Goal: Information Seeking & Learning: Learn about a topic

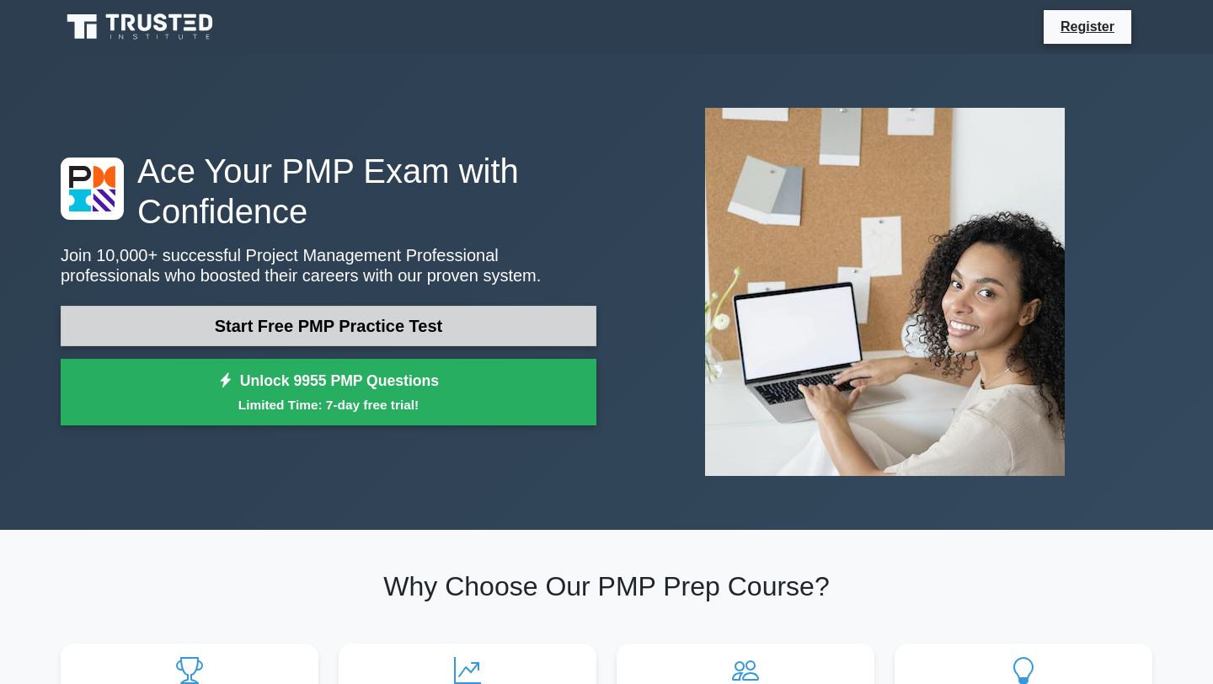
click at [345, 322] on link "Start Free PMP Practice Test" at bounding box center [329, 326] width 536 height 40
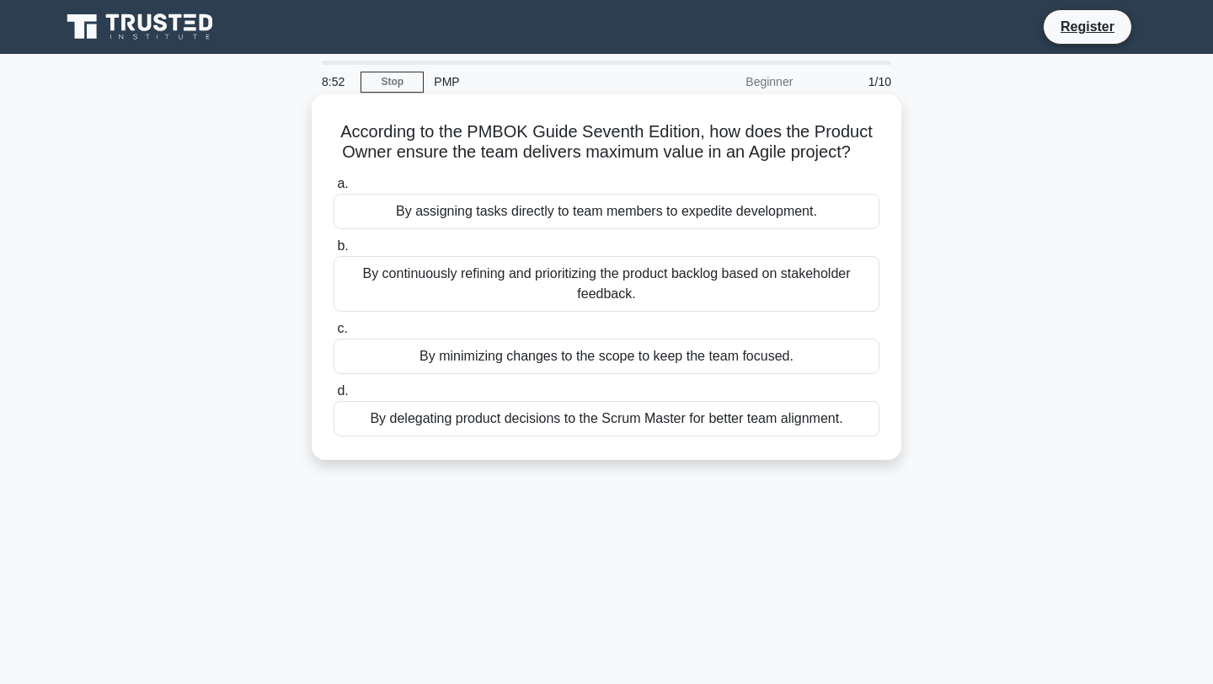
click at [390, 287] on div "By continuously refining and prioritizing the product backlog based on stakehol…" at bounding box center [607, 284] width 546 height 56
click at [334, 252] on input "b. By continuously refining and prioritizing the product backlog based on stake…" at bounding box center [334, 246] width 0 height 11
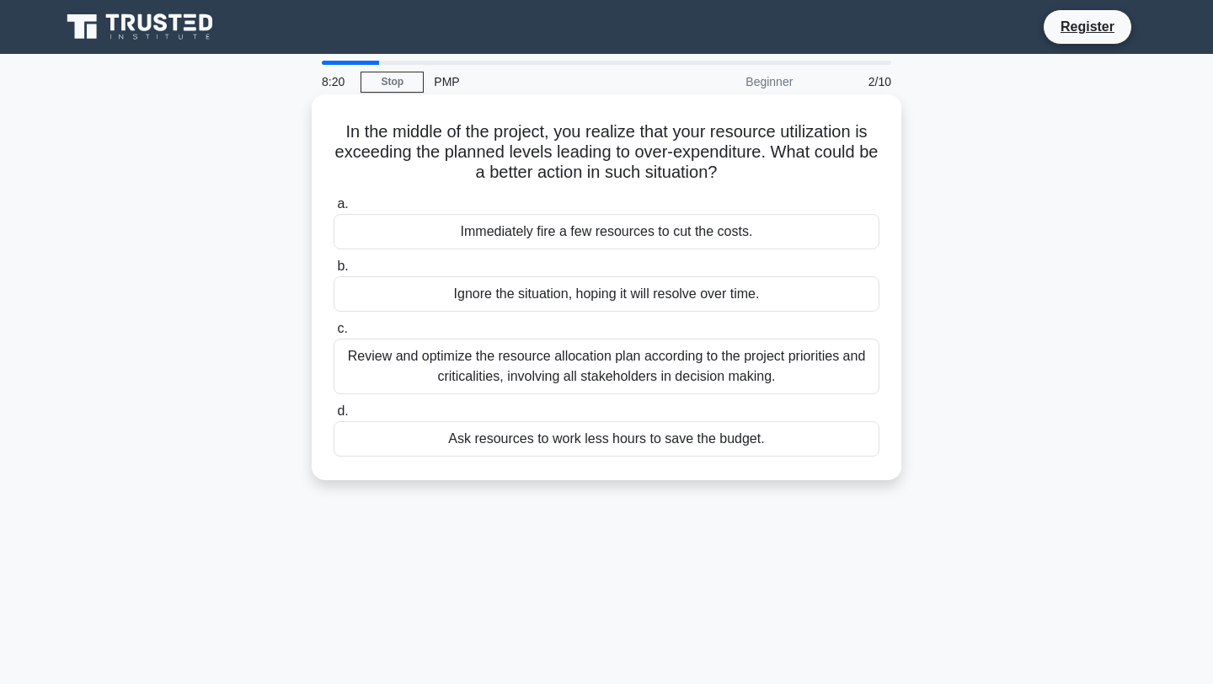
click at [409, 376] on div "Review and optimize the resource allocation plan according to the project prior…" at bounding box center [607, 367] width 546 height 56
click at [334, 334] on input "c. Review and optimize the resource allocation plan according to the project pr…" at bounding box center [334, 329] width 0 height 11
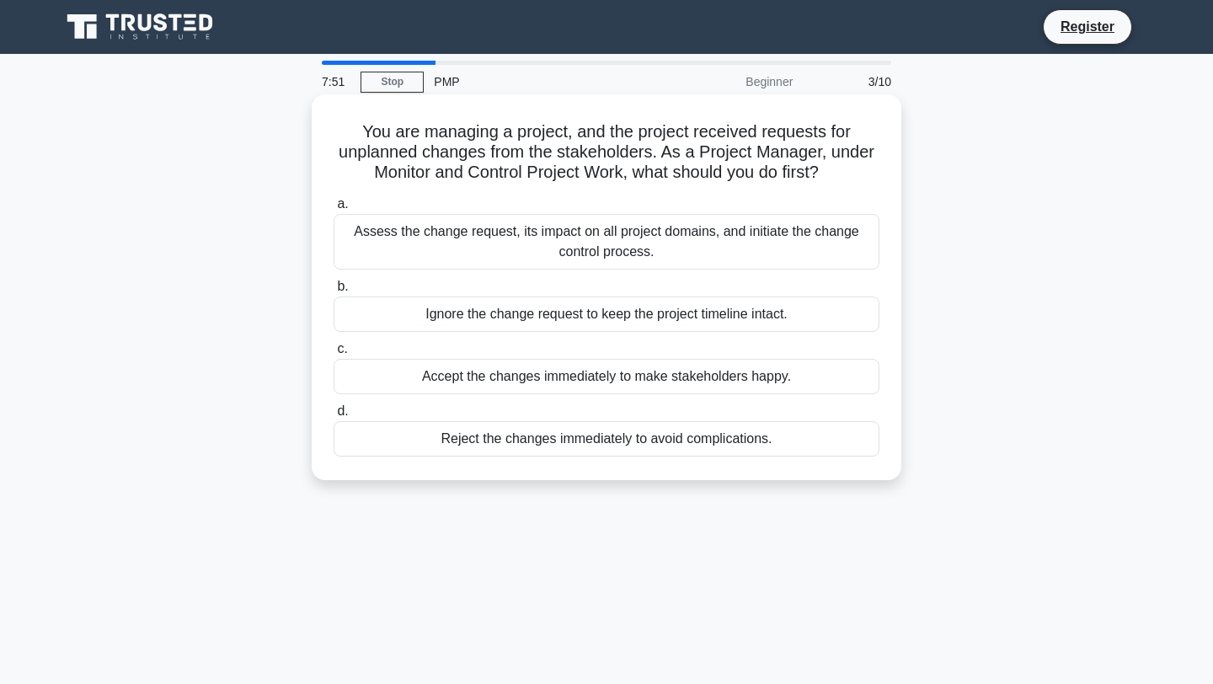
click at [441, 246] on div "Assess the change request, its impact on all project domains, and initiate the …" at bounding box center [607, 242] width 546 height 56
click at [334, 210] on input "a. Assess the change request, its impact on all project domains, and initiate t…" at bounding box center [334, 204] width 0 height 11
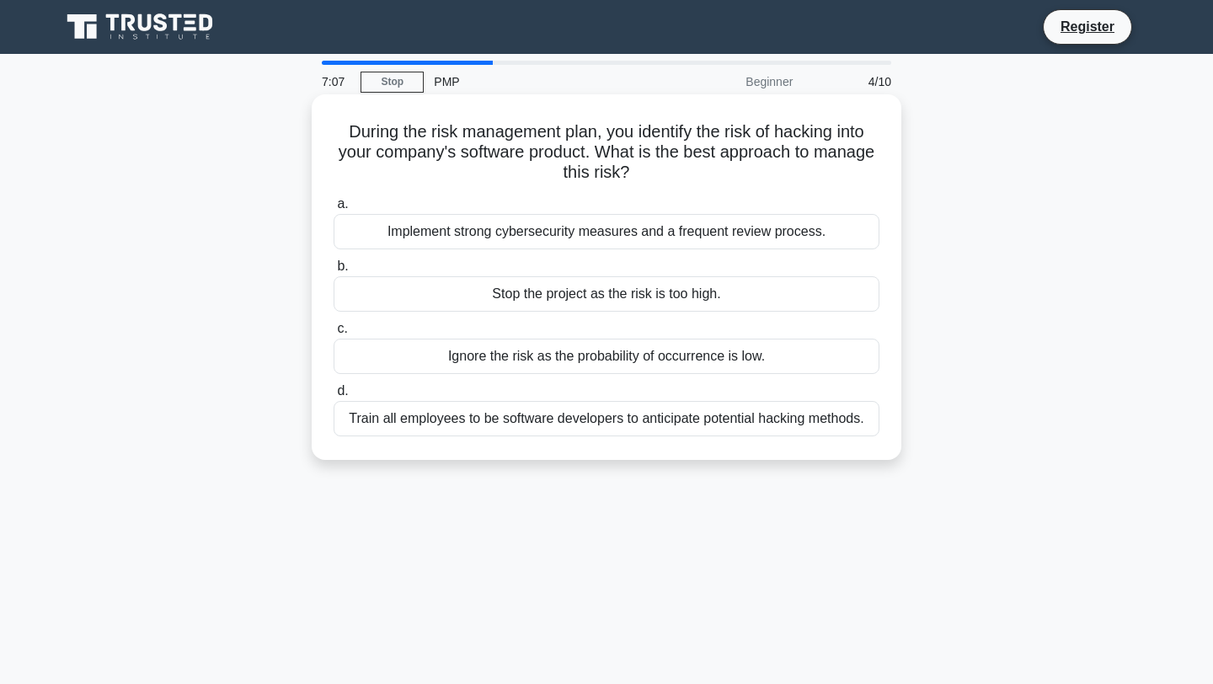
click at [376, 224] on div "Implement strong cybersecurity measures and a frequent review process." at bounding box center [607, 231] width 546 height 35
click at [334, 210] on input "a. Implement strong cybersecurity measures and a frequent review process." at bounding box center [334, 204] width 0 height 11
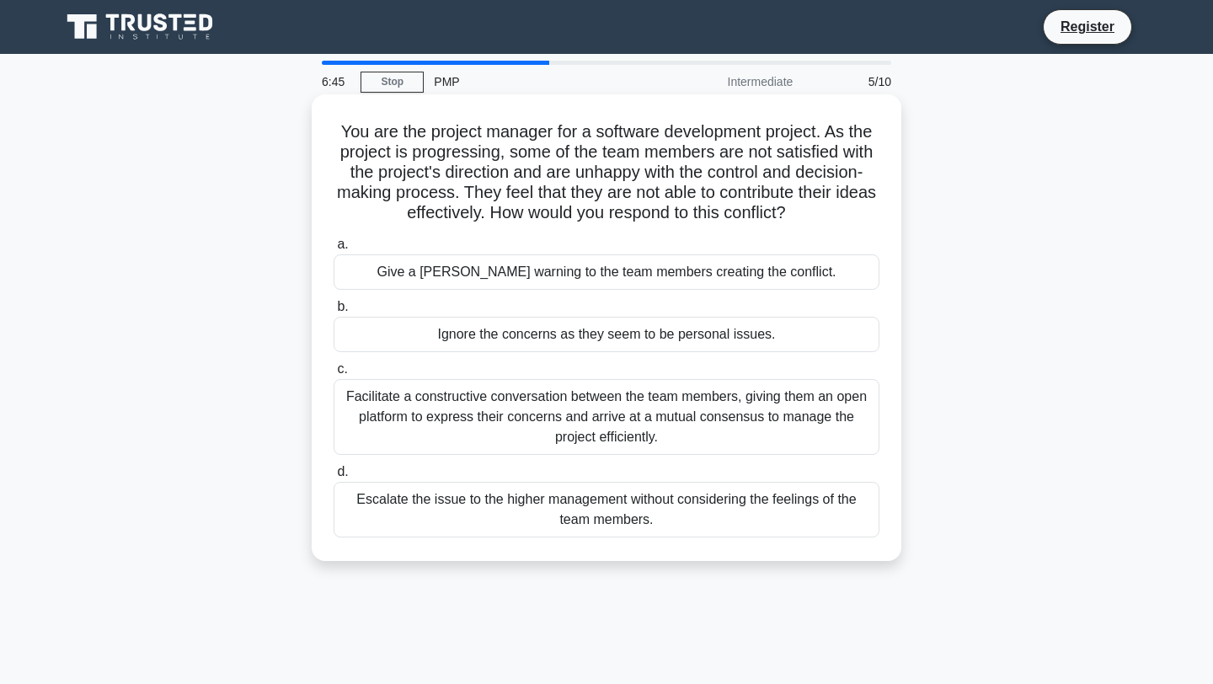
click at [370, 219] on h5 "You are the project manager for a software development project. As the project …" at bounding box center [606, 172] width 549 height 103
click at [408, 430] on div "Facilitate a constructive conversation between the team members, giving them an…" at bounding box center [607, 417] width 546 height 76
click at [334, 375] on input "c. Facilitate a constructive conversation between the team members, giving them…" at bounding box center [334, 369] width 0 height 11
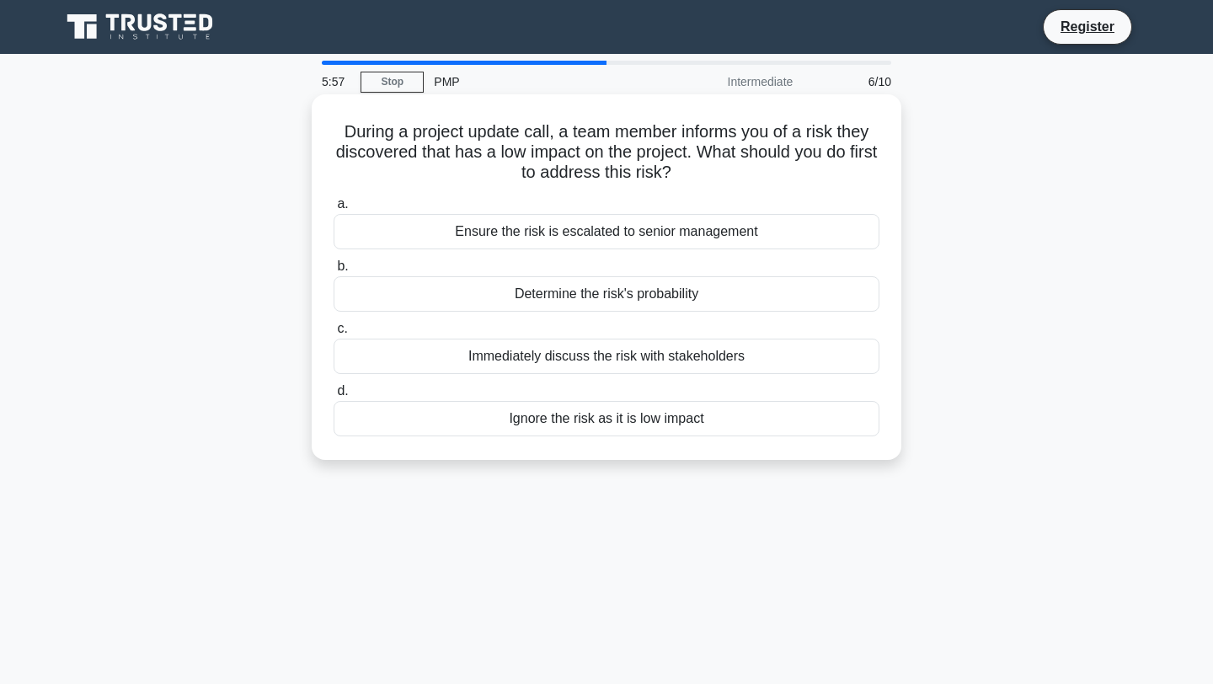
click at [470, 297] on div "Determine the risk's probability" at bounding box center [607, 293] width 546 height 35
click at [334, 272] on input "b. Determine the risk's probability" at bounding box center [334, 266] width 0 height 11
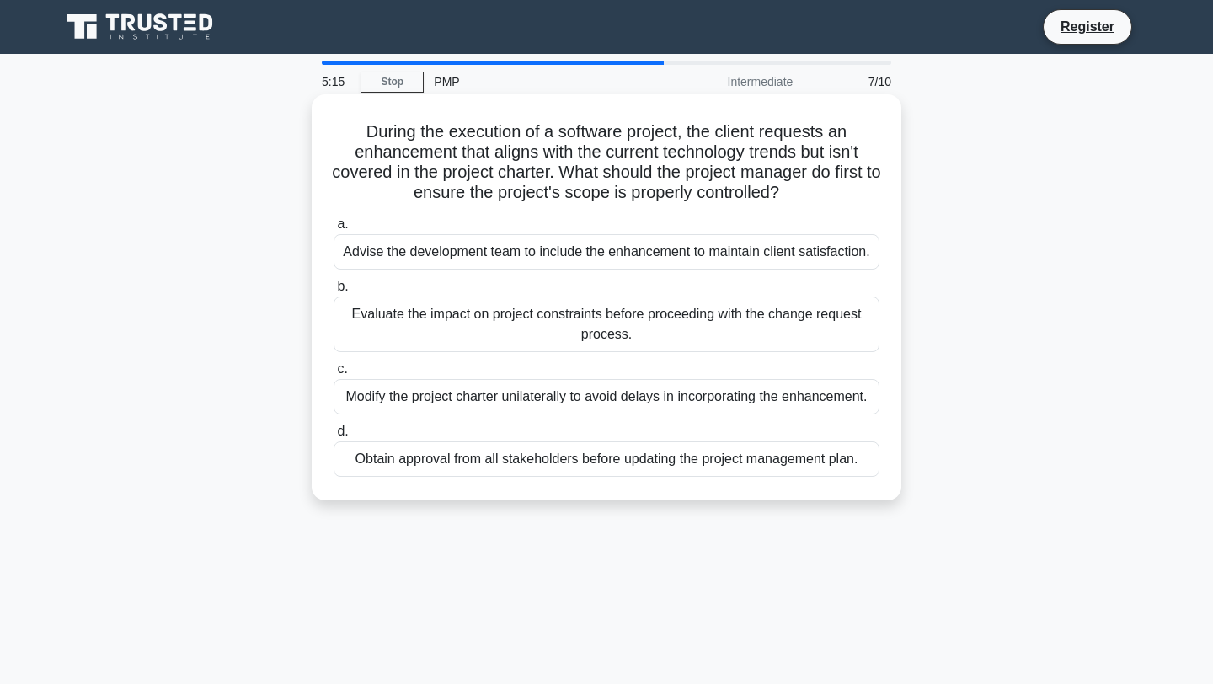
click at [480, 332] on div "Evaluate the impact on project constraints before proceeding with the change re…" at bounding box center [607, 325] width 546 height 56
click at [334, 292] on input "b. Evaluate the impact on project constraints before proceeding with the change…" at bounding box center [334, 286] width 0 height 11
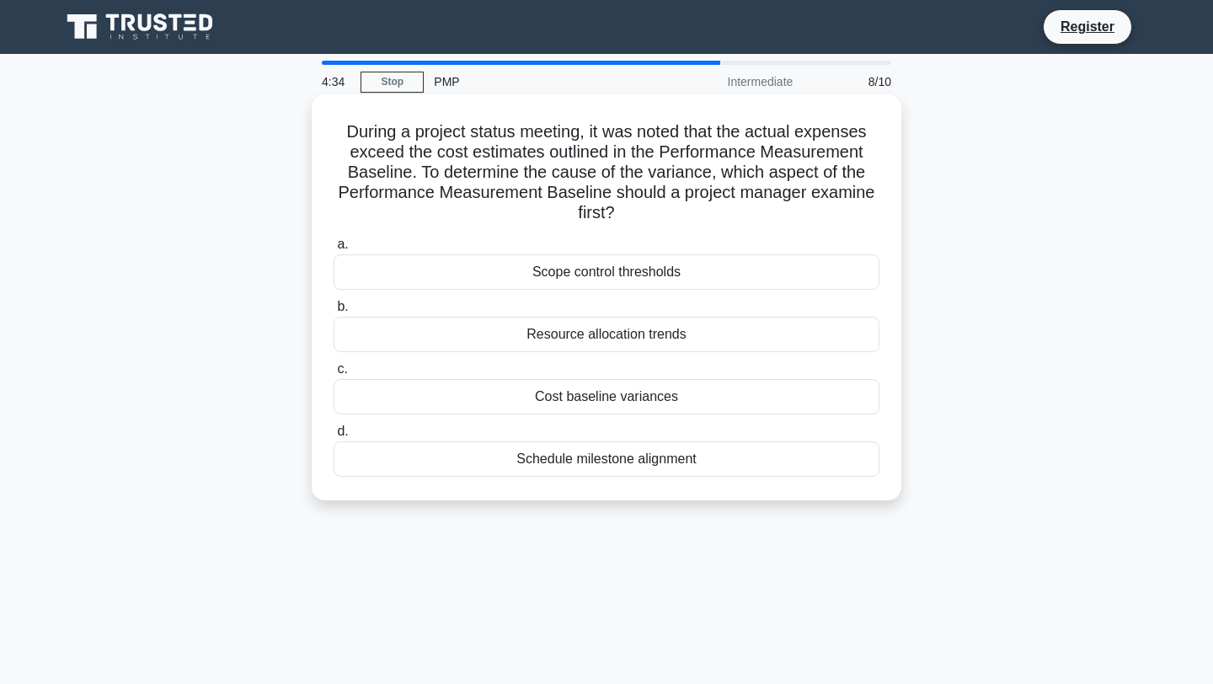
click at [433, 210] on h5 "During a project status meeting, it was noted that the actual expenses exceed t…" at bounding box center [606, 172] width 549 height 103
click at [695, 398] on div "Cost baseline variances" at bounding box center [607, 396] width 546 height 35
click at [334, 375] on input "c. Cost baseline variances" at bounding box center [334, 369] width 0 height 11
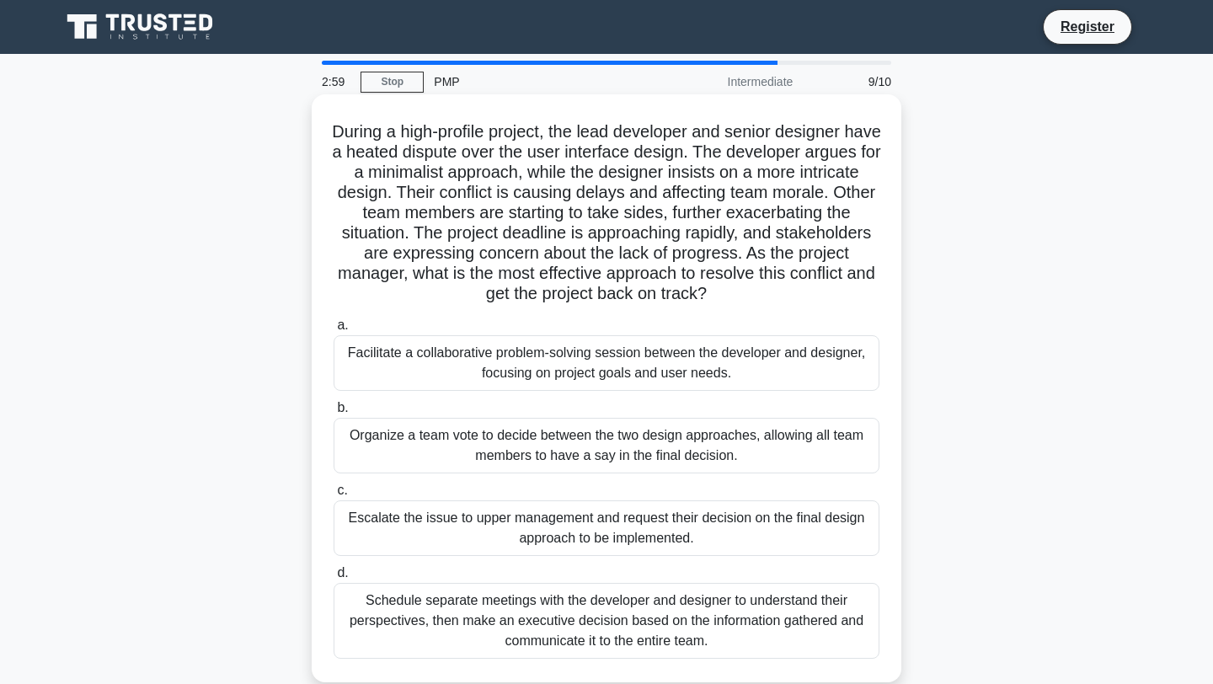
click at [446, 373] on div "Facilitate a collaborative problem-solving session between the developer and de…" at bounding box center [607, 363] width 546 height 56
click at [334, 331] on input "a. Facilitate a collaborative problem-solving session between the developer and…" at bounding box center [334, 325] width 0 height 11
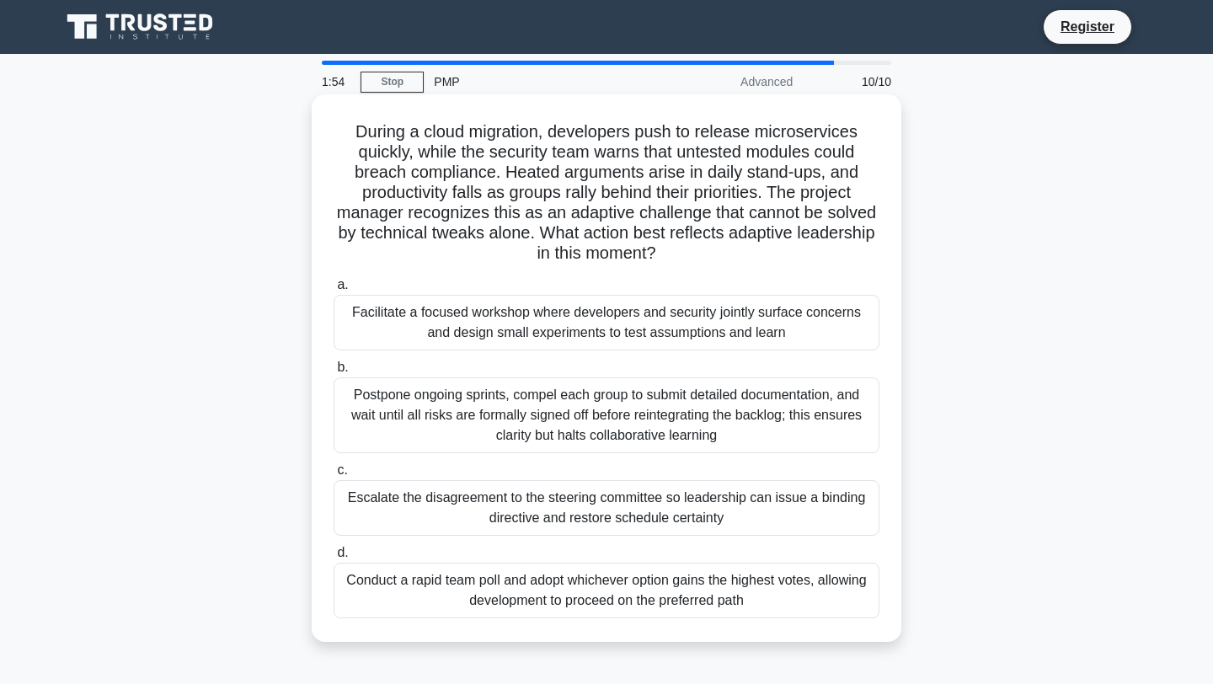
click at [409, 334] on div "Facilitate a focused workshop where developers and security jointly surface con…" at bounding box center [607, 323] width 546 height 56
click at [334, 291] on input "a. Facilitate a focused workshop where developers and security jointly surface …" at bounding box center [334, 285] width 0 height 11
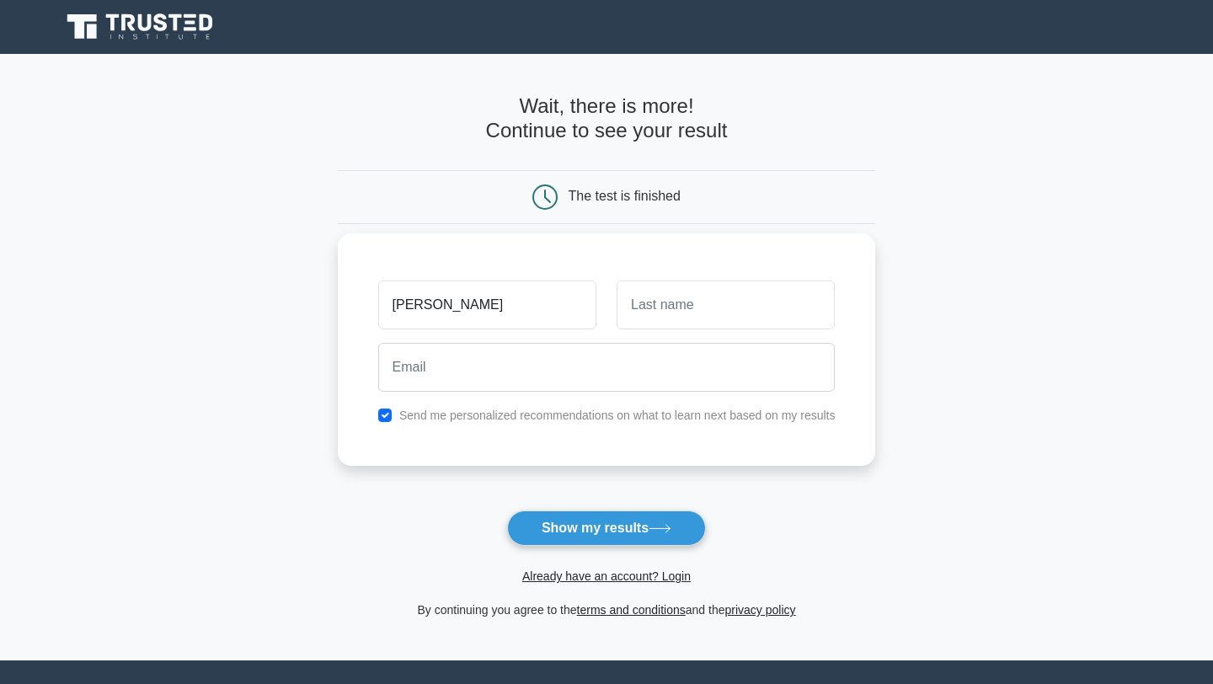
type input "Nancy"
click at [663, 310] on input "text" at bounding box center [726, 305] width 218 height 49
type input "Wambui"
click at [453, 308] on input "Nancy" at bounding box center [487, 305] width 218 height 49
type input "Naomi"
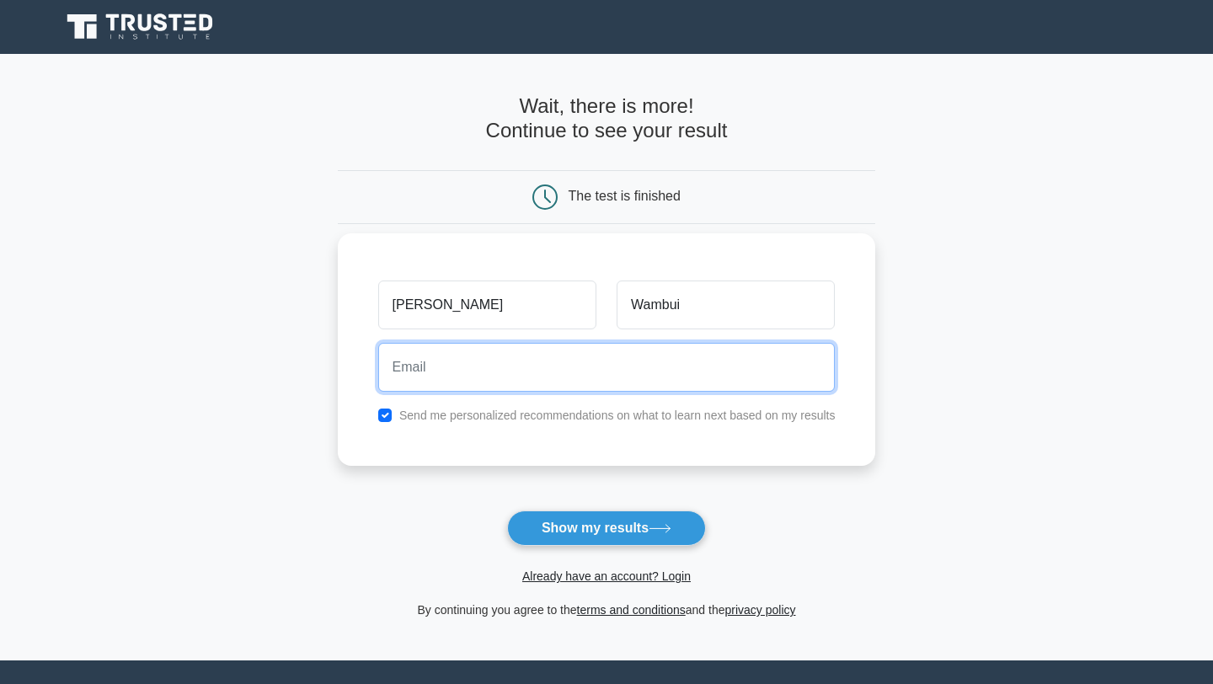
click at [430, 381] on input "email" at bounding box center [606, 367] width 457 height 49
drag, startPoint x: 478, startPoint y: 365, endPoint x: 360, endPoint y: 365, distance: 117.9
click at [360, 365] on div "Naomi Wambui eunnyshikks@gmail.com Send me personalized recommendations on what…" at bounding box center [607, 349] width 538 height 233
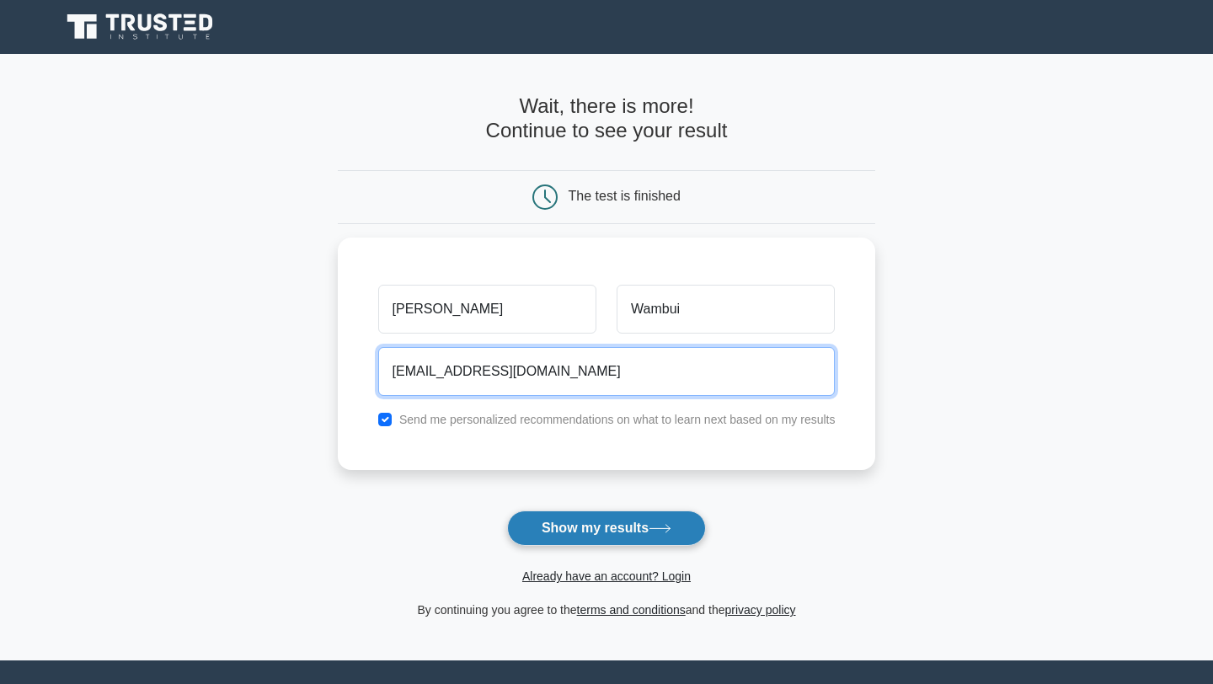
type input "ewmurathe@gmail.com"
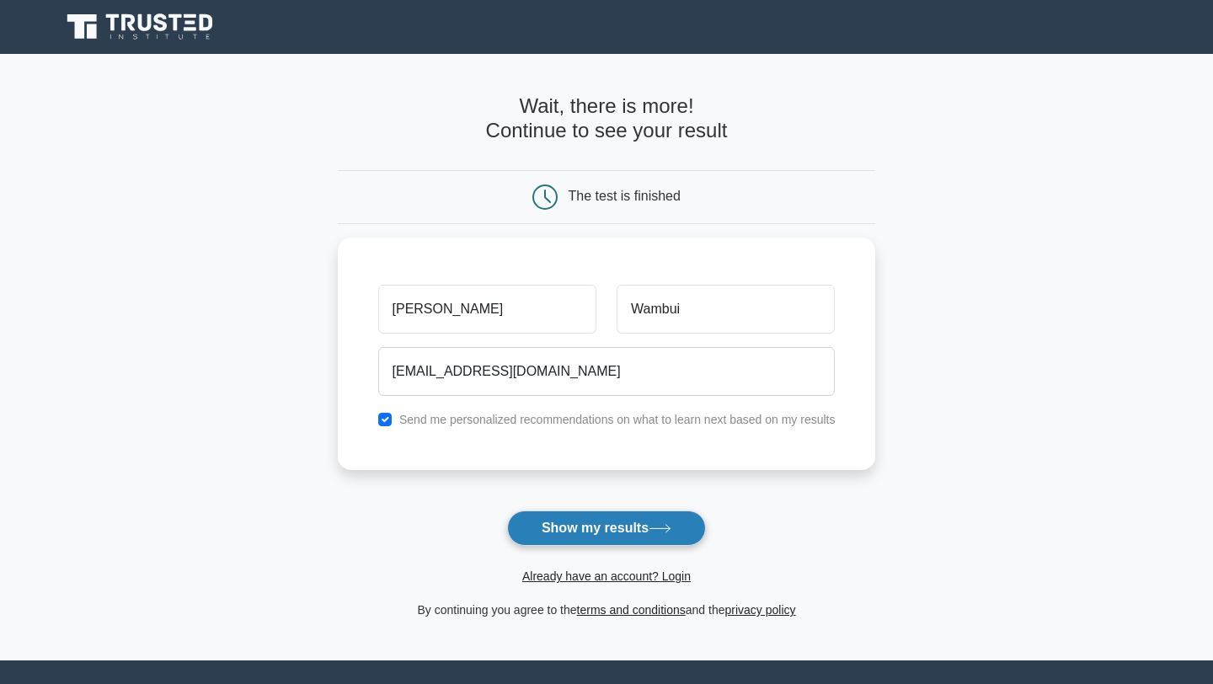
click at [606, 527] on button "Show my results" at bounding box center [606, 528] width 199 height 35
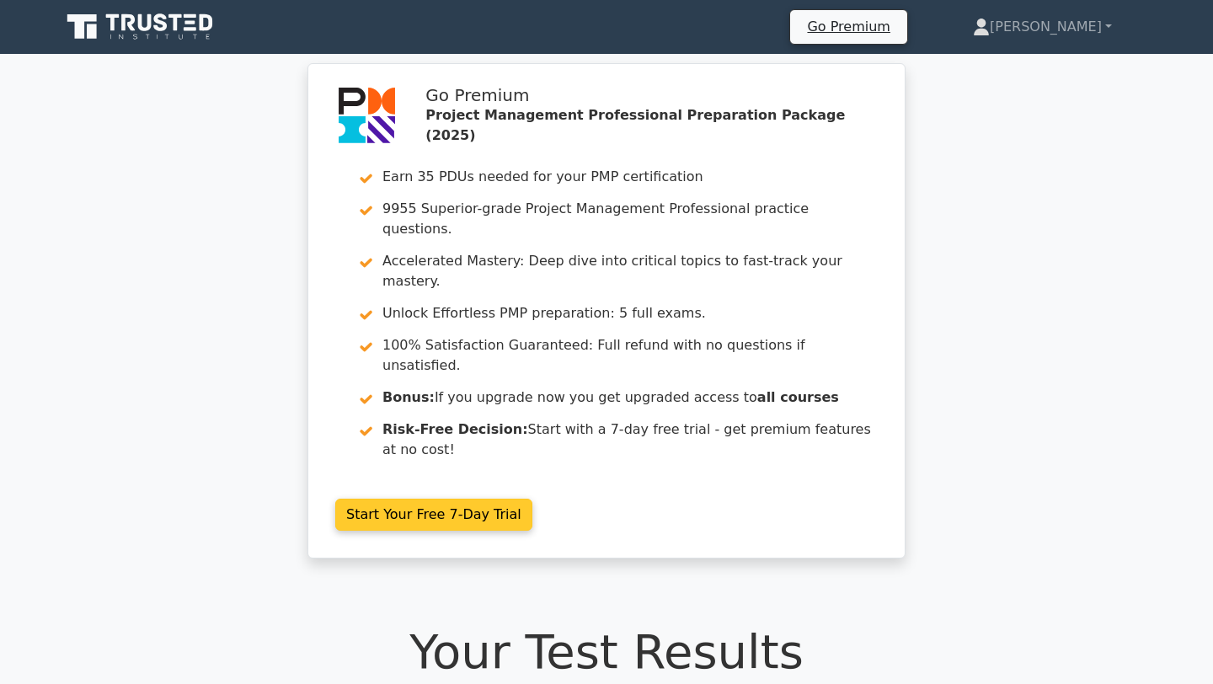
click at [413, 499] on link "Start Your Free 7-Day Trial" at bounding box center [433, 515] width 197 height 32
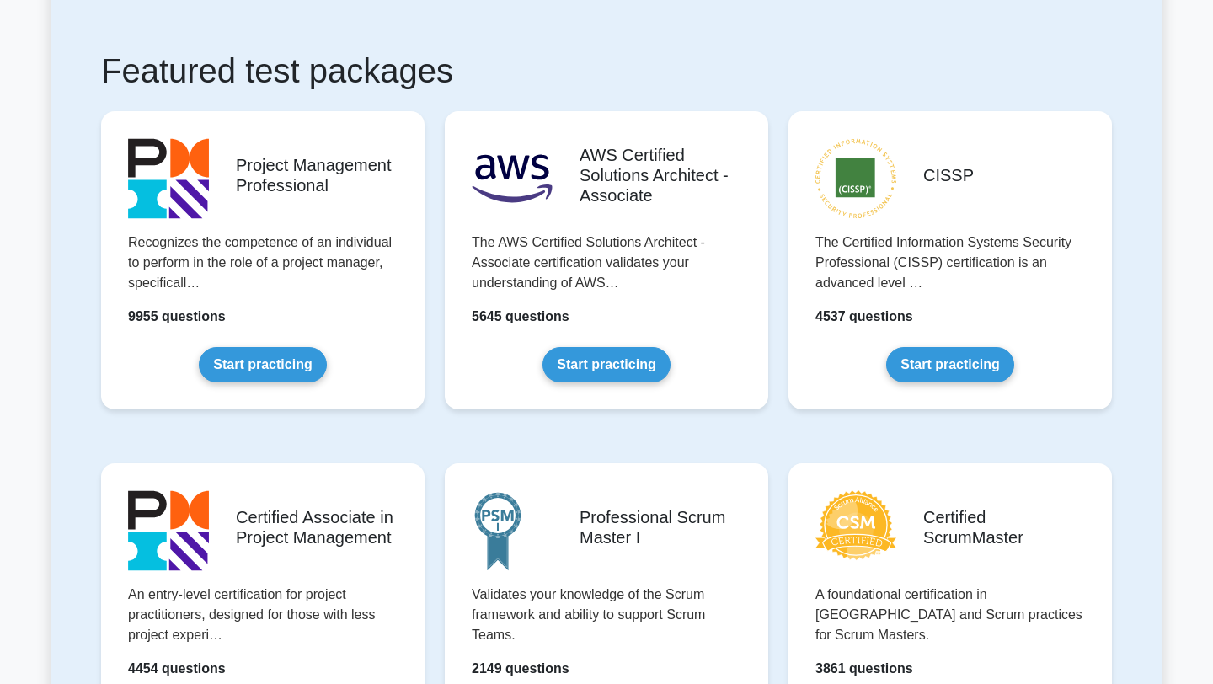
scroll to position [303, 0]
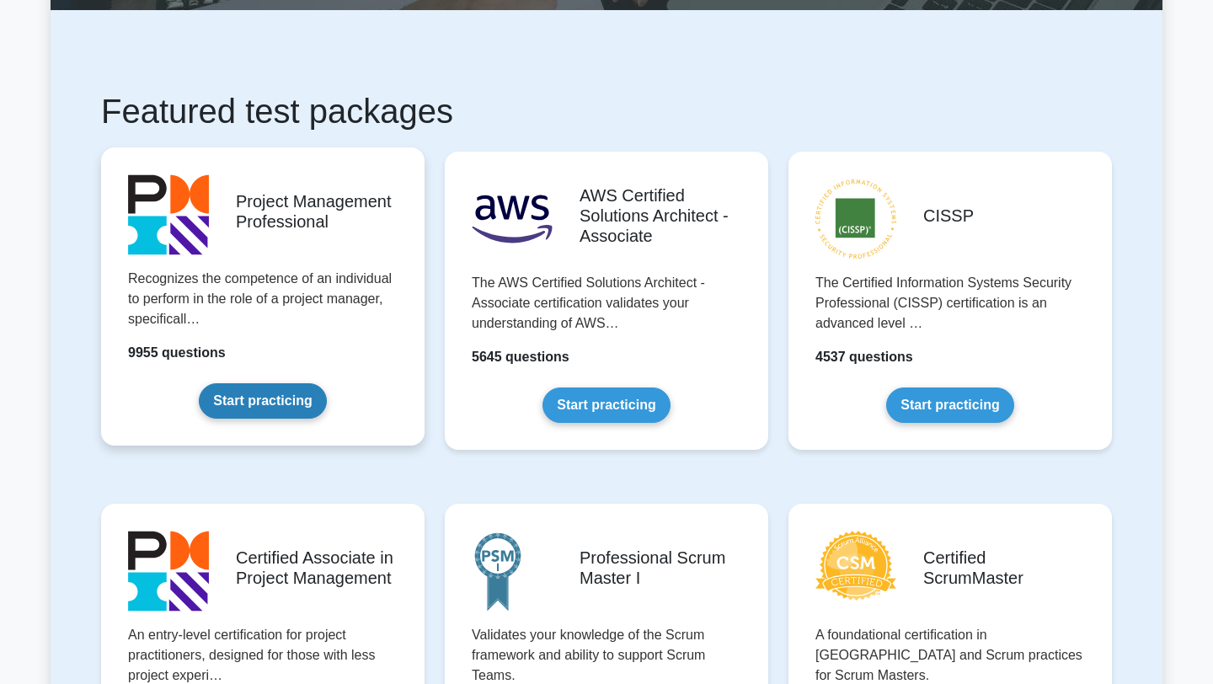
click at [259, 398] on link "Start practicing" at bounding box center [262, 400] width 127 height 35
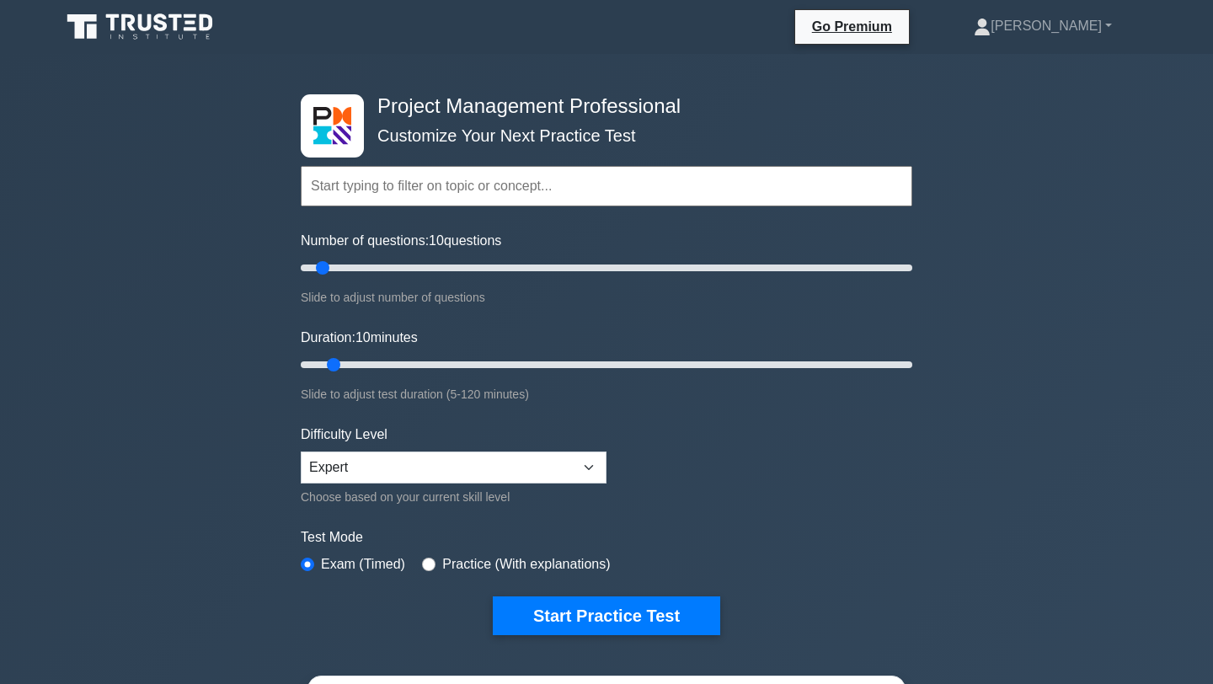
click at [737, 521] on form "Topics Scope Management Time Management Cost Management Quality Management Risk…" at bounding box center [607, 375] width 612 height 521
click at [775, 466] on form "Topics Scope Management Time Management Cost Management Quality Management Risk…" at bounding box center [607, 375] width 612 height 521
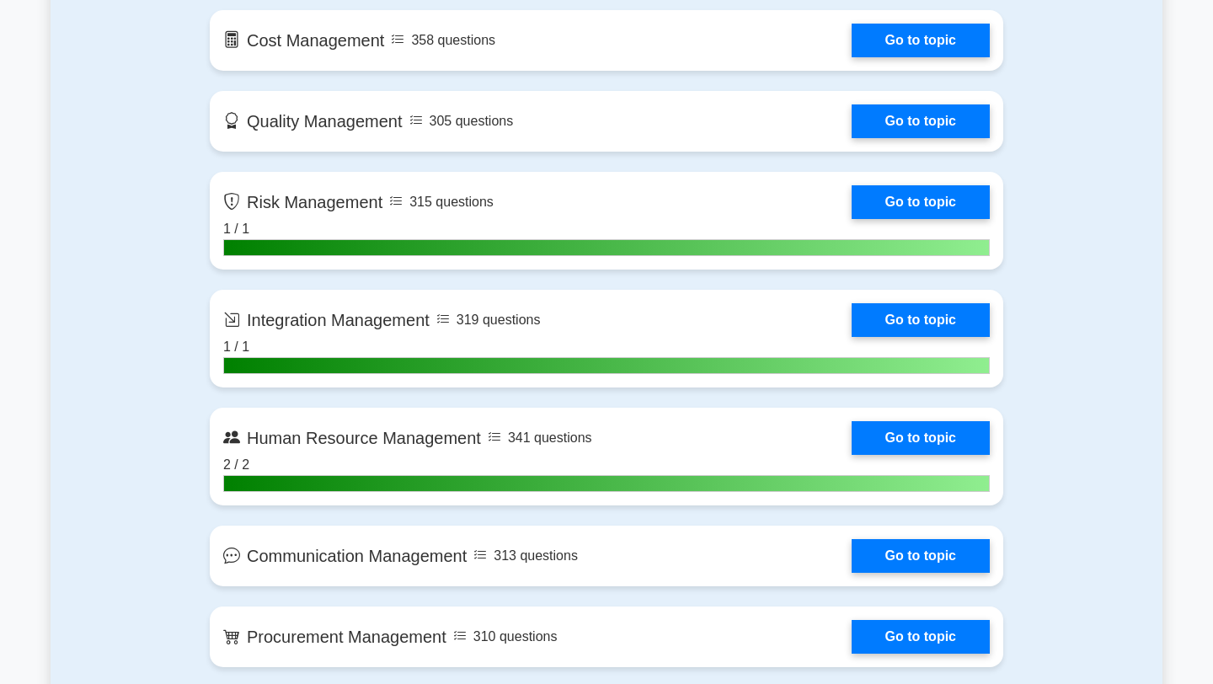
scroll to position [1415, 0]
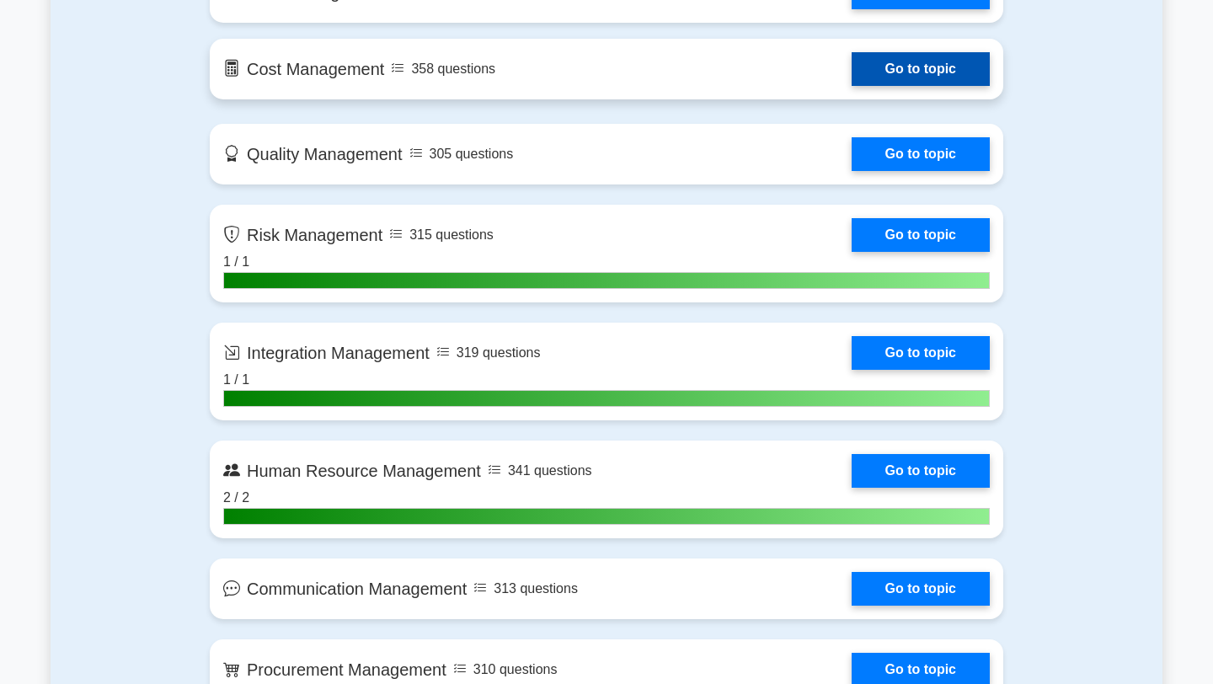
click at [905, 68] on link "Go to topic" at bounding box center [921, 69] width 138 height 34
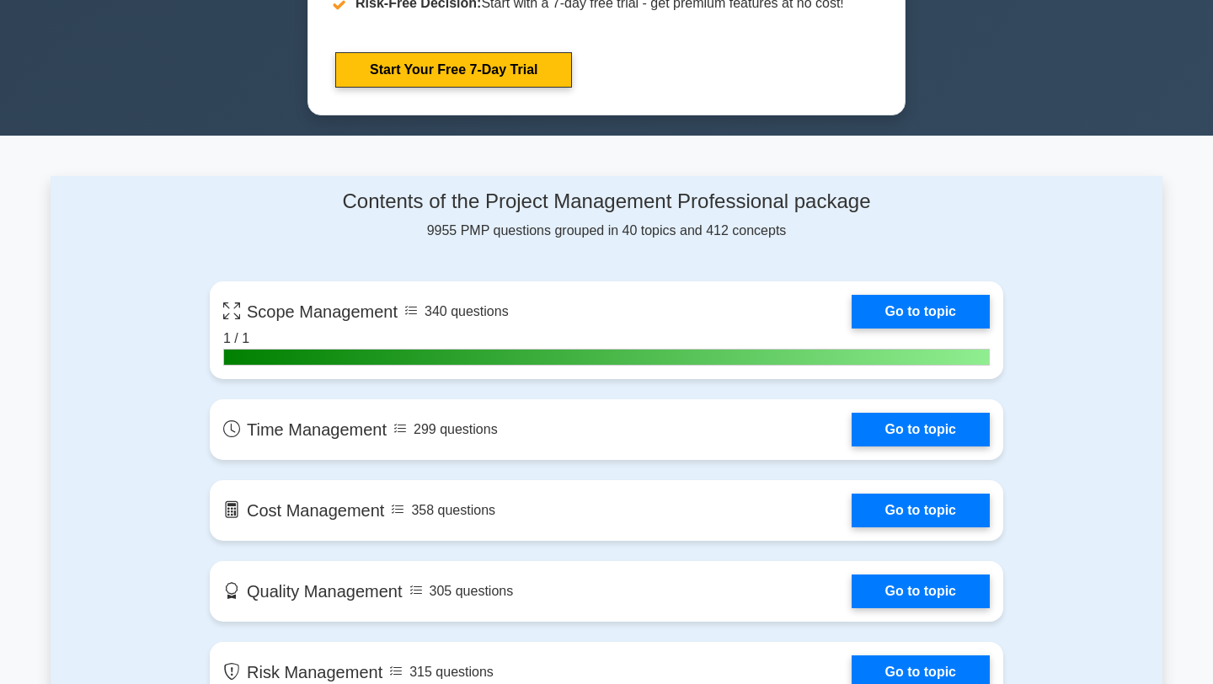
scroll to position [977, 0]
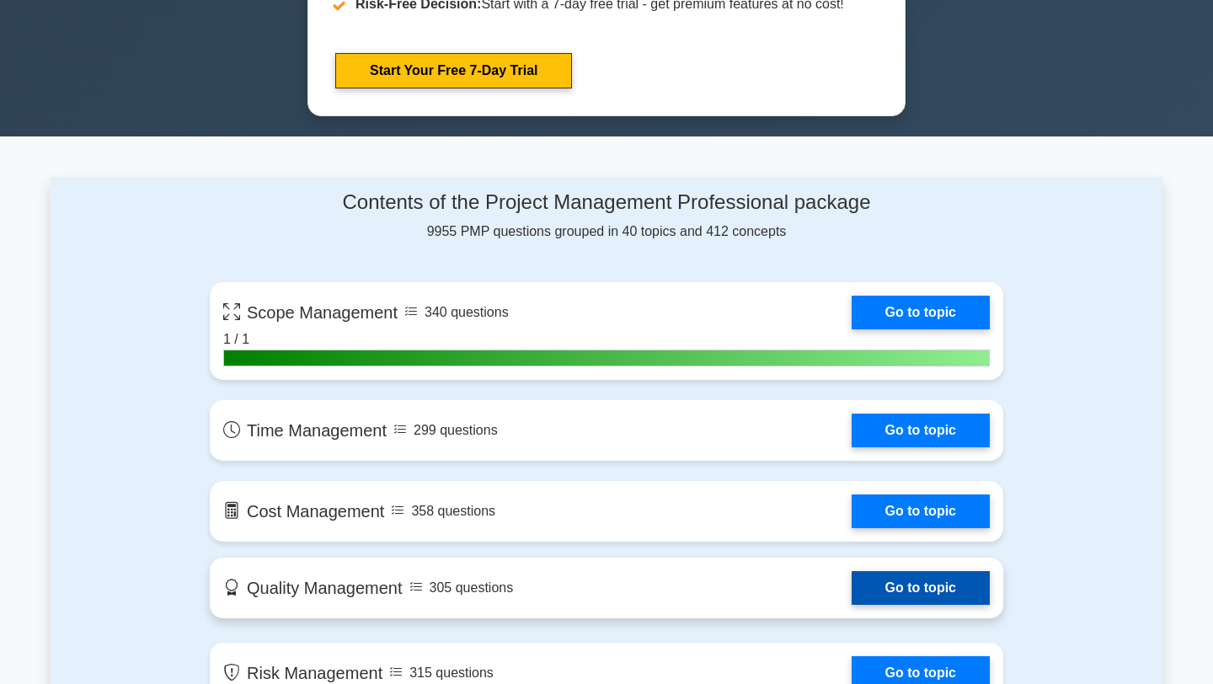
click at [905, 586] on link "Go to topic" at bounding box center [921, 588] width 138 height 34
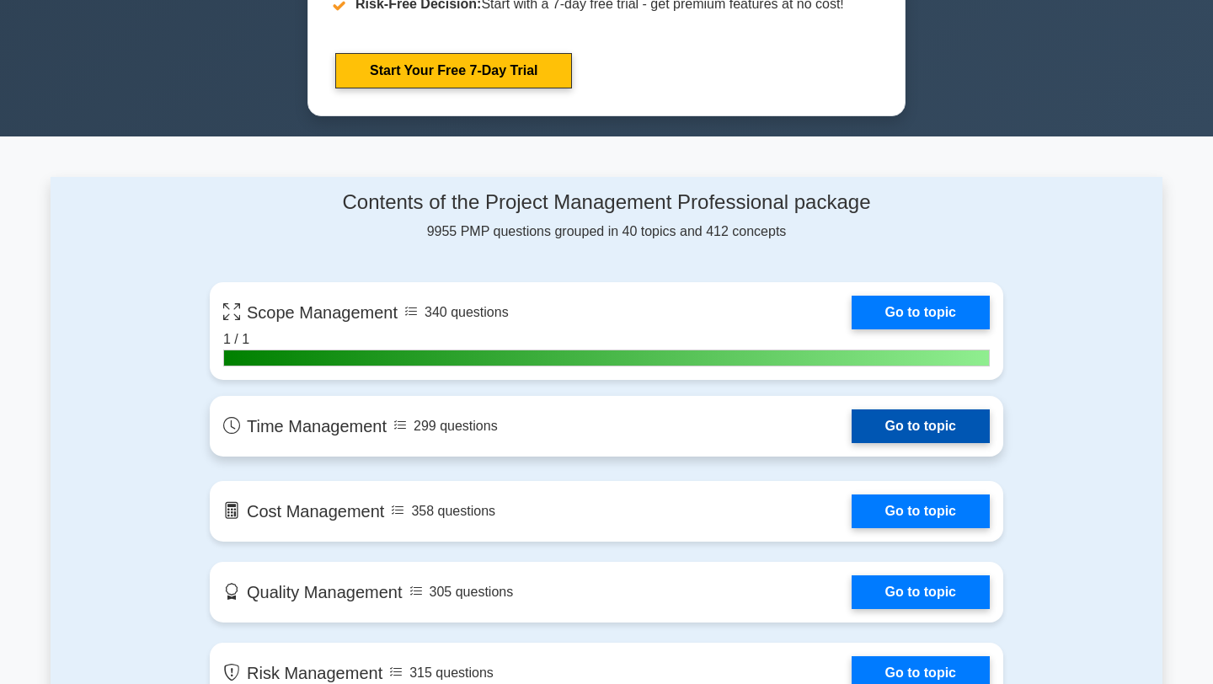
click at [921, 427] on link "Go to topic" at bounding box center [921, 426] width 138 height 34
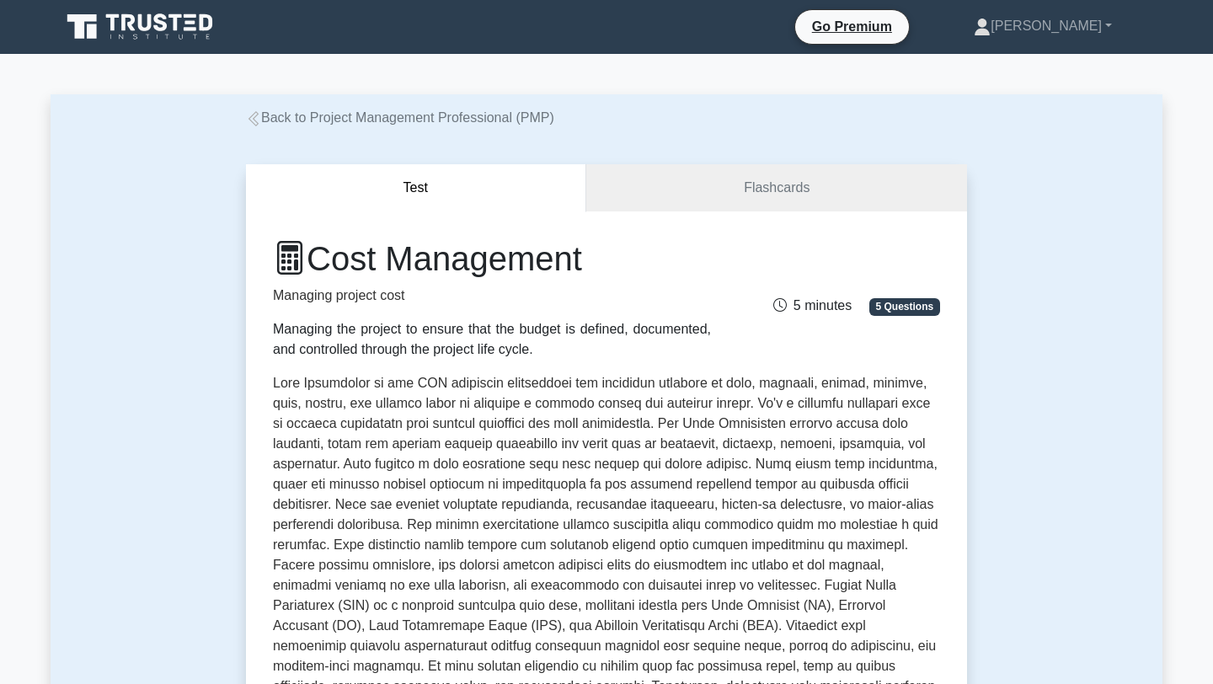
click at [963, 382] on div "Cost Management Managing project cost Managing the project to ensure that the b…" at bounding box center [606, 604] width 721 height 787
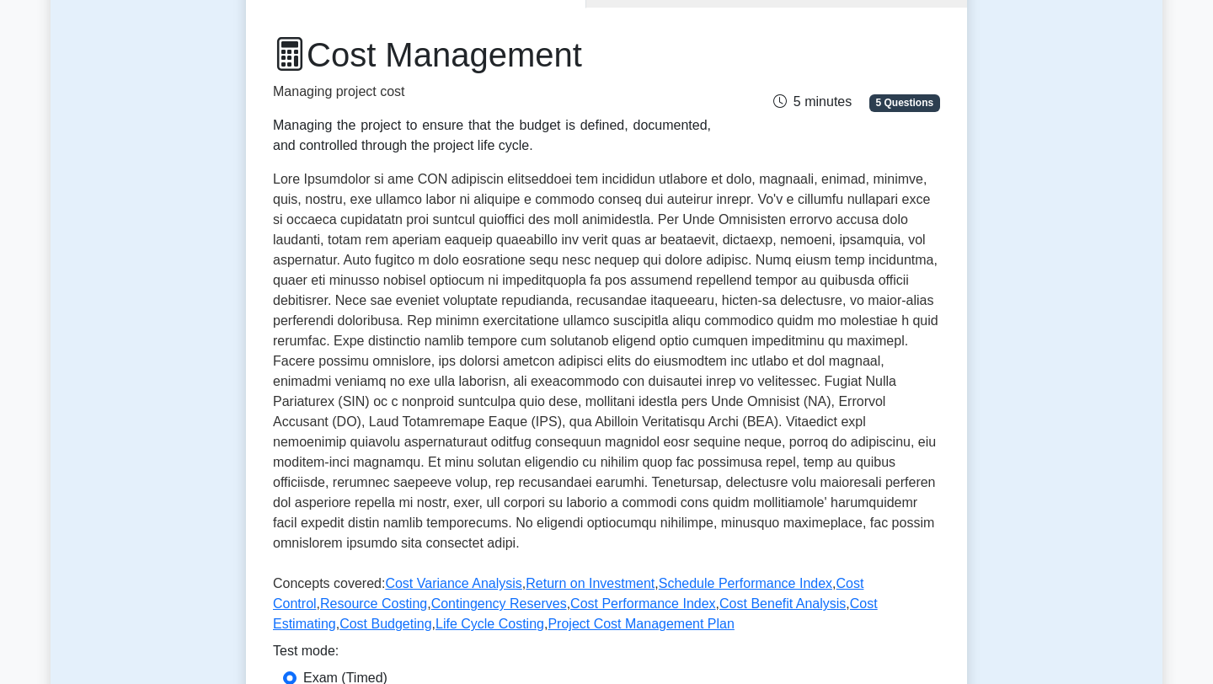
scroll to position [202, 0]
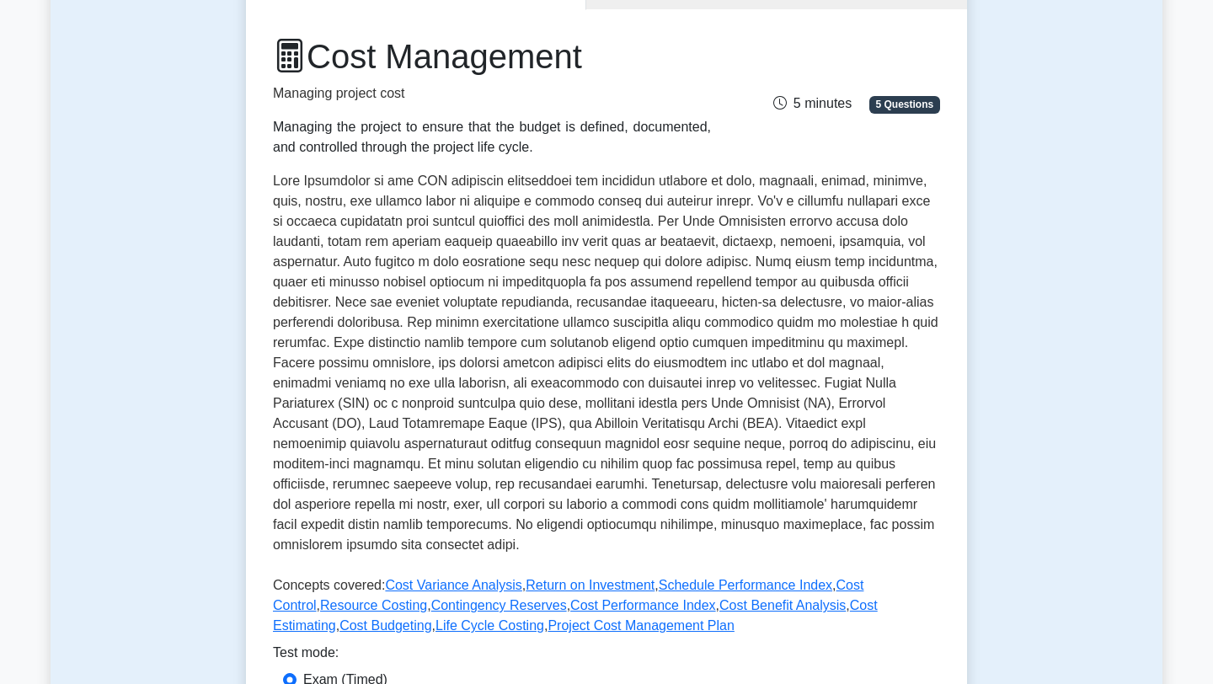
click at [960, 388] on div "Cost Management Managing project cost Managing the project to ensure that the b…" at bounding box center [606, 402] width 721 height 787
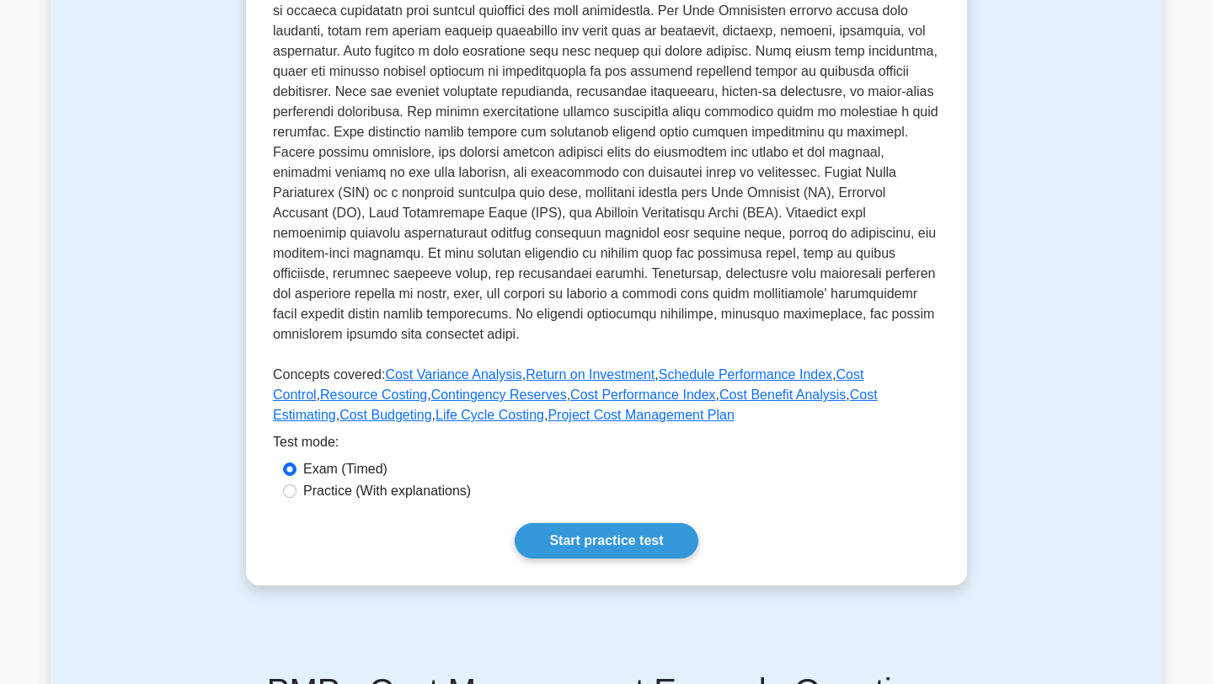
scroll to position [472, 0]
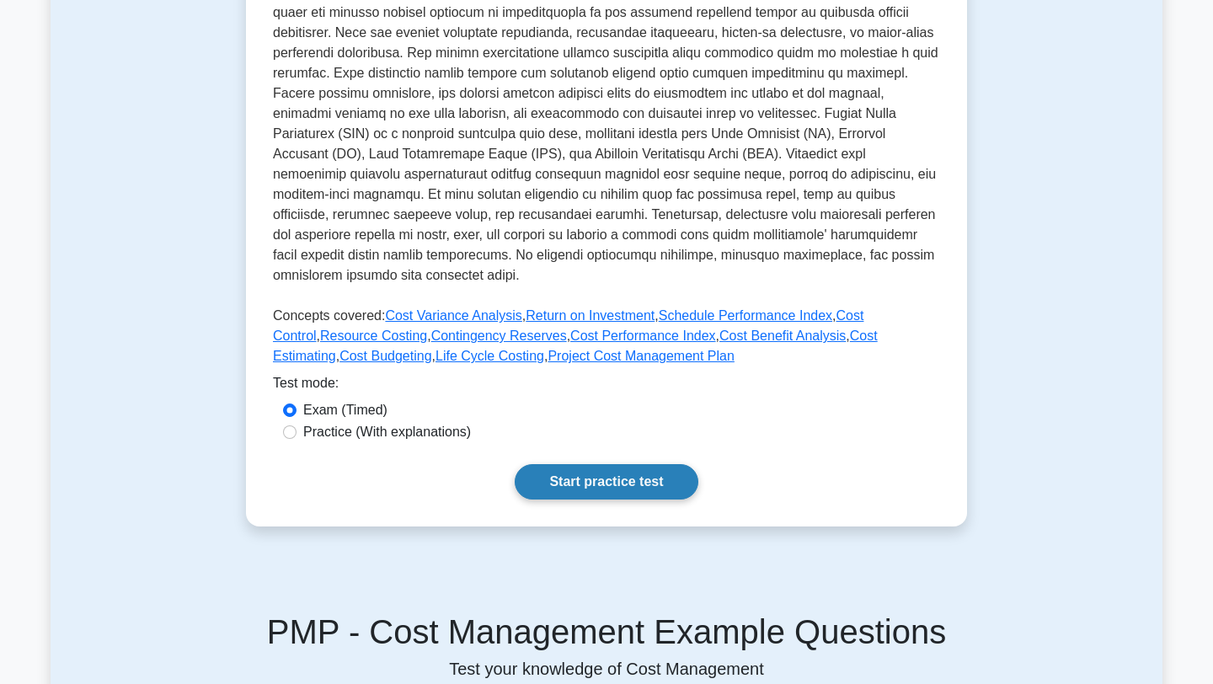
click at [615, 479] on link "Start practice test" at bounding box center [606, 481] width 183 height 35
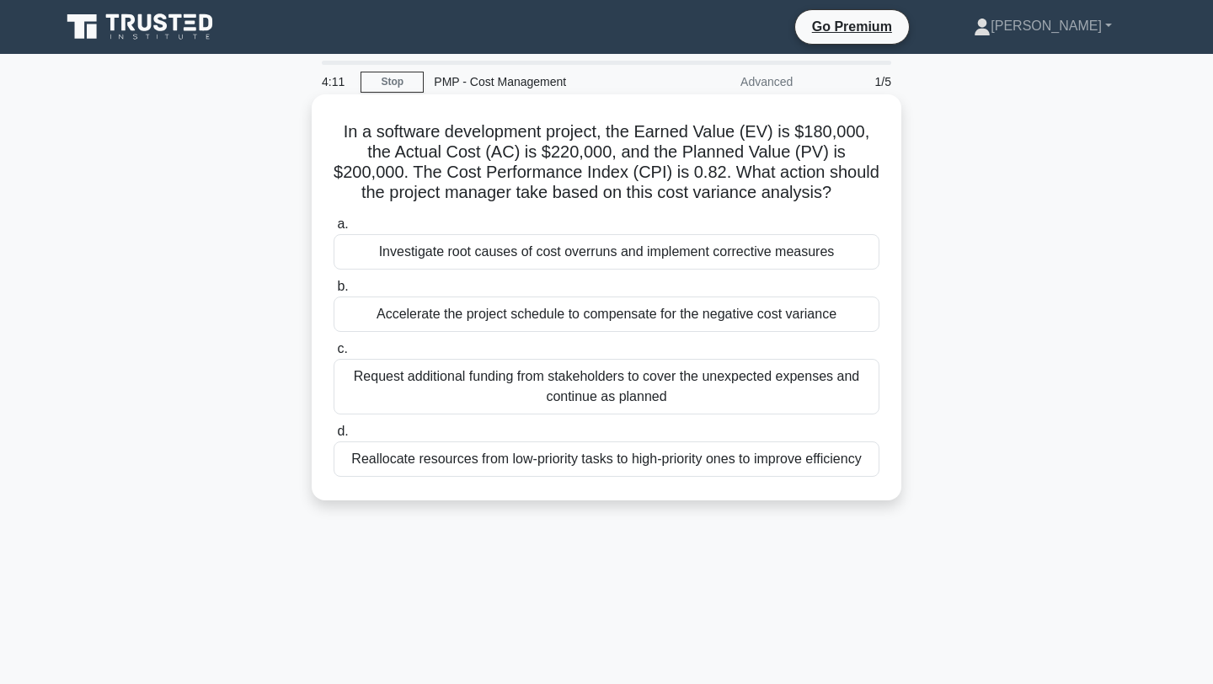
click at [602, 459] on div "Reallocate resources from low-priority tasks to high-priority ones to improve e…" at bounding box center [607, 458] width 546 height 35
click at [334, 437] on input "d. Reallocate resources from low-priority tasks to high-priority ones to improv…" at bounding box center [334, 431] width 0 height 11
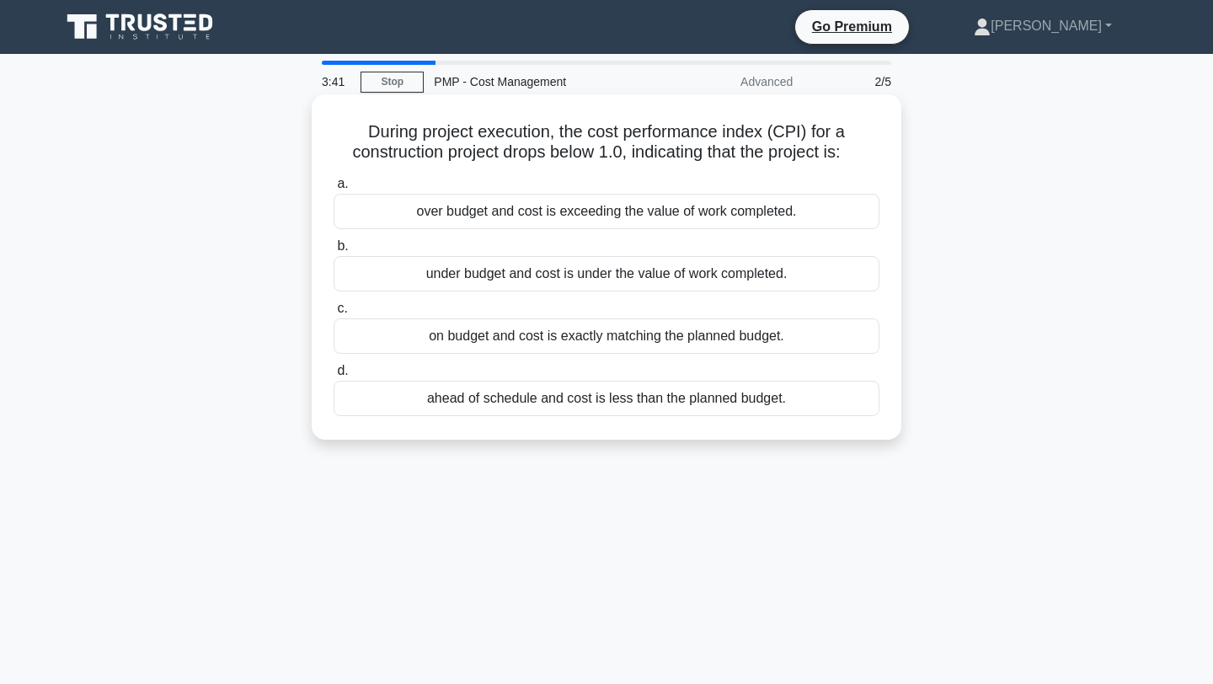
click at [408, 399] on div "ahead of schedule and cost is less than the planned budget." at bounding box center [607, 398] width 546 height 35
click at [334, 377] on input "d. ahead of schedule and cost is less than the planned budget." at bounding box center [334, 371] width 0 height 11
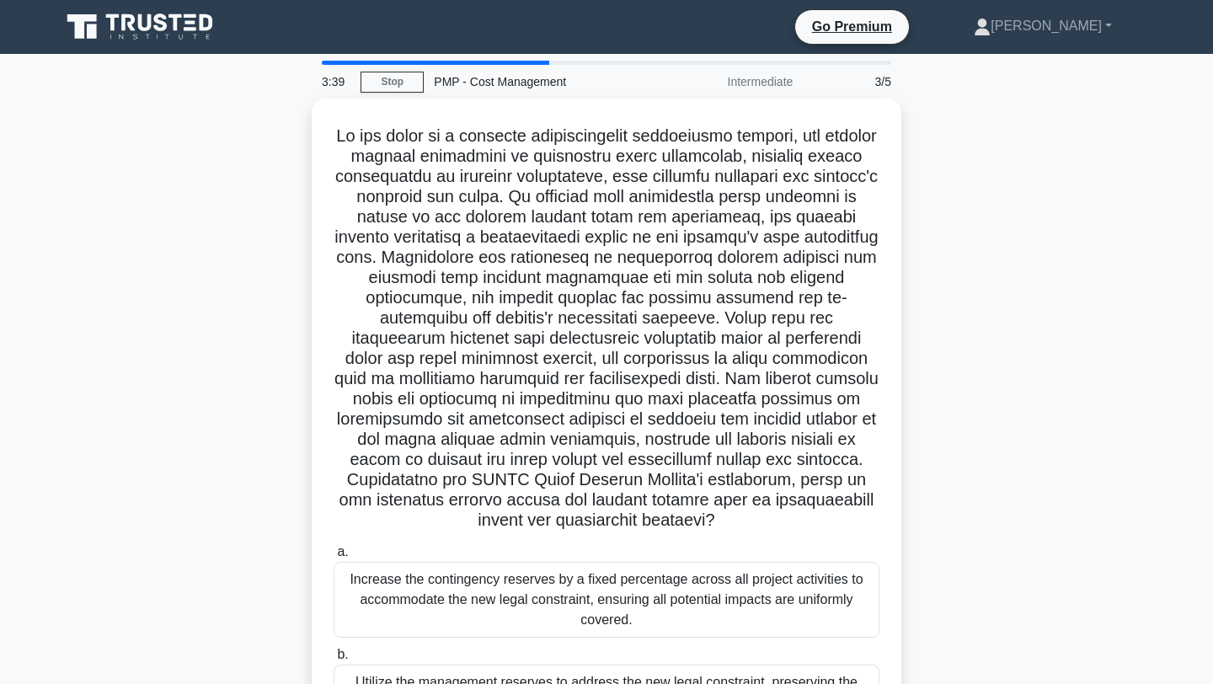
click at [986, 329] on div ".spinner_0XTQ{transform-origin:center;animation:spinner_y6GP .75s linear infini…" at bounding box center [607, 524] width 1112 height 851
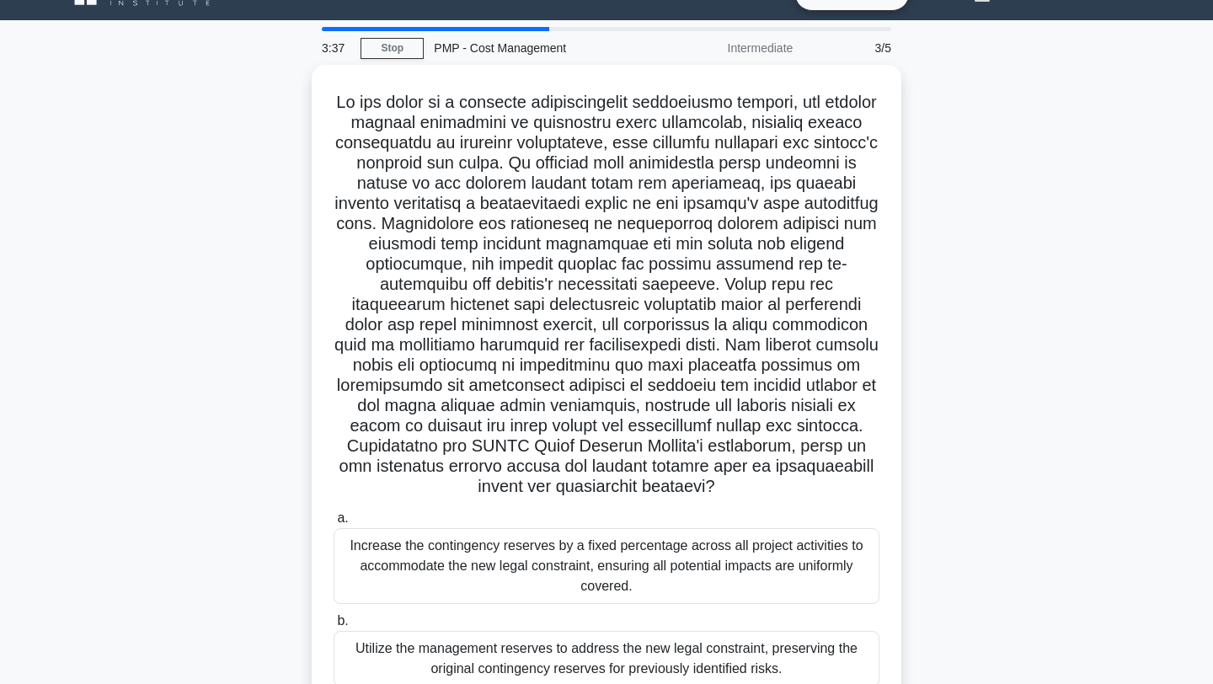
scroll to position [67, 0]
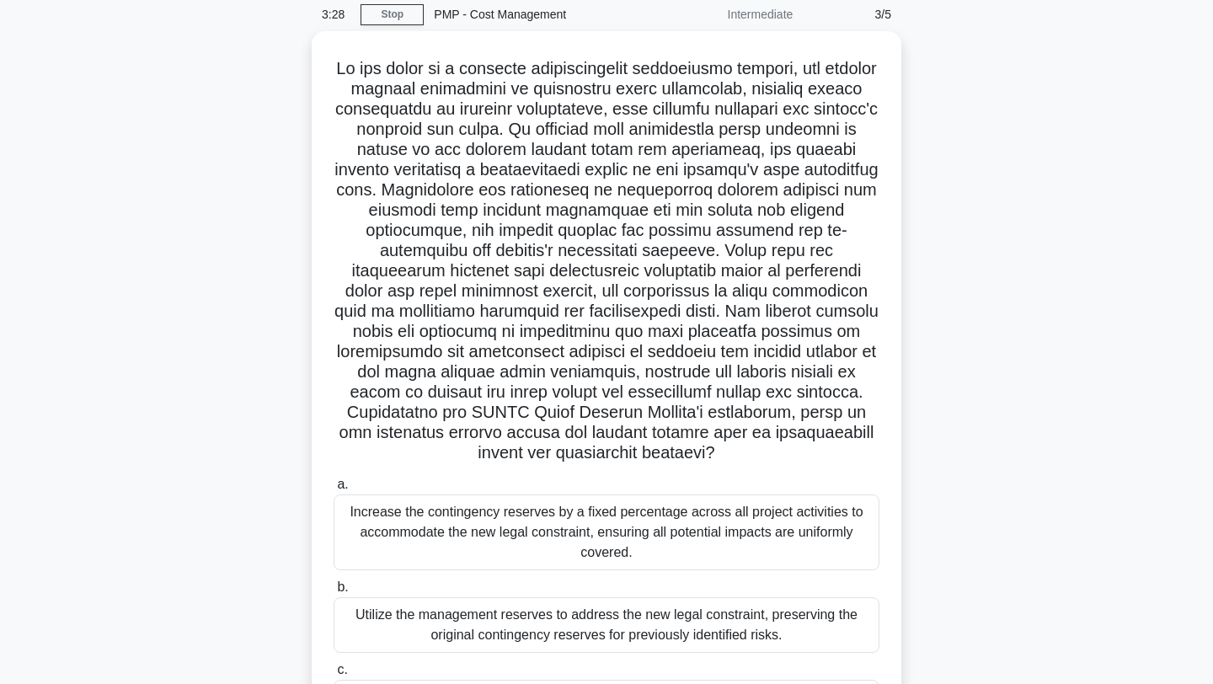
click at [971, 444] on div ".spinner_0XTQ{transform-origin:center;animation:spinner_y6GP .75s linear infini…" at bounding box center [607, 456] width 1112 height 851
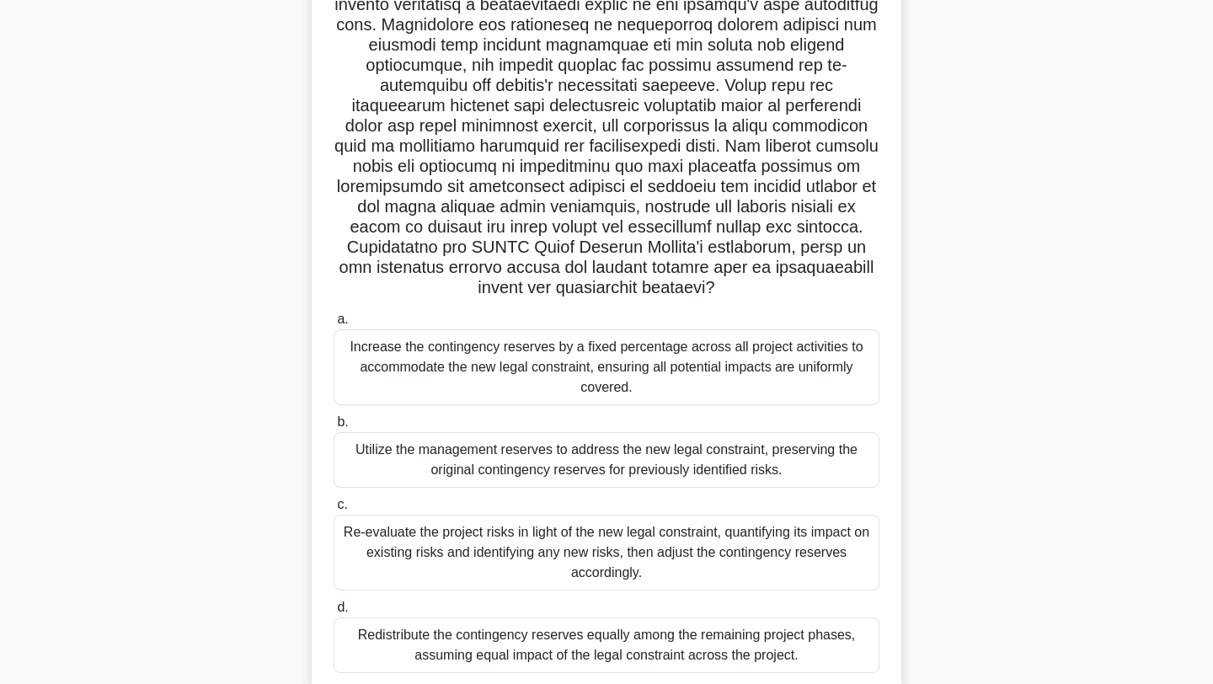
scroll to position [236, 0]
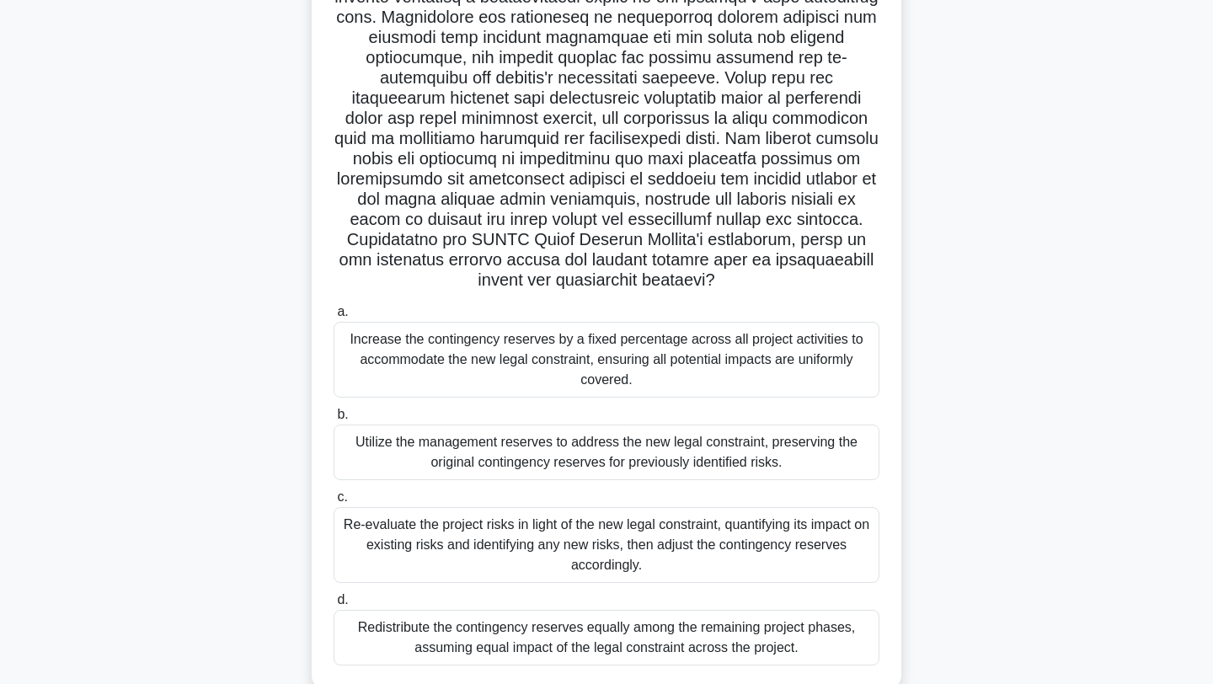
click at [516, 553] on div "Re-evaluate the project risks in light of the new legal constraint, quantifying…" at bounding box center [607, 545] width 546 height 76
click at [334, 503] on input "c. Re-evaluate the project risks in light of the new legal constraint, quantify…" at bounding box center [334, 497] width 0 height 11
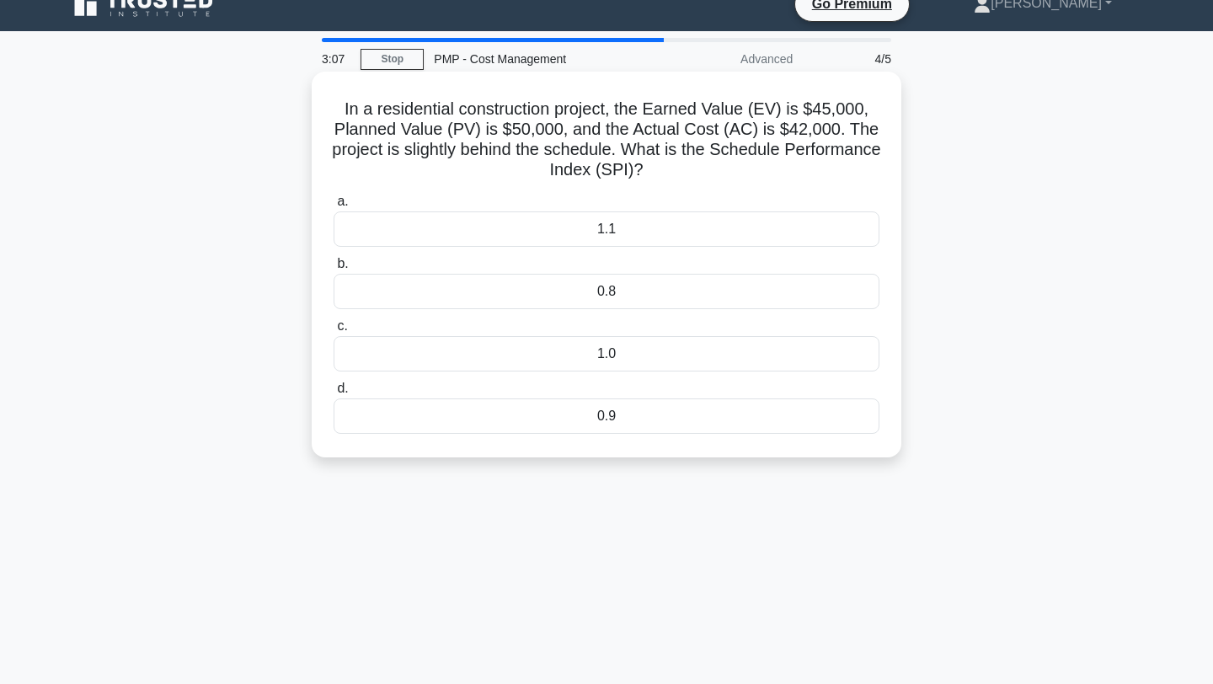
scroll to position [0, 0]
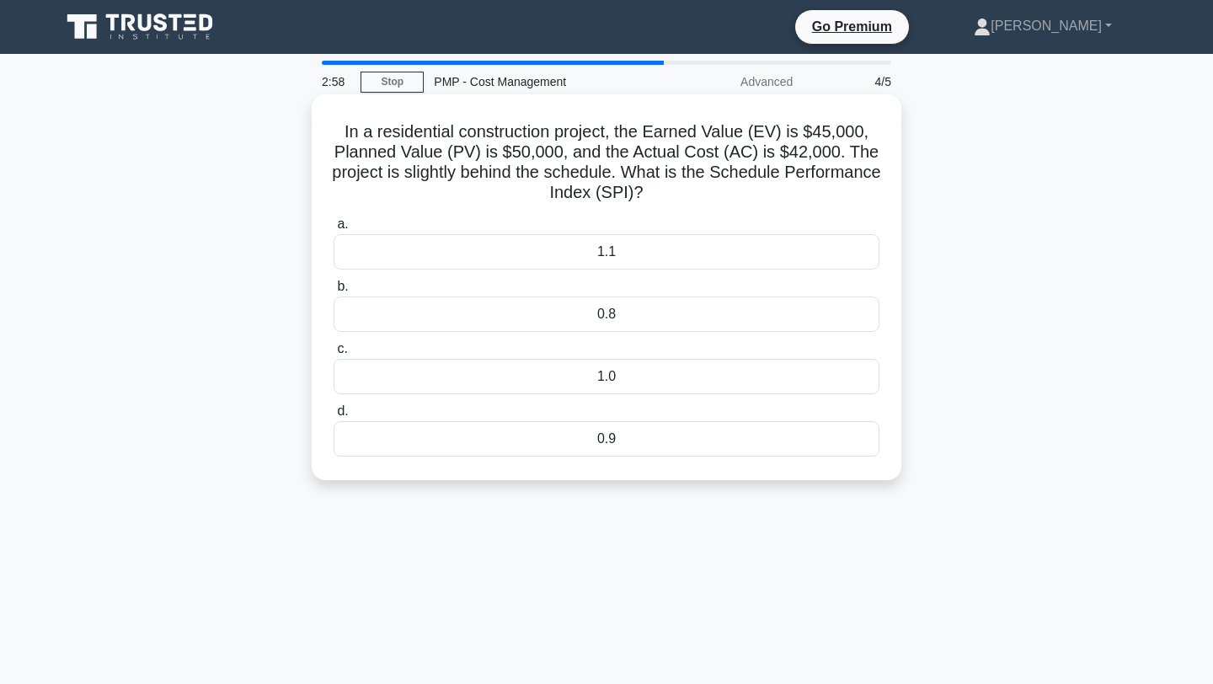
click at [575, 377] on div "1.0" at bounding box center [607, 376] width 546 height 35
click at [334, 355] on input "c. 1.0" at bounding box center [334, 349] width 0 height 11
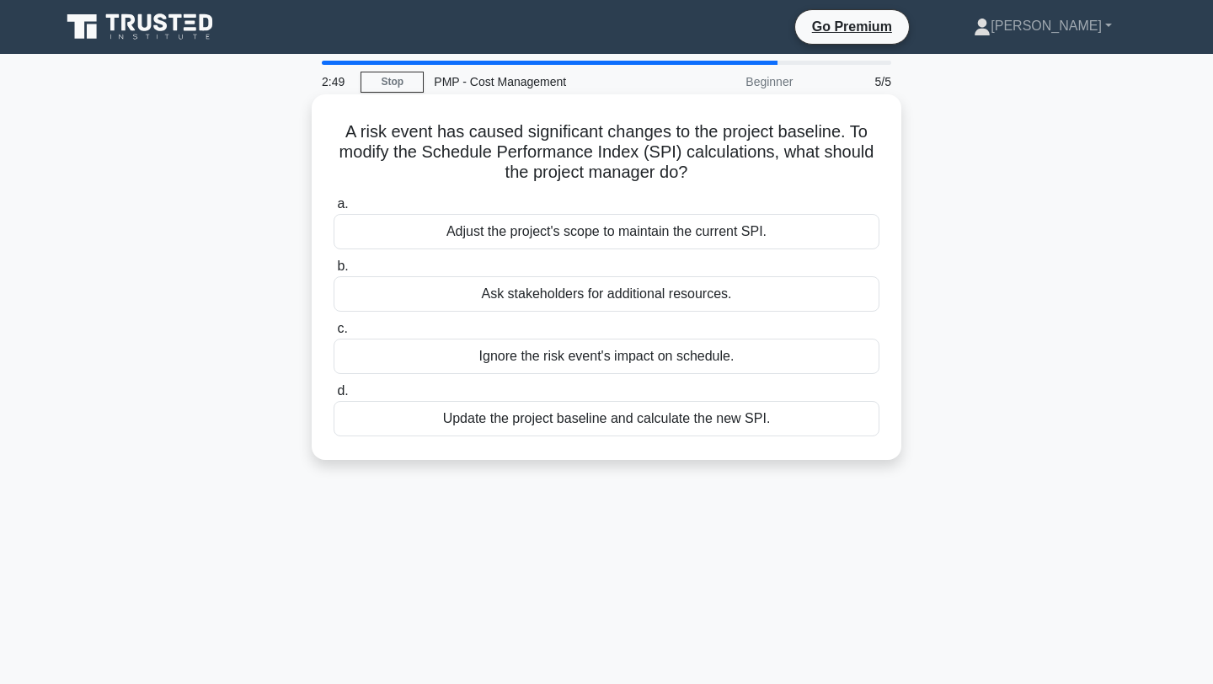
click at [457, 173] on h5 "A risk event has caused significant changes to the project baseline. To modify …" at bounding box center [606, 152] width 549 height 62
click at [425, 420] on div "Update the project baseline and calculate the new SPI." at bounding box center [607, 418] width 546 height 35
click at [334, 397] on input "d. Update the project baseline and calculate the new SPI." at bounding box center [334, 391] width 0 height 11
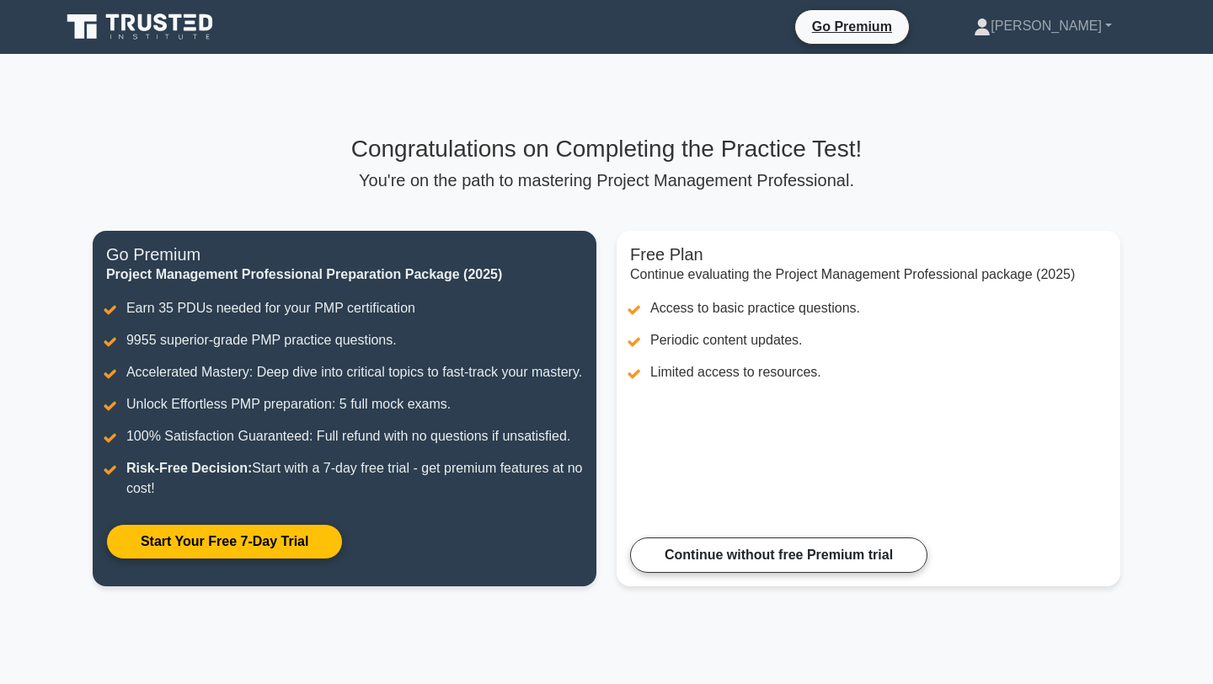
click at [595, 209] on div "Congratulations on Completing the Practice Test! You're on the path to masterin…" at bounding box center [607, 371] width 1048 height 472
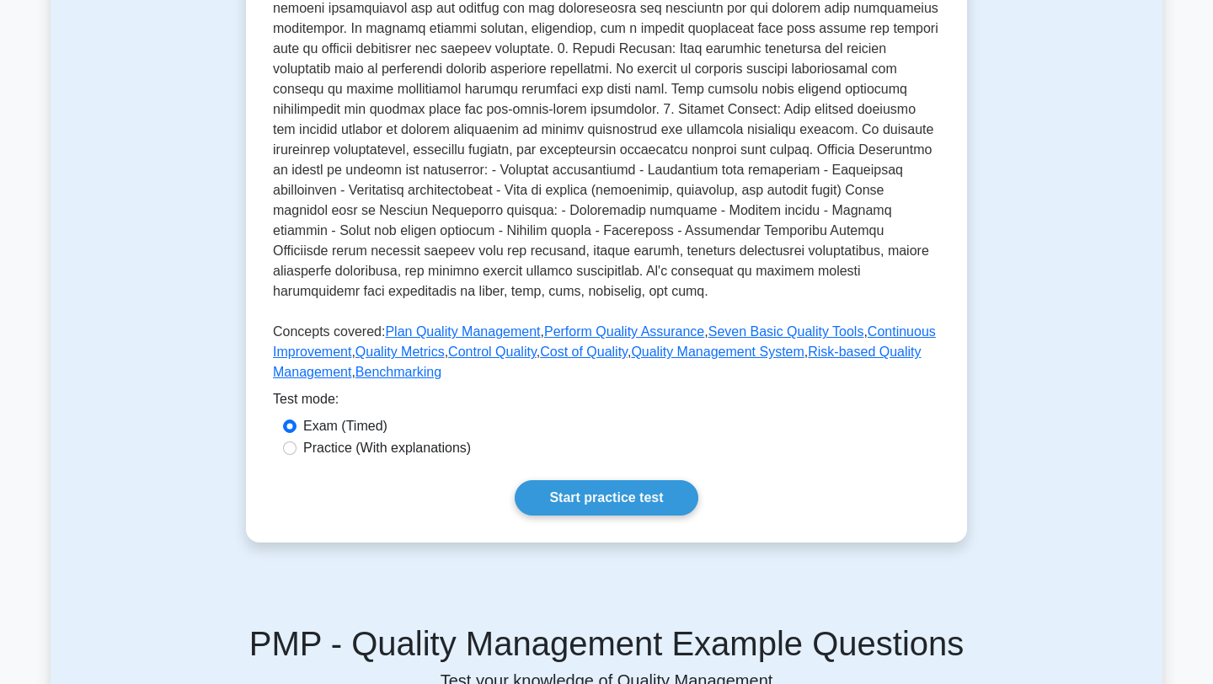
scroll to position [505, 0]
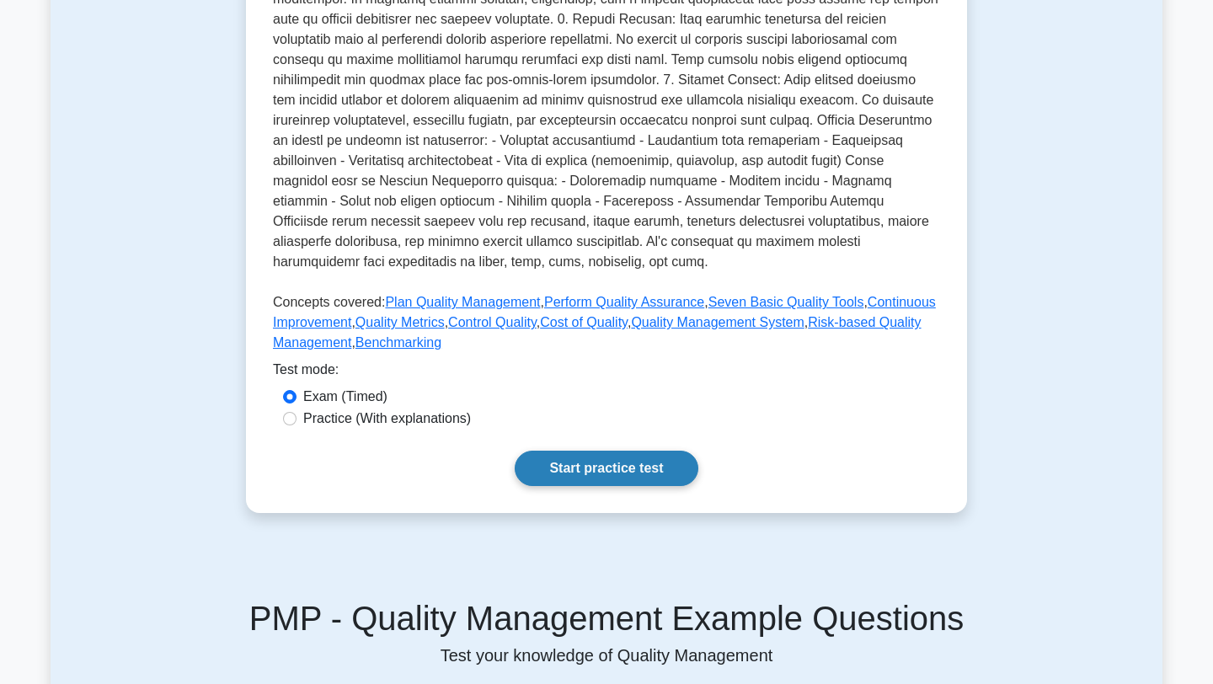
click at [606, 472] on link "Start practice test" at bounding box center [606, 468] width 183 height 35
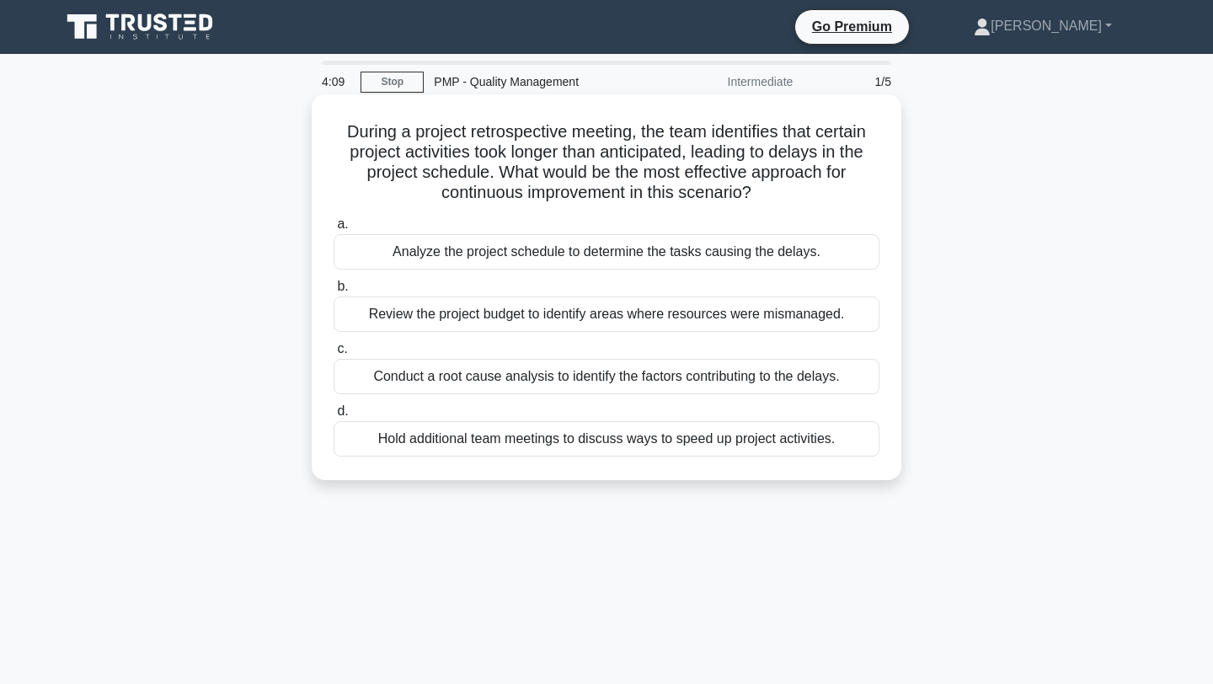
click at [392, 253] on div "Analyze the project schedule to determine the tasks causing the delays." at bounding box center [607, 251] width 546 height 35
click at [334, 230] on input "a. Analyze the project schedule to determine the tasks causing the delays." at bounding box center [334, 224] width 0 height 11
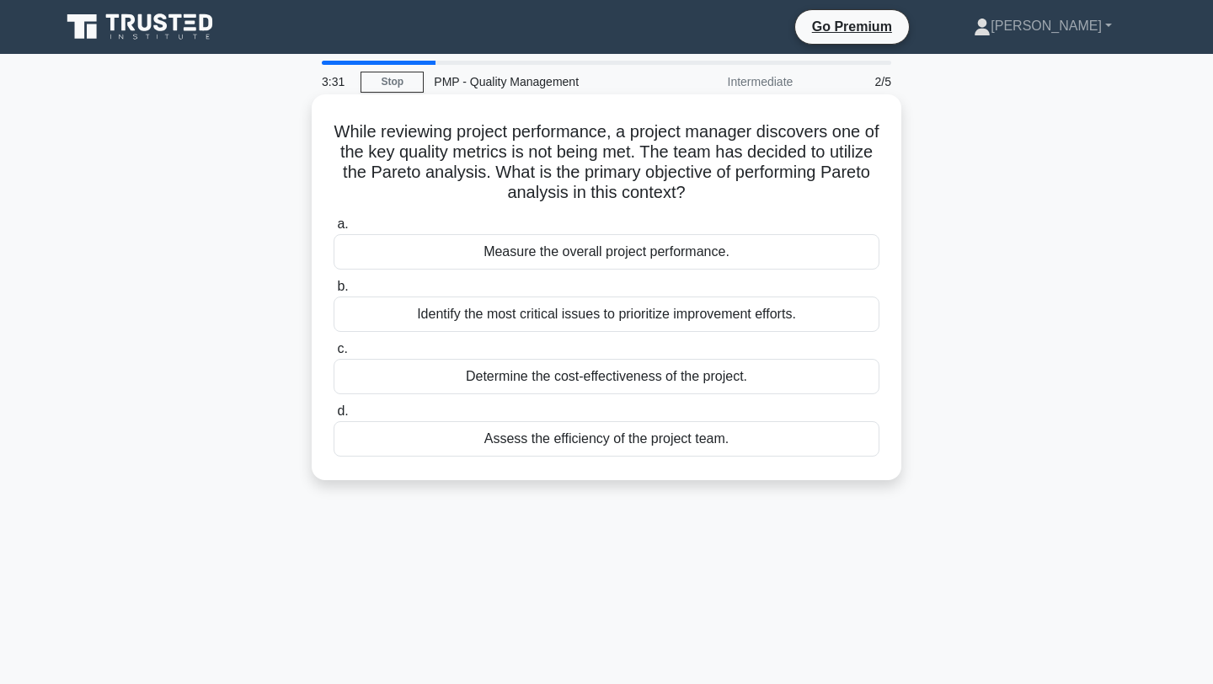
click at [405, 369] on div "Determine the cost-effectiveness of the project." at bounding box center [607, 376] width 546 height 35
click at [334, 355] on input "c. Determine the cost-effectiveness of the project." at bounding box center [334, 349] width 0 height 11
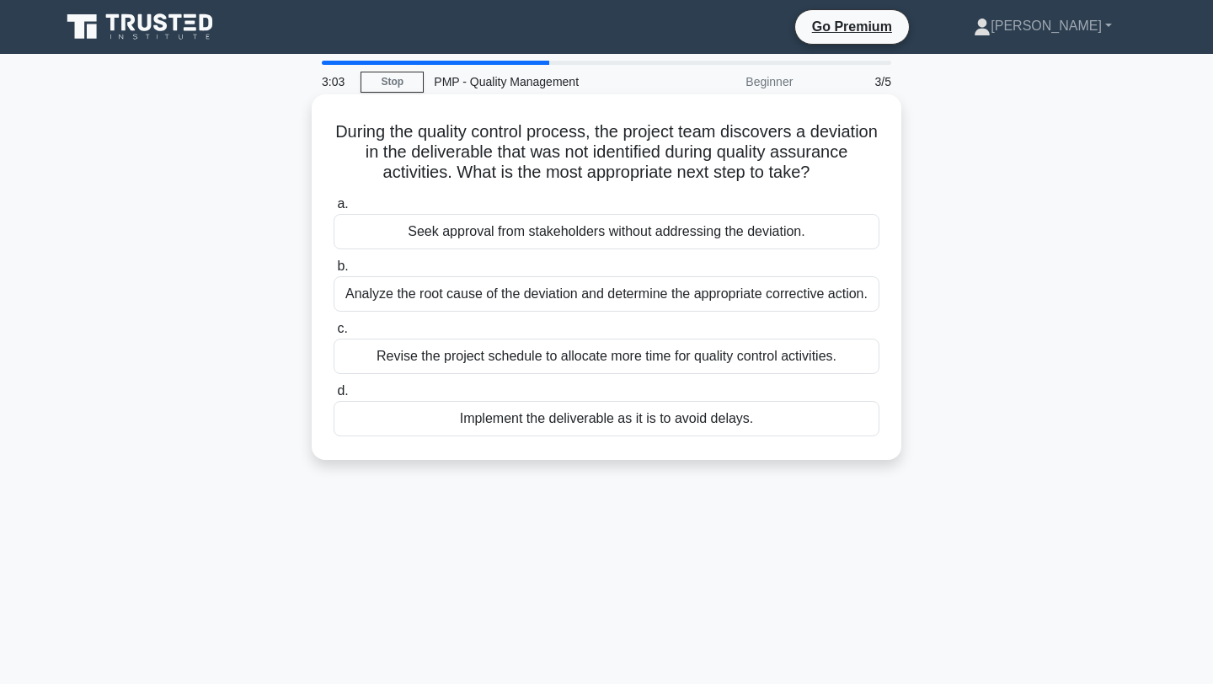
click at [505, 289] on div "Analyze the root cause of the deviation and determine the appropriate correctiv…" at bounding box center [607, 293] width 546 height 35
click at [334, 272] on input "b. Analyze the root cause of the deviation and determine the appropriate correc…" at bounding box center [334, 266] width 0 height 11
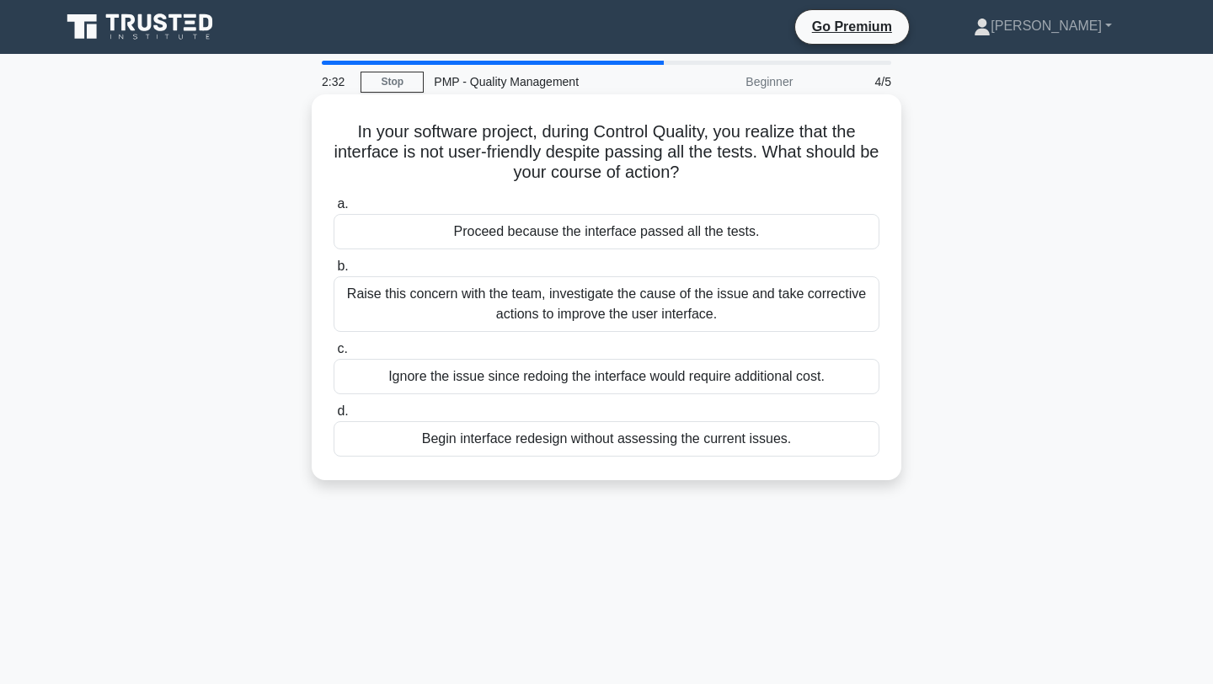
click at [458, 308] on div "Raise this concern with the team, investigate the cause of the issue and take c…" at bounding box center [607, 304] width 546 height 56
click at [334, 272] on input "b. Raise this concern with the team, investigate the cause of the issue and tak…" at bounding box center [334, 266] width 0 height 11
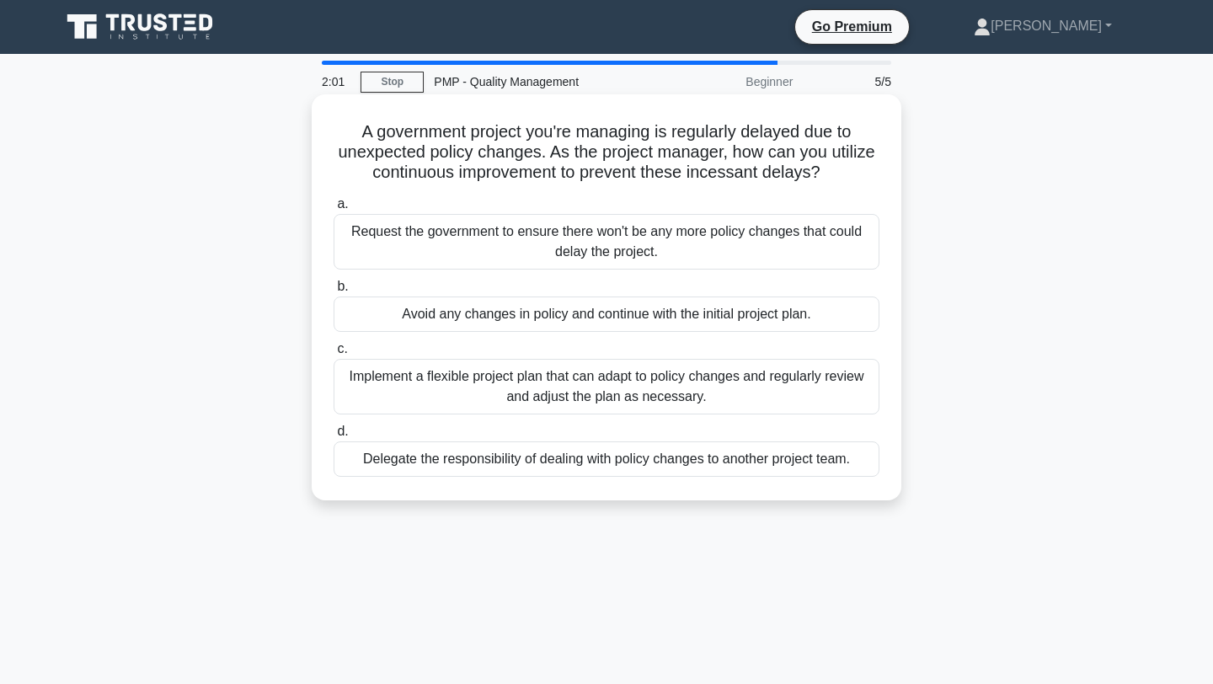
click at [442, 393] on div "Implement a flexible project plan that can adapt to policy changes and regularl…" at bounding box center [607, 387] width 546 height 56
click at [334, 355] on input "c. Implement a flexible project plan that can adapt to policy changes and regul…" at bounding box center [334, 349] width 0 height 11
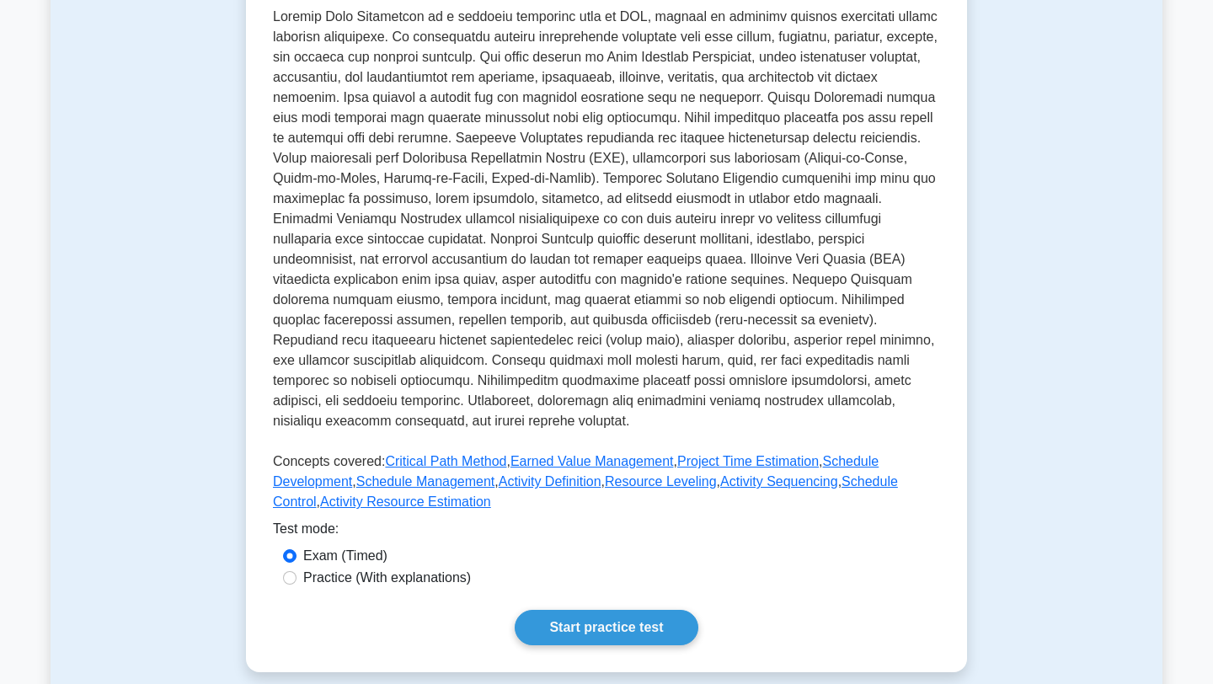
scroll to position [404, 0]
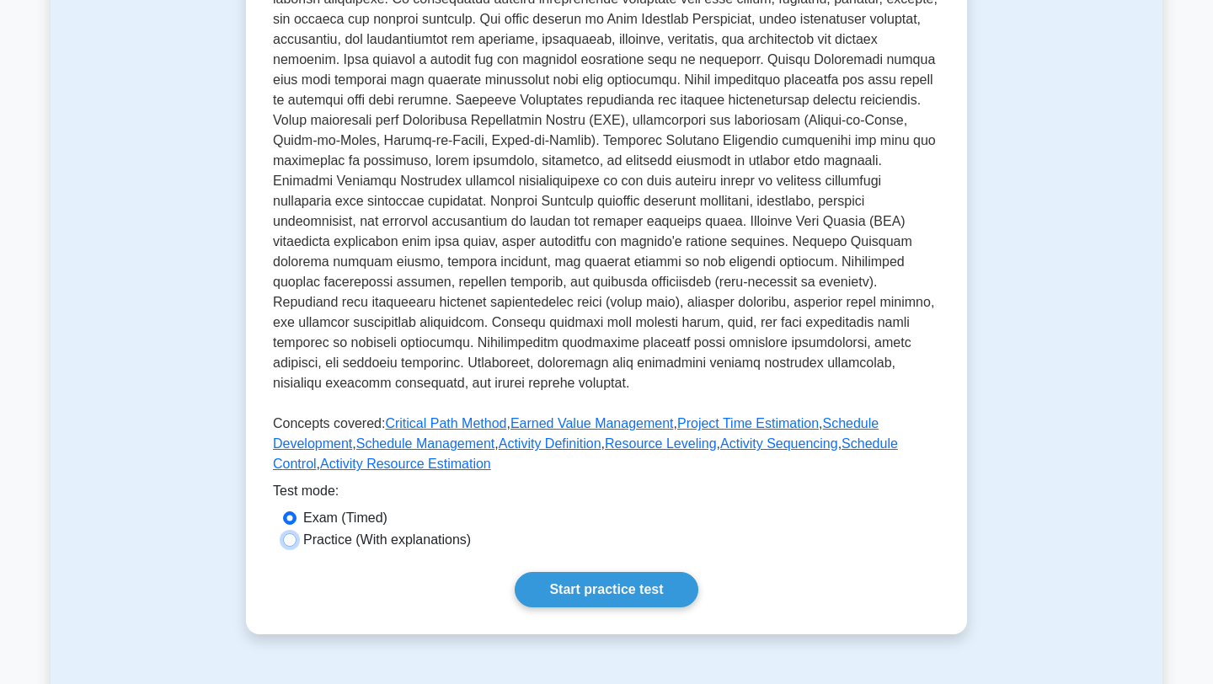
click at [290, 539] on input "Practice (With explanations)" at bounding box center [289, 539] width 13 height 13
radio input "true"
click at [621, 590] on link "Start practice test" at bounding box center [606, 589] width 183 height 35
click at [290, 521] on input "Exam (Timed)" at bounding box center [289, 517] width 13 height 13
radio input "true"
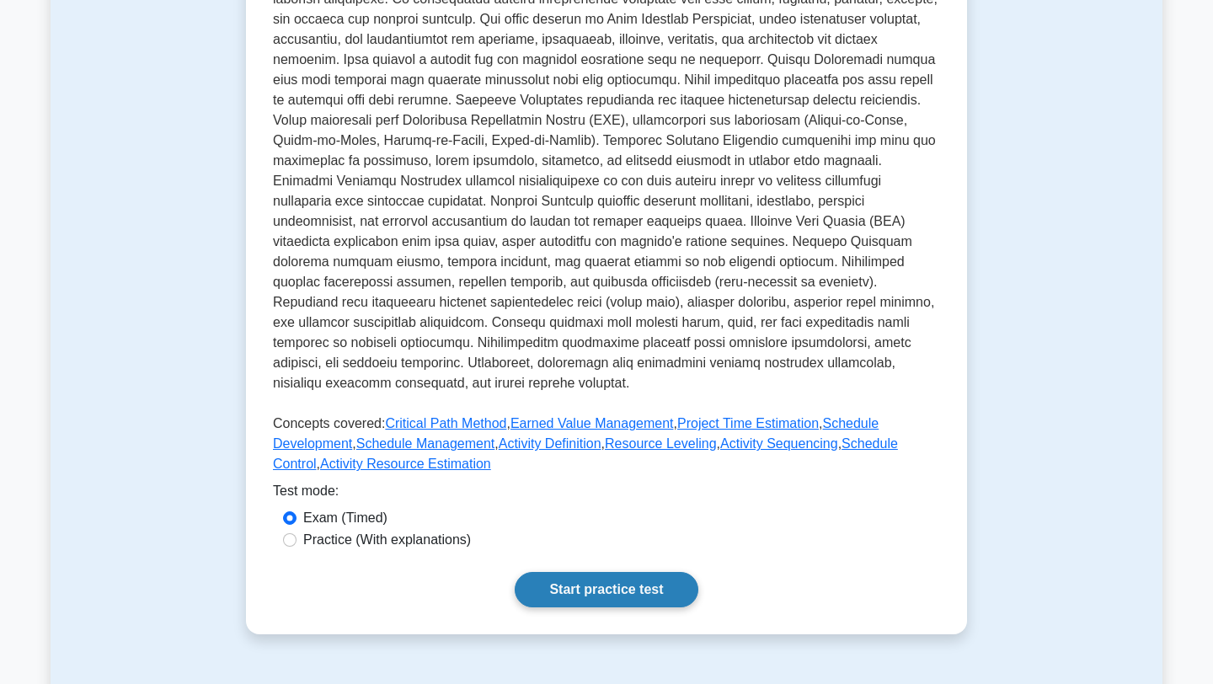
click at [623, 587] on link "Start practice test" at bounding box center [606, 589] width 183 height 35
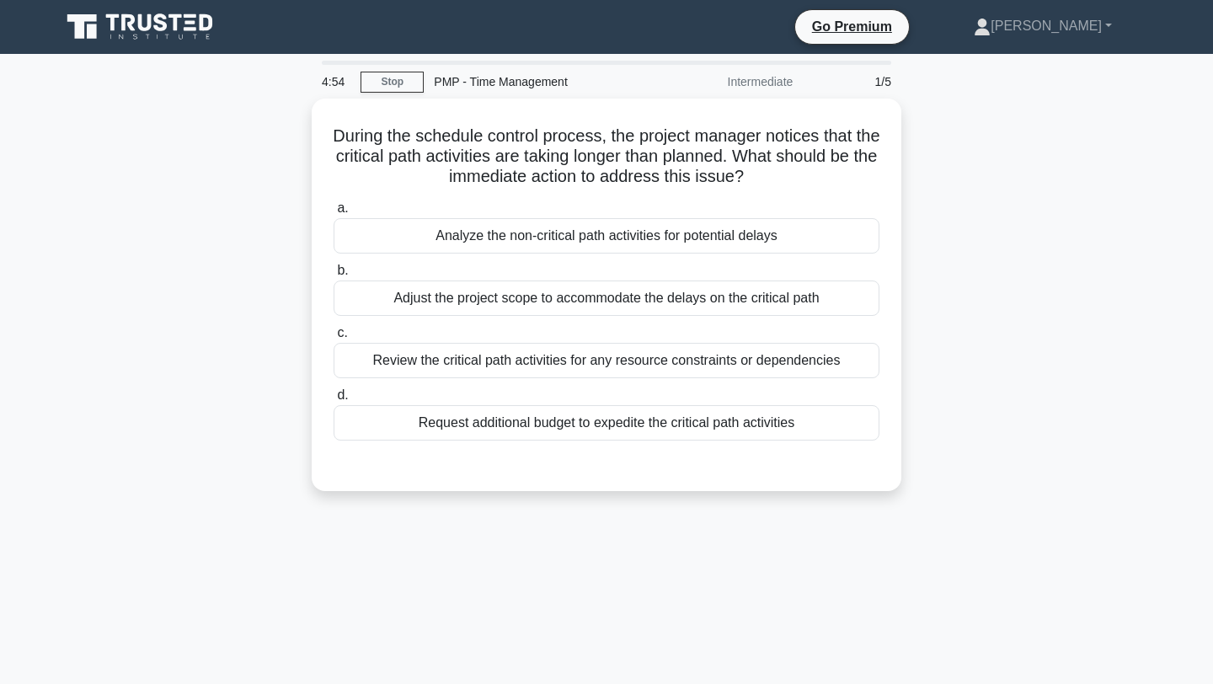
click at [762, 80] on div "Intermediate" at bounding box center [728, 82] width 147 height 34
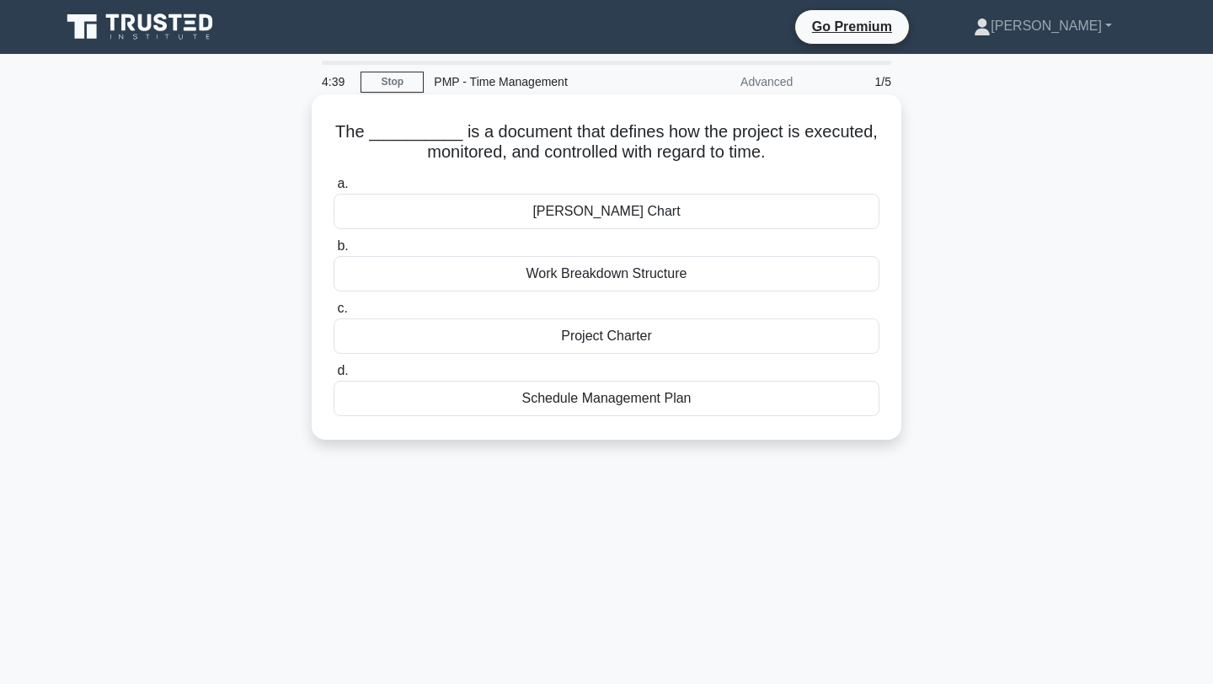
click at [523, 332] on div "Project Charter" at bounding box center [607, 335] width 546 height 35
click at [334, 314] on input "c. Project Charter" at bounding box center [334, 308] width 0 height 11
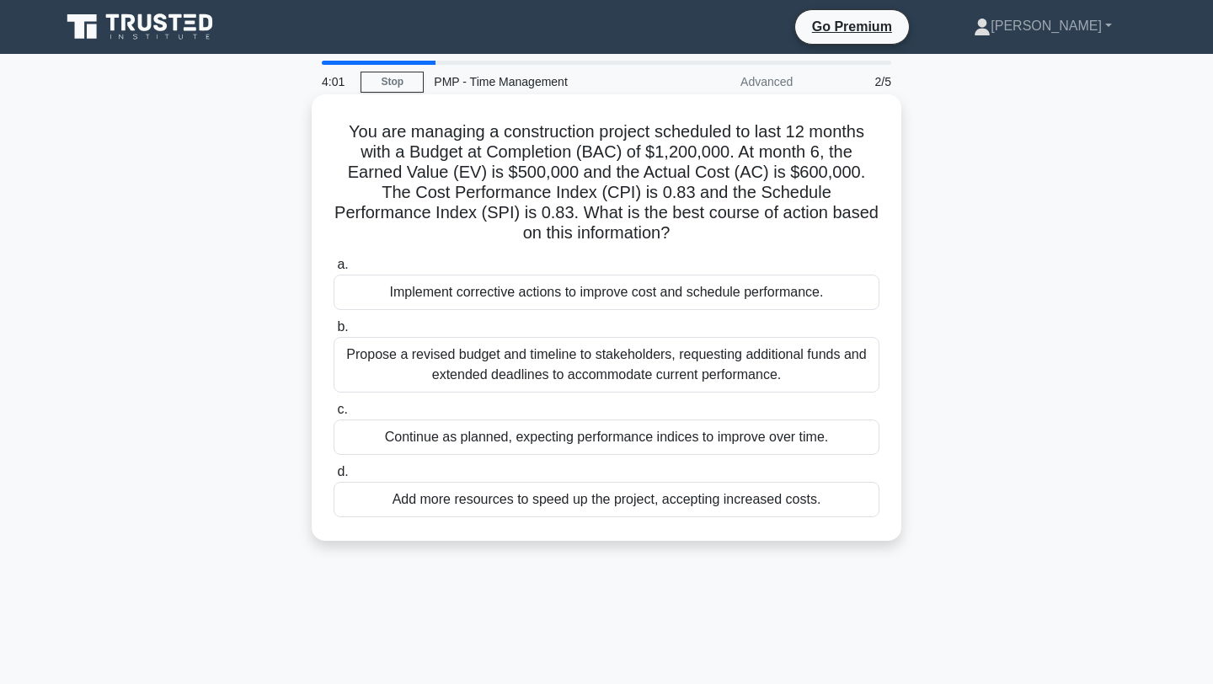
click at [406, 362] on div "Propose a revised budget and timeline to stakeholders, requesting additional fu…" at bounding box center [607, 365] width 546 height 56
click at [334, 333] on input "b. Propose a revised budget and timeline to stakeholders, requesting additional…" at bounding box center [334, 327] width 0 height 11
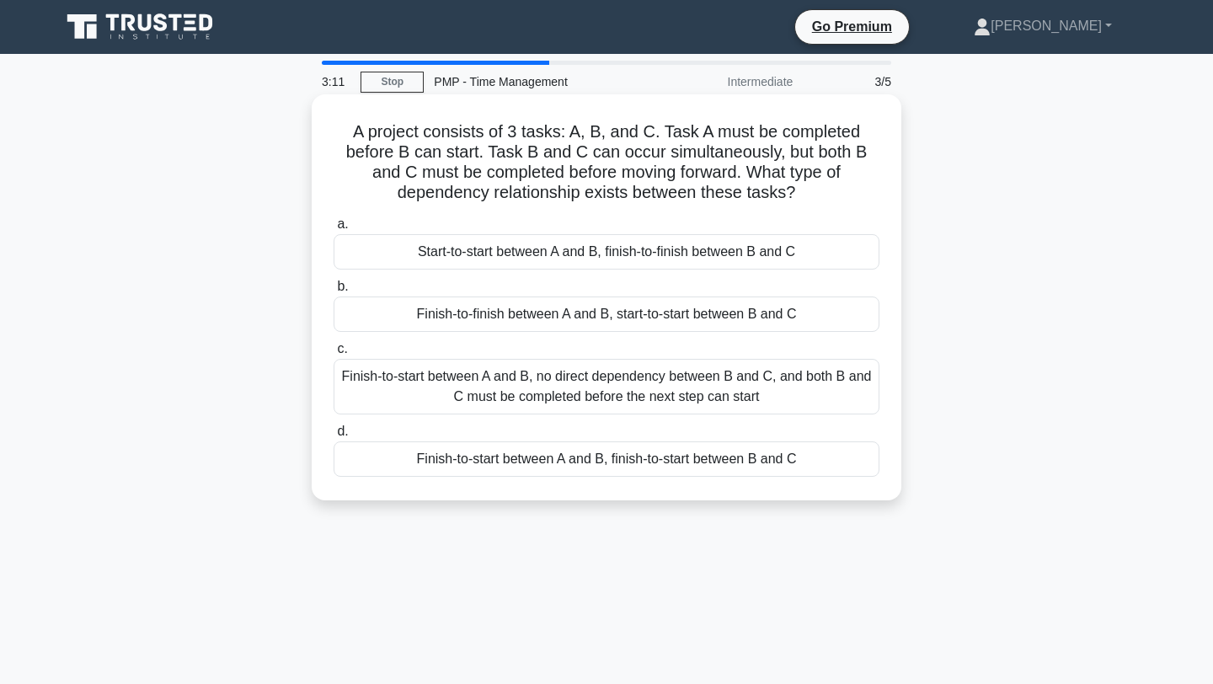
click at [437, 387] on div "Finish-to-start between A and B, no direct dependency between B and C, and both…" at bounding box center [607, 387] width 546 height 56
click at [334, 355] on input "c. Finish-to-start between A and B, no direct dependency between B and C, and b…" at bounding box center [334, 349] width 0 height 11
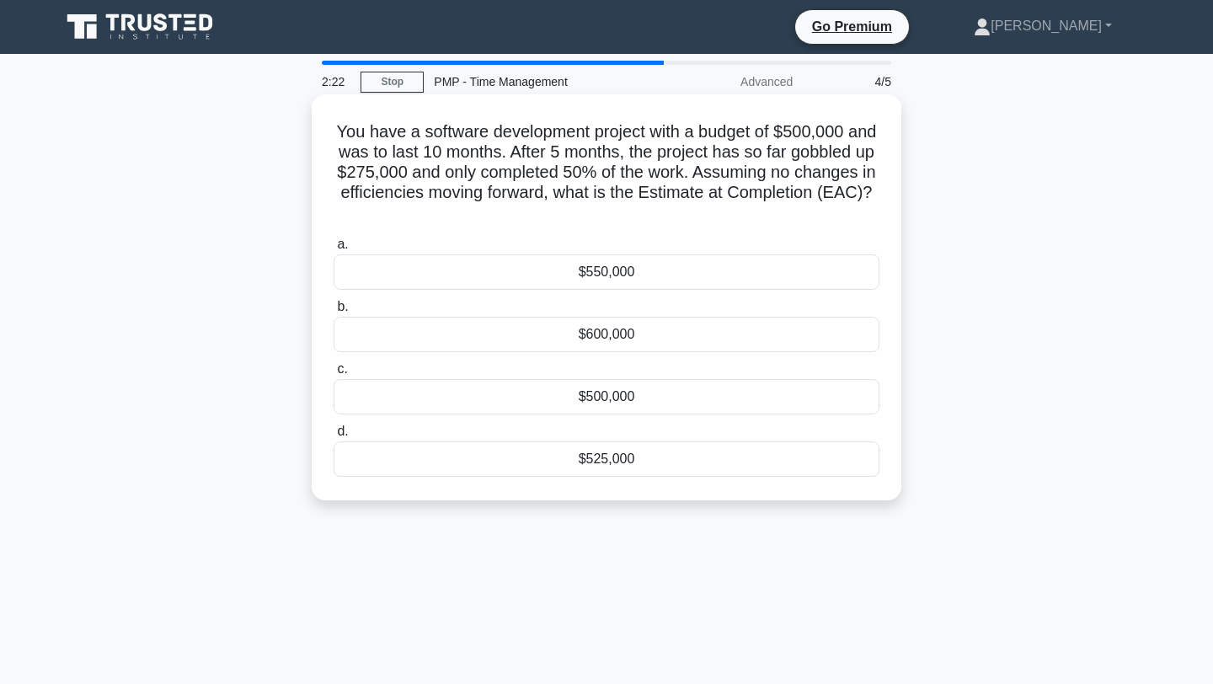
click at [622, 337] on div "$600,000" at bounding box center [607, 334] width 546 height 35
click at [334, 313] on input "b. $600,000" at bounding box center [334, 307] width 0 height 11
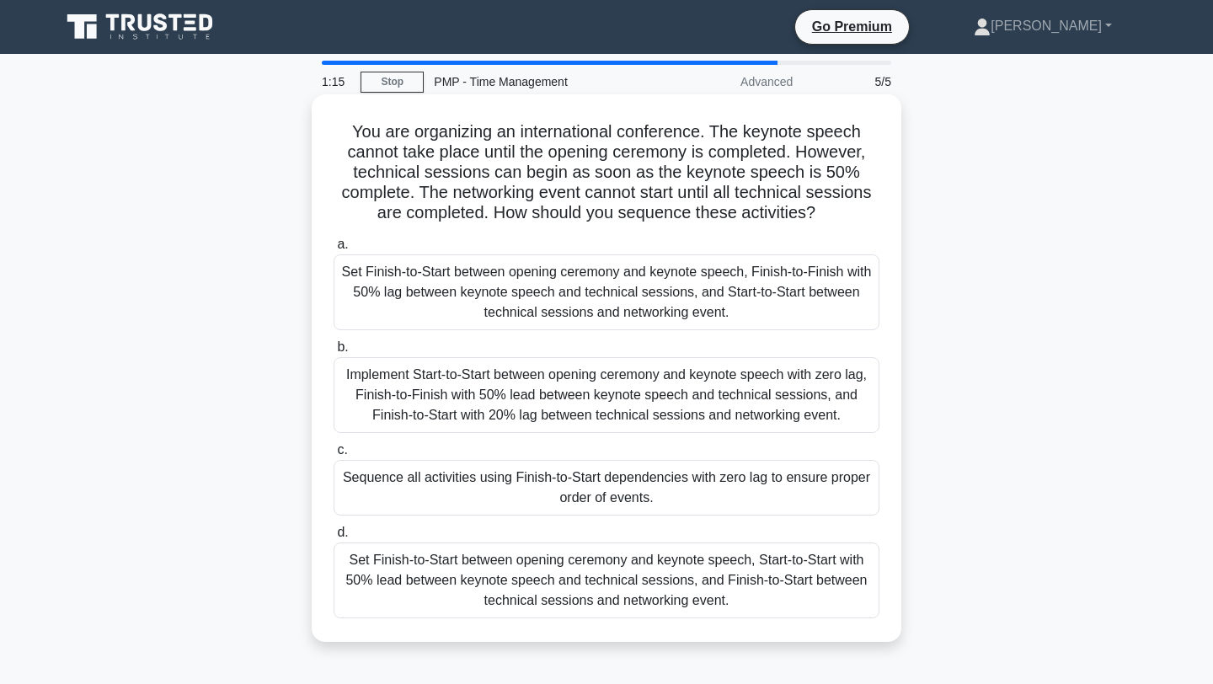
click at [408, 306] on div "Set Finish-to-Start between opening ceremony and keynote speech, Finish-to-Fini…" at bounding box center [607, 292] width 546 height 76
click at [334, 250] on input "a. Set Finish-to-Start between opening ceremony and keynote speech, Finish-to-F…" at bounding box center [334, 244] width 0 height 11
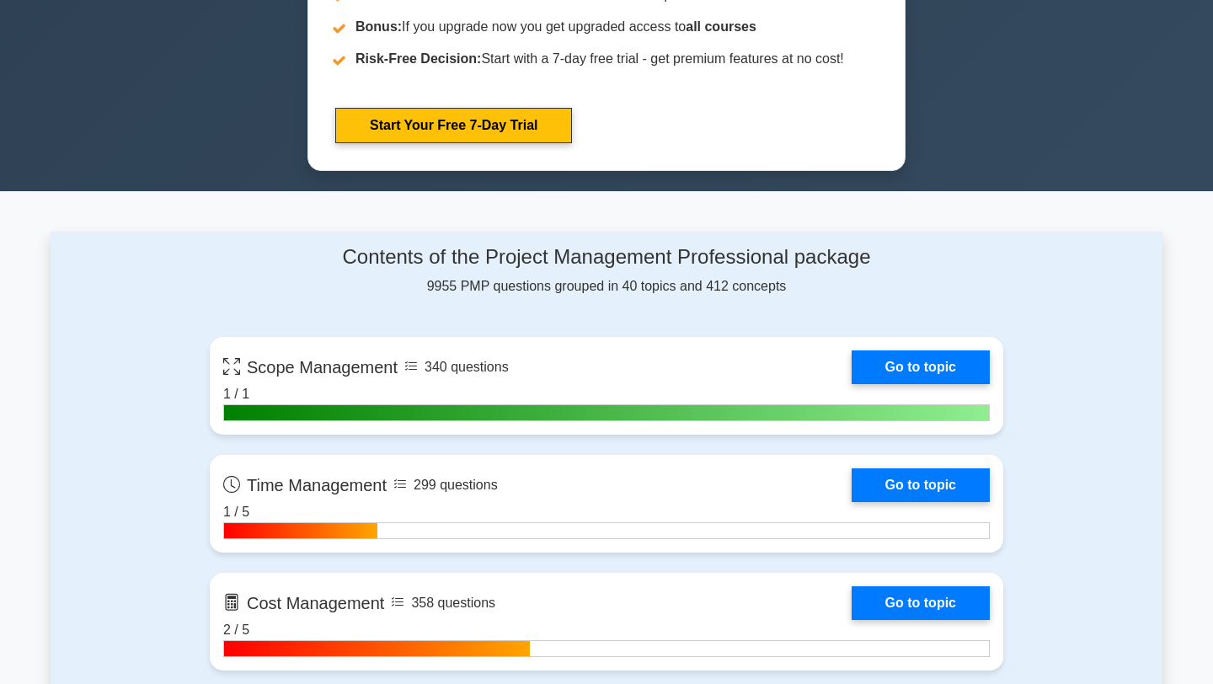
scroll to position [977, 0]
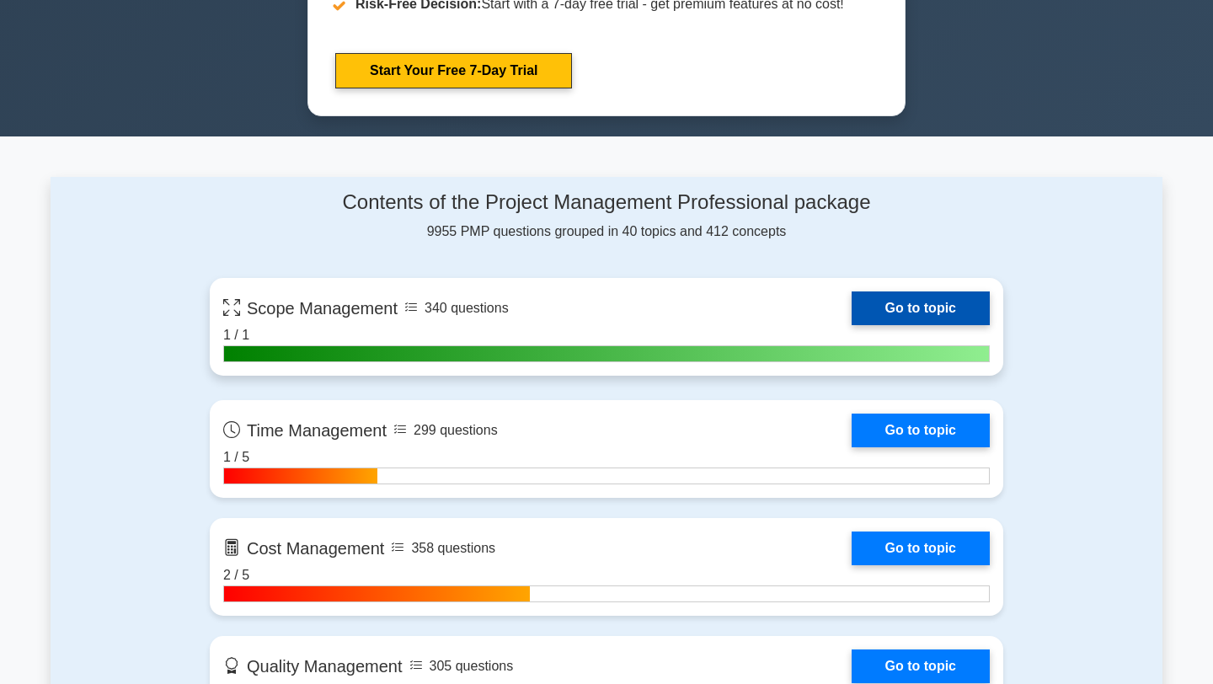
click at [919, 305] on link "Go to topic" at bounding box center [921, 308] width 138 height 34
click at [913, 303] on link "Go to topic" at bounding box center [921, 308] width 138 height 34
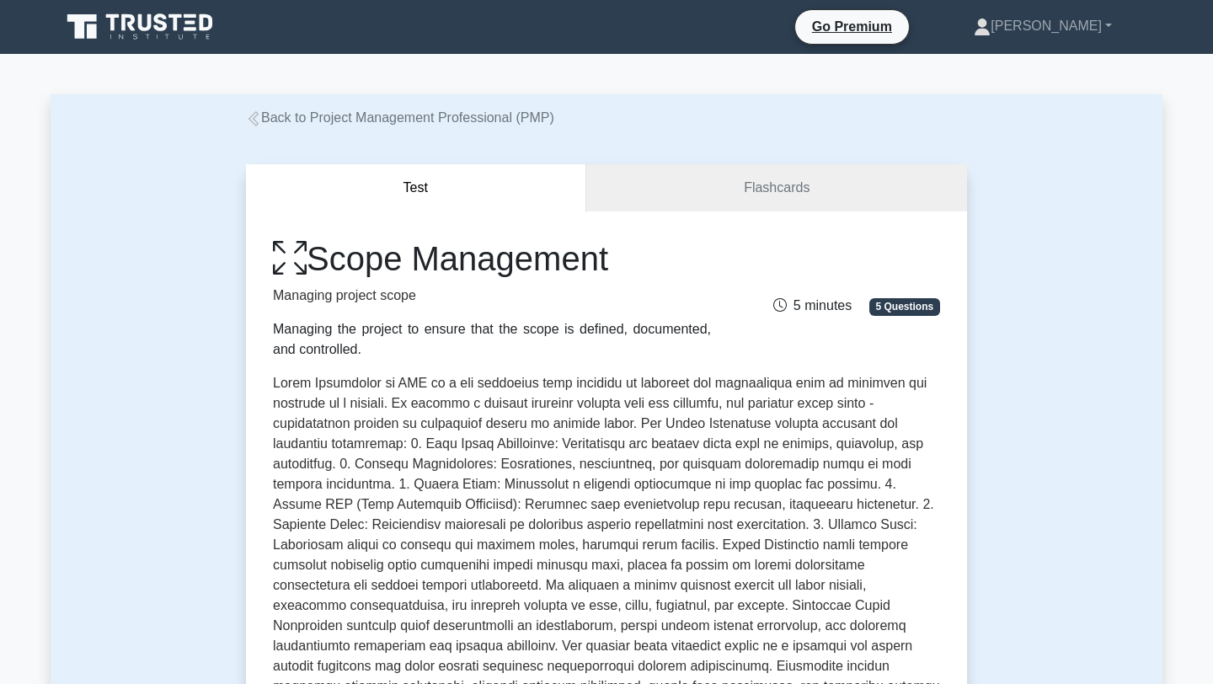
click at [922, 386] on p at bounding box center [606, 558] width 667 height 371
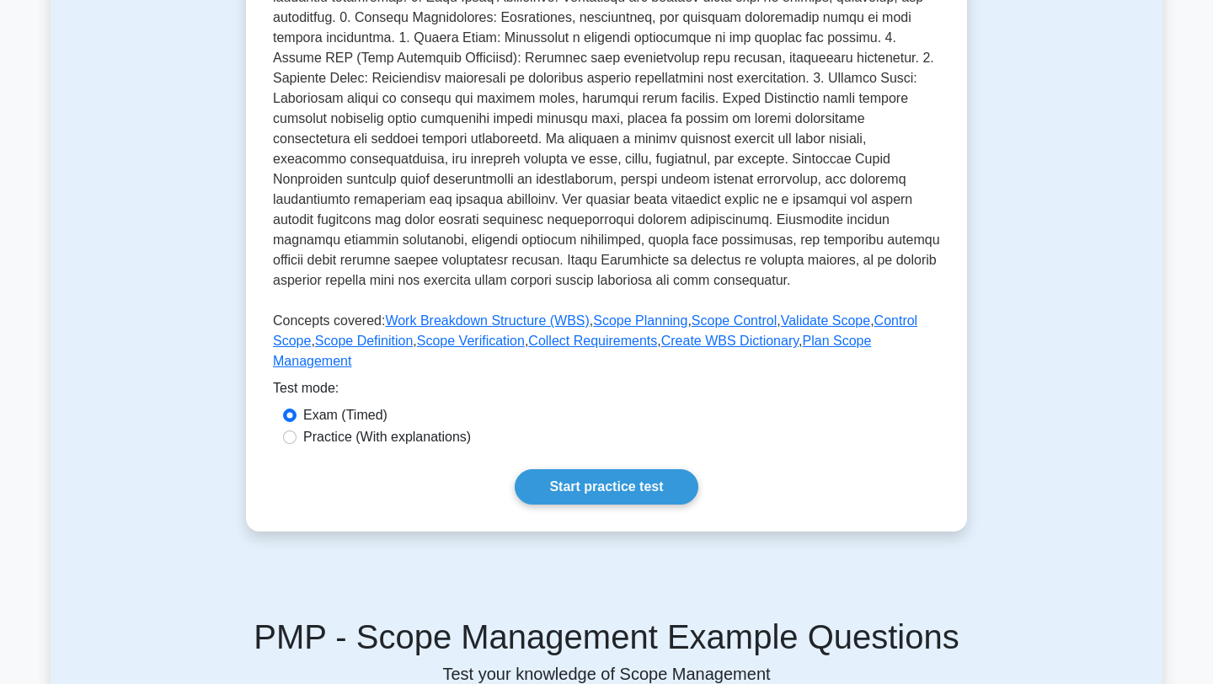
scroll to position [472, 0]
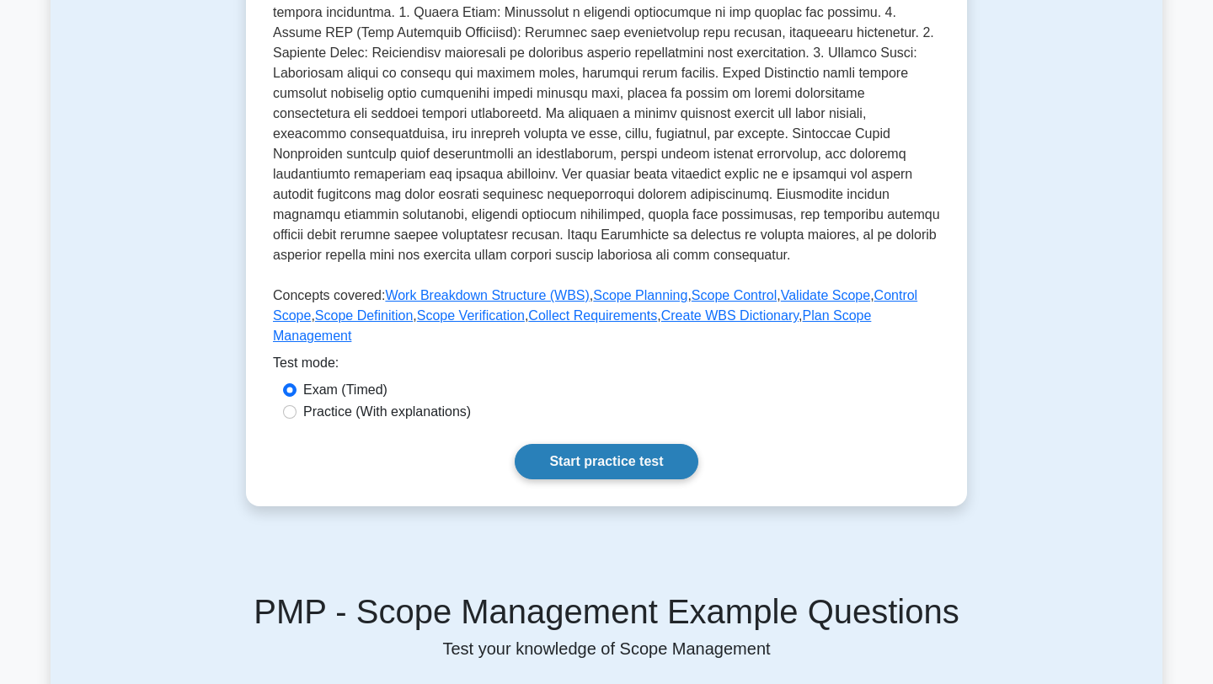
click at [628, 461] on link "Start practice test" at bounding box center [606, 461] width 183 height 35
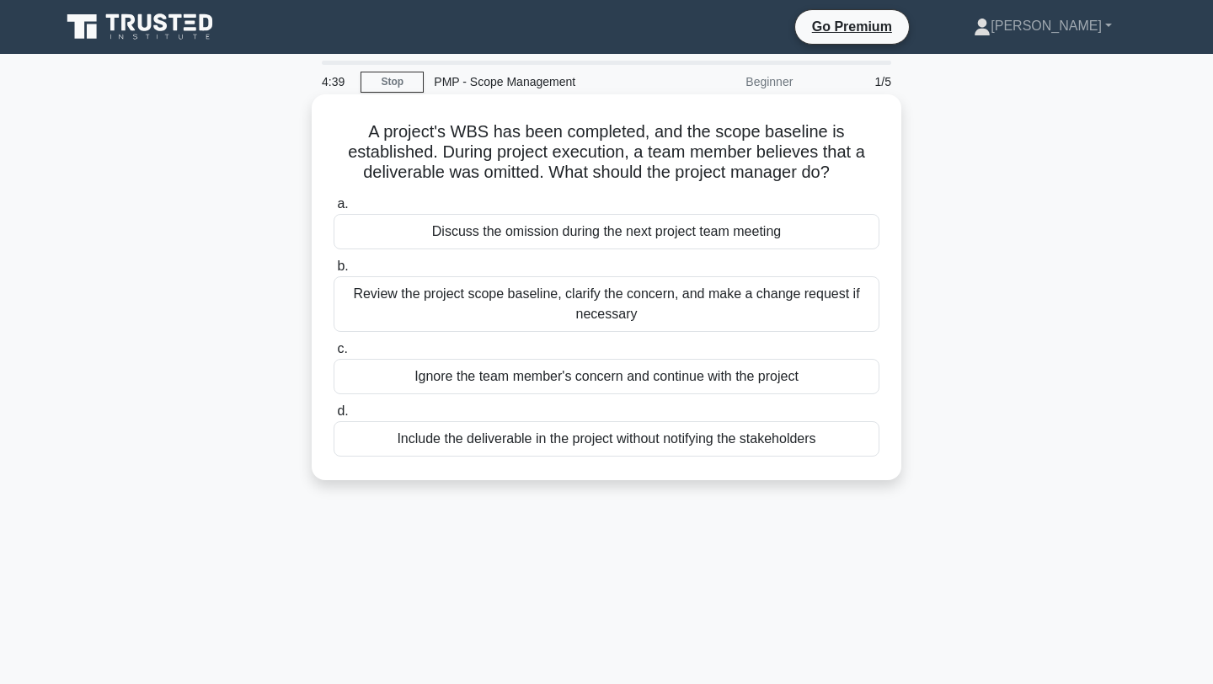
click at [489, 322] on div "Review the project scope baseline, clarify the concern, and make a change reque…" at bounding box center [607, 304] width 546 height 56
click at [334, 272] on input "b. Review the project scope baseline, clarify the concern, and make a change re…" at bounding box center [334, 266] width 0 height 11
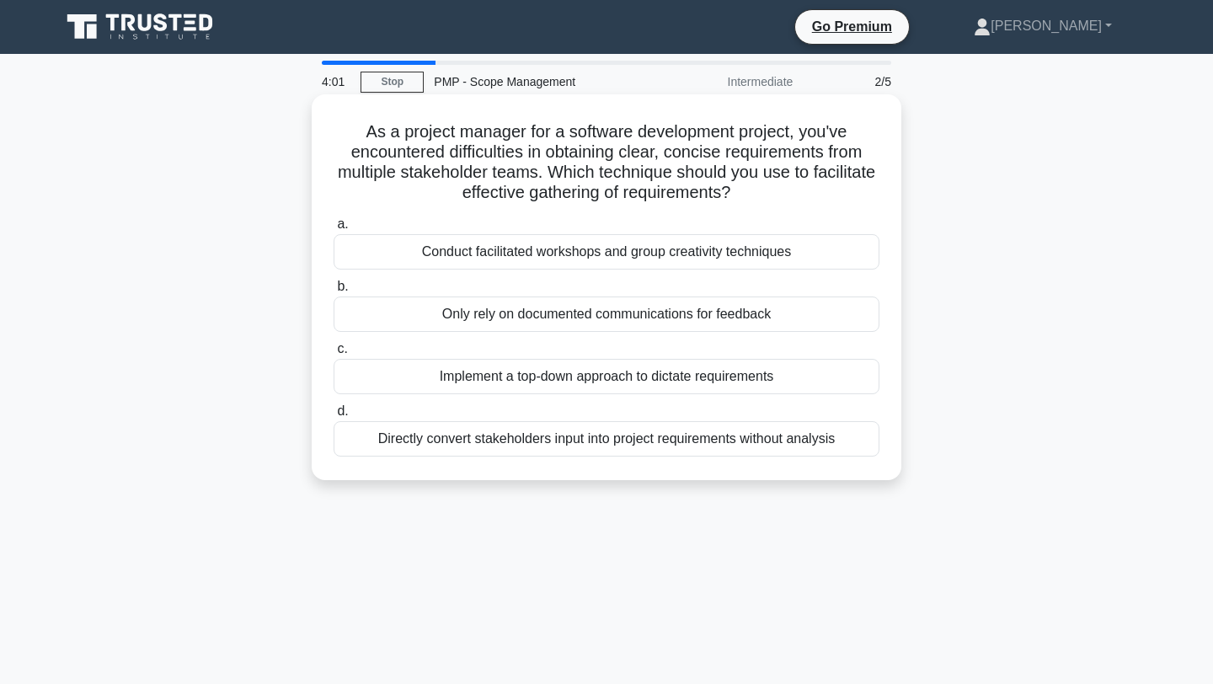
click at [631, 254] on div "Conduct facilitated workshops and group creativity techniques" at bounding box center [607, 251] width 546 height 35
click at [334, 230] on input "a. Conduct facilitated workshops and group creativity techniques" at bounding box center [334, 224] width 0 height 11
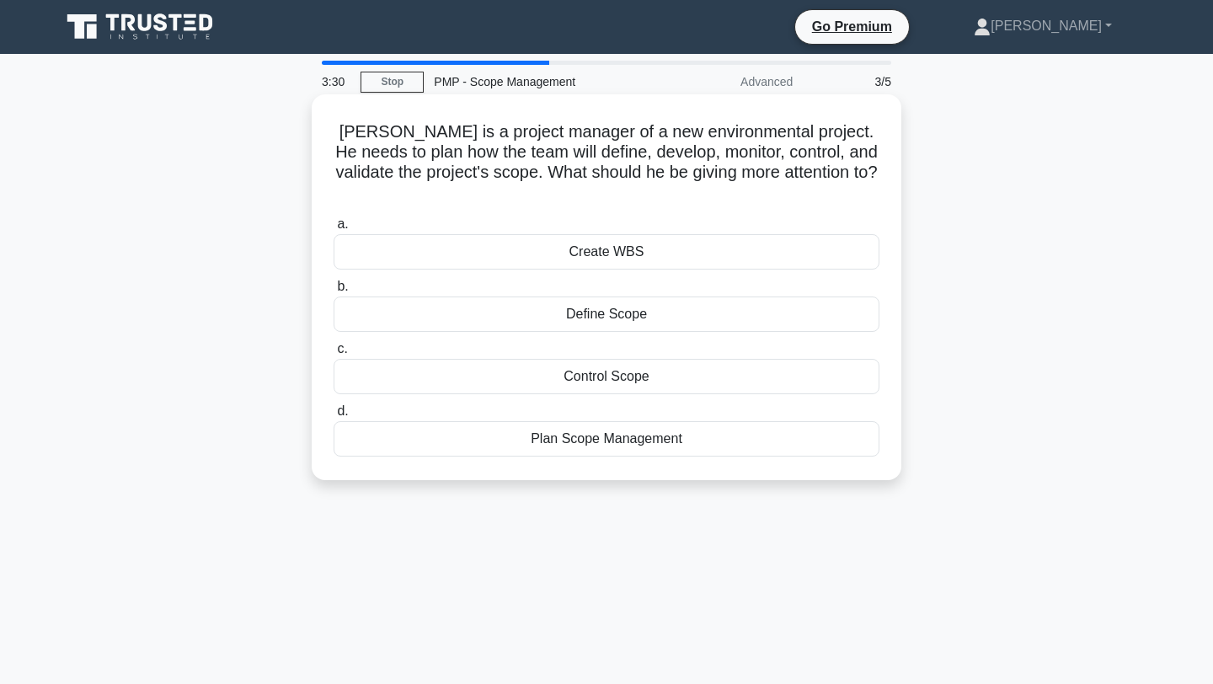
click at [666, 234] on div "Create WBS" at bounding box center [607, 251] width 546 height 35
click at [334, 228] on input "a. Create WBS" at bounding box center [334, 224] width 0 height 11
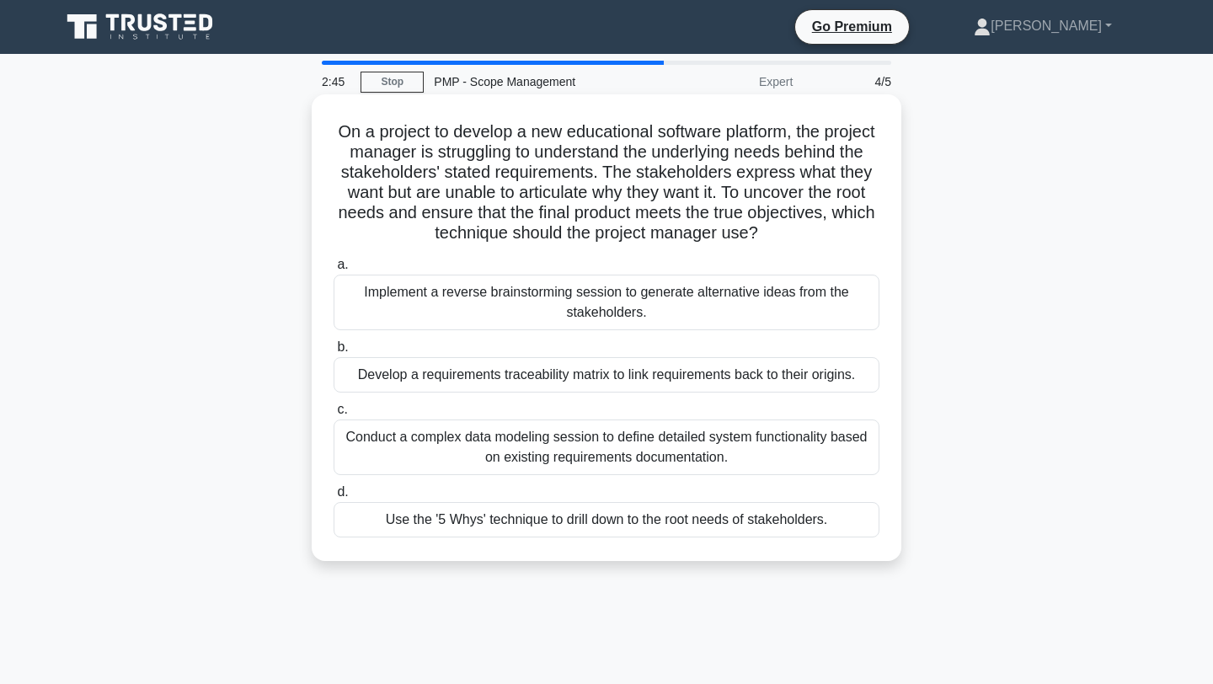
click at [402, 447] on div "Conduct a complex data modeling session to define detailed system functionality…" at bounding box center [607, 448] width 546 height 56
click at [334, 415] on input "c. Conduct a complex data modeling session to define detailed system functional…" at bounding box center [334, 409] width 0 height 11
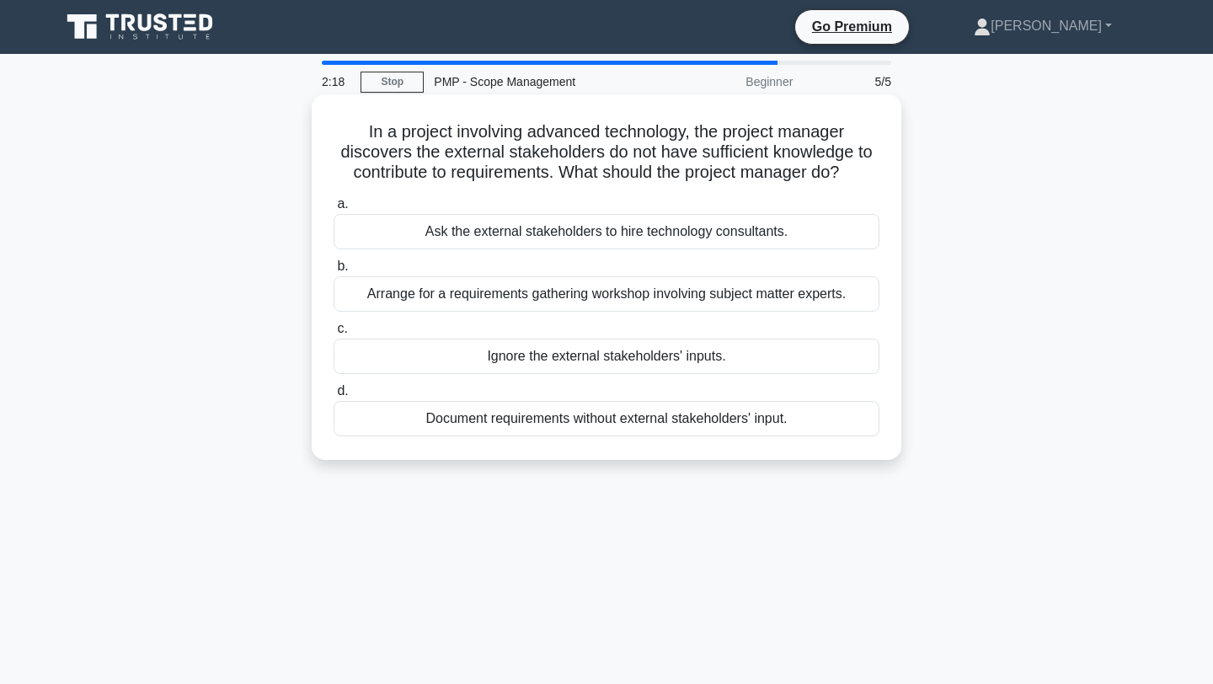
click at [578, 304] on div "Arrange for a requirements gathering workshop involving subject matter experts." at bounding box center [607, 293] width 546 height 35
click at [334, 272] on input "b. Arrange for a requirements gathering workshop involving subject matter exper…" at bounding box center [334, 266] width 0 height 11
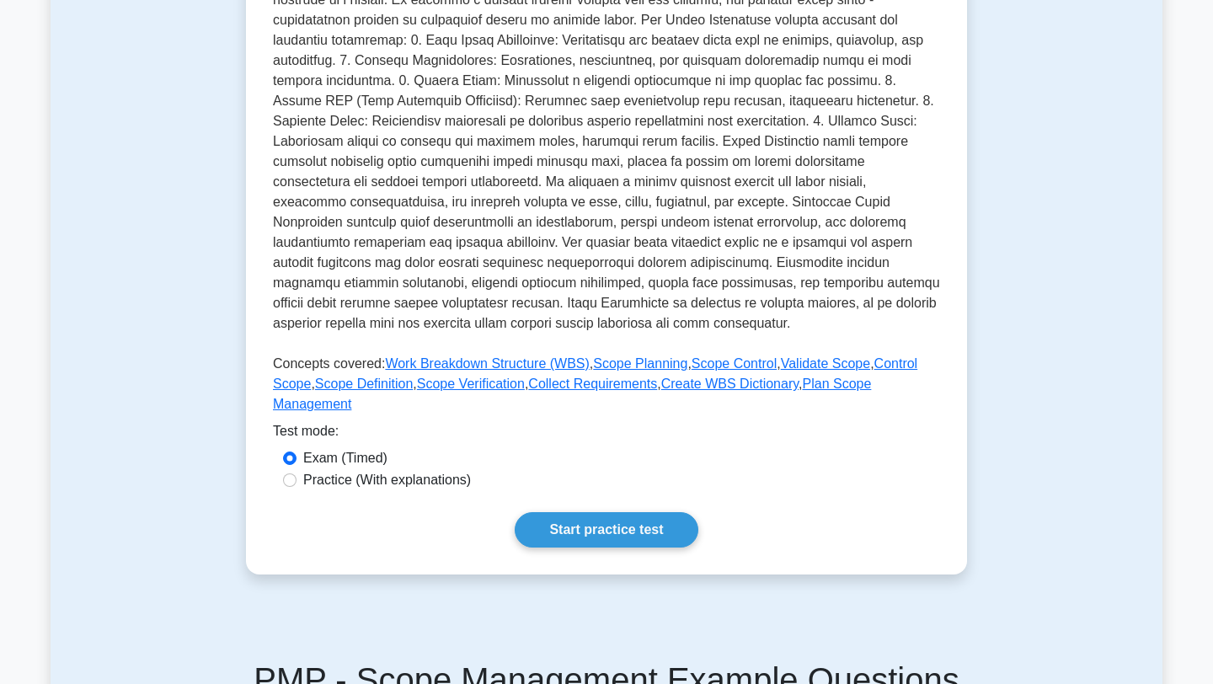
scroll to position [404, 0]
click at [612, 523] on link "Start practice test" at bounding box center [606, 528] width 183 height 35
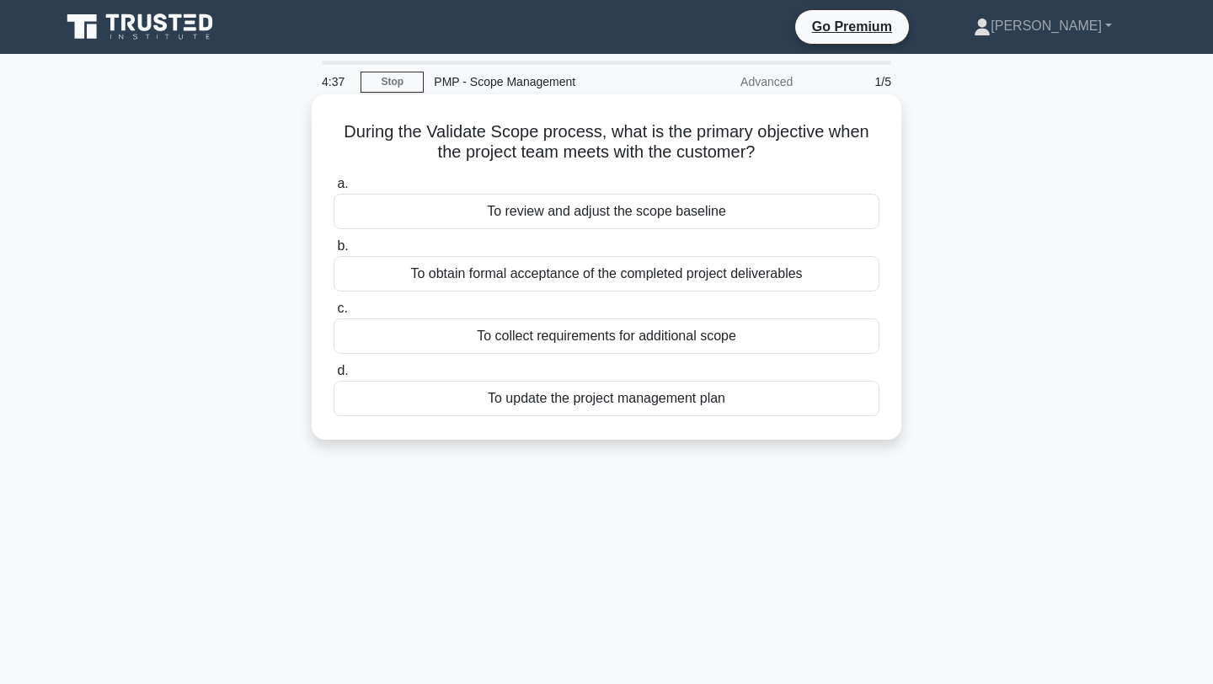
click at [456, 403] on div "To update the project management plan" at bounding box center [607, 398] width 546 height 35
click at [334, 377] on input "d. To update the project management plan" at bounding box center [334, 371] width 0 height 11
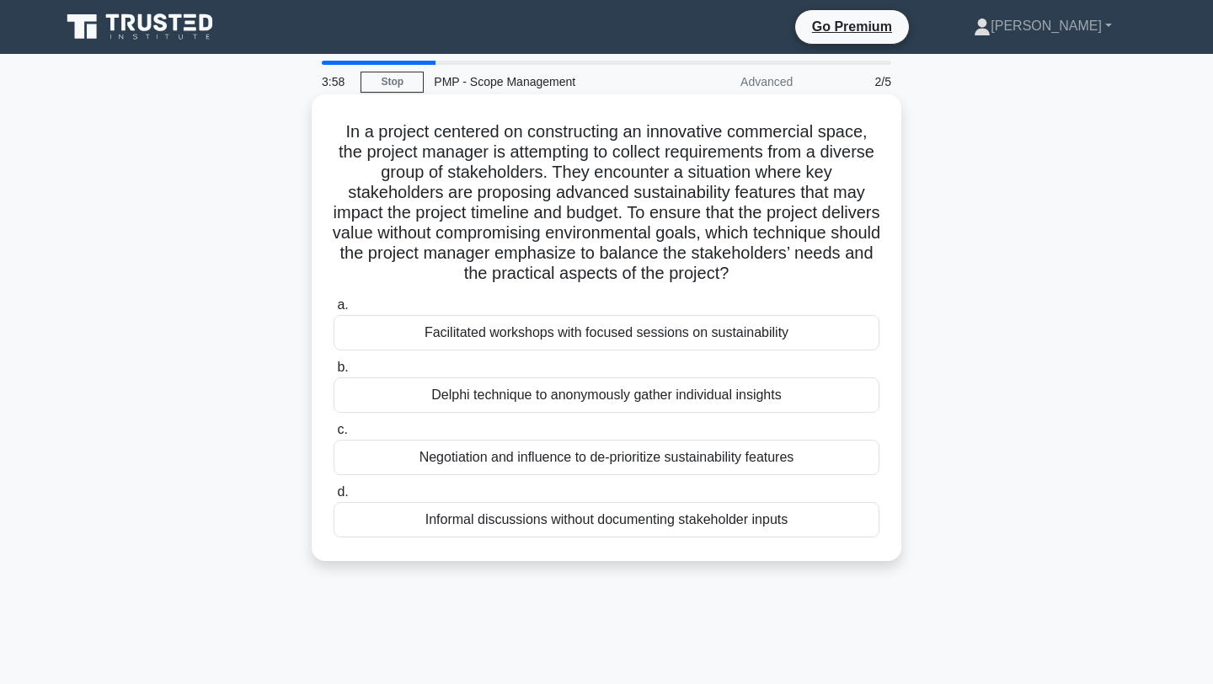
click at [418, 330] on div "Facilitated workshops with focused sessions on sustainability" at bounding box center [607, 332] width 546 height 35
click at [334, 311] on input "a. Facilitated workshops with focused sessions on sustainability" at bounding box center [334, 305] width 0 height 11
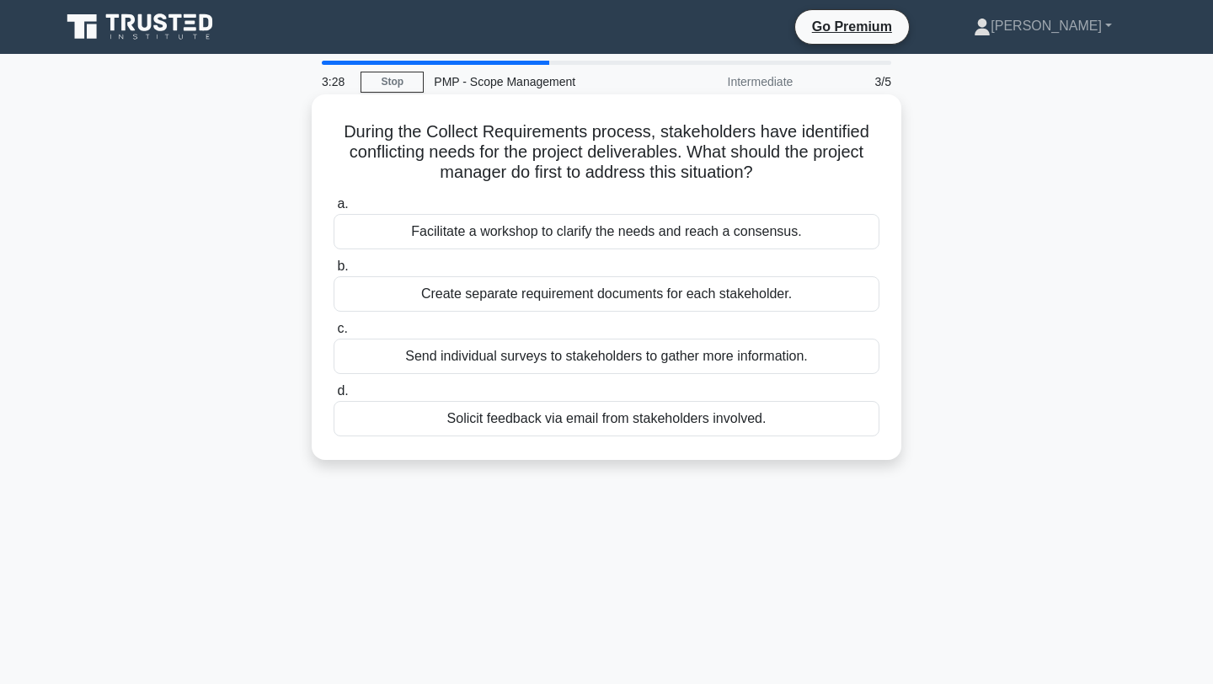
click at [400, 226] on div "Facilitate a workshop to clarify the needs and reach a consensus." at bounding box center [607, 231] width 546 height 35
click at [334, 210] on input "a. Facilitate a workshop to clarify the needs and reach a consensus." at bounding box center [334, 204] width 0 height 11
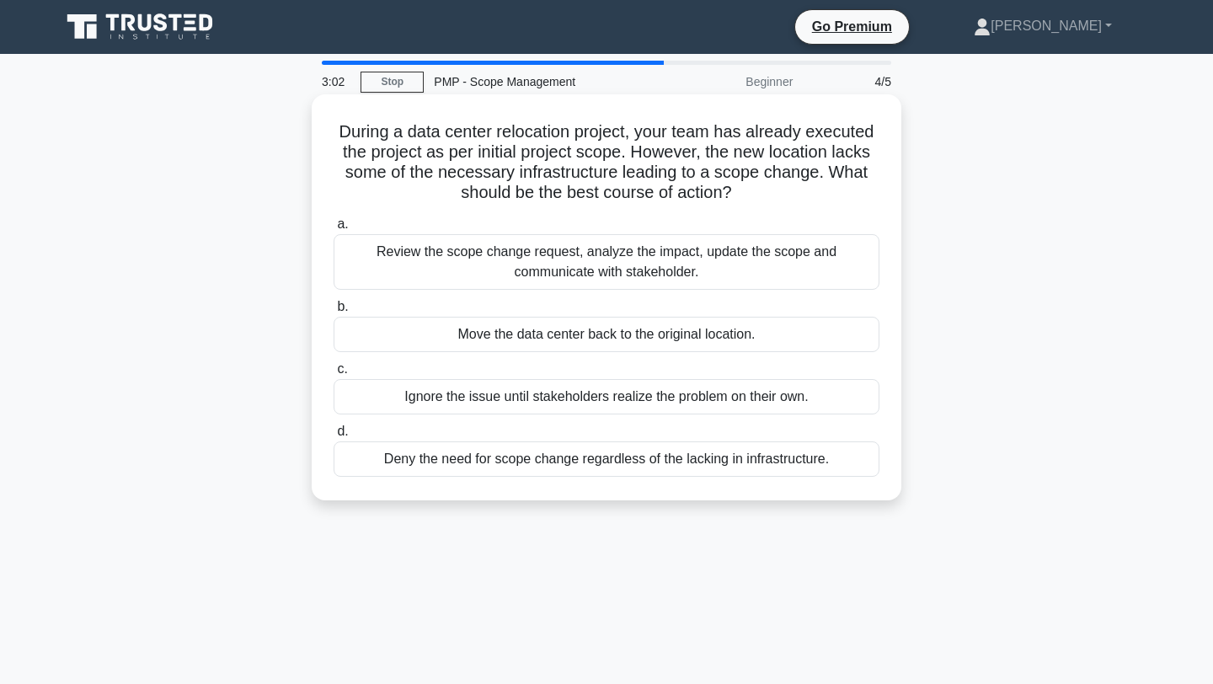
click at [480, 270] on div "Review the scope change request, analyze the impact, update the scope and commu…" at bounding box center [607, 262] width 546 height 56
click at [334, 230] on input "a. Review the scope change request, analyze the impact, update the scope and co…" at bounding box center [334, 224] width 0 height 11
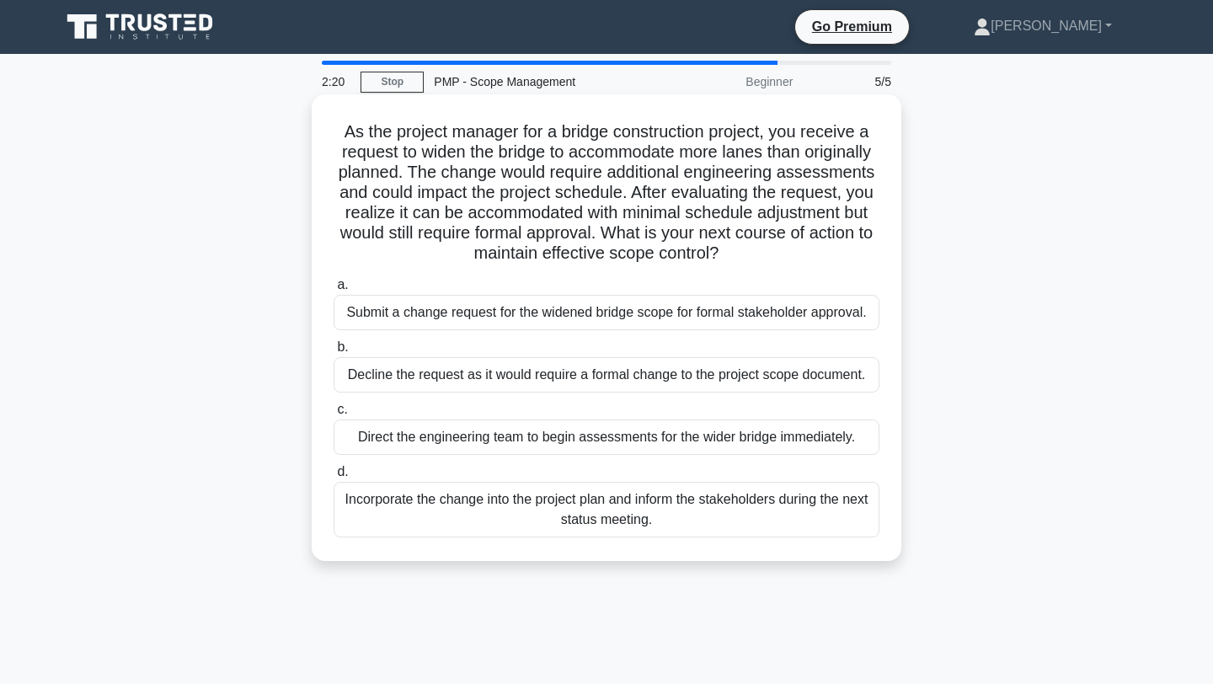
click at [584, 317] on div "Submit a change request for the widened bridge scope for formal stakeholder app…" at bounding box center [607, 312] width 546 height 35
click at [334, 291] on input "a. Submit a change request for the widened bridge scope for formal stakeholder …" at bounding box center [334, 285] width 0 height 11
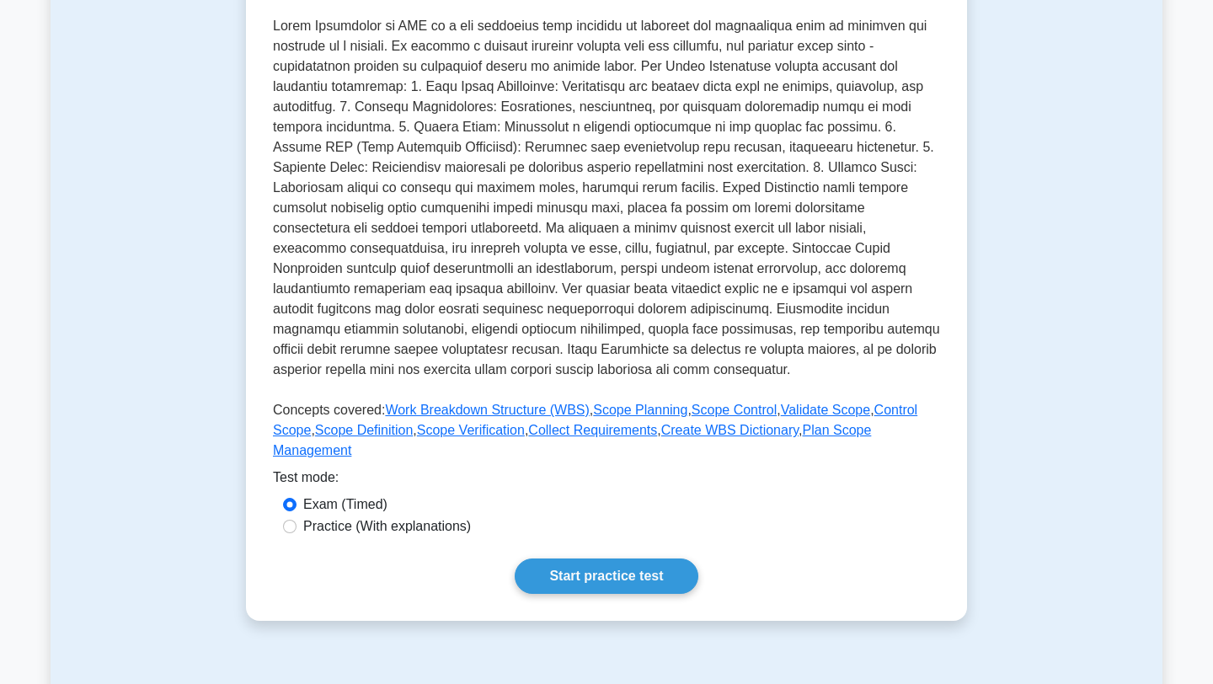
scroll to position [404, 0]
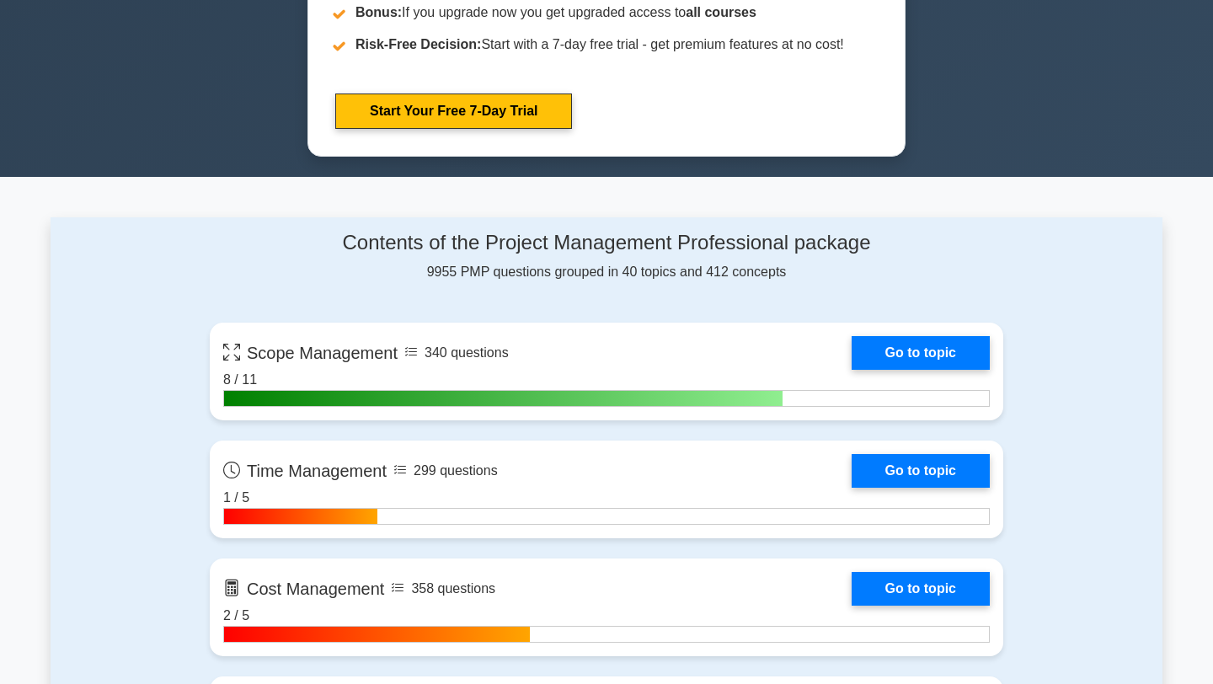
scroll to position [977, 0]
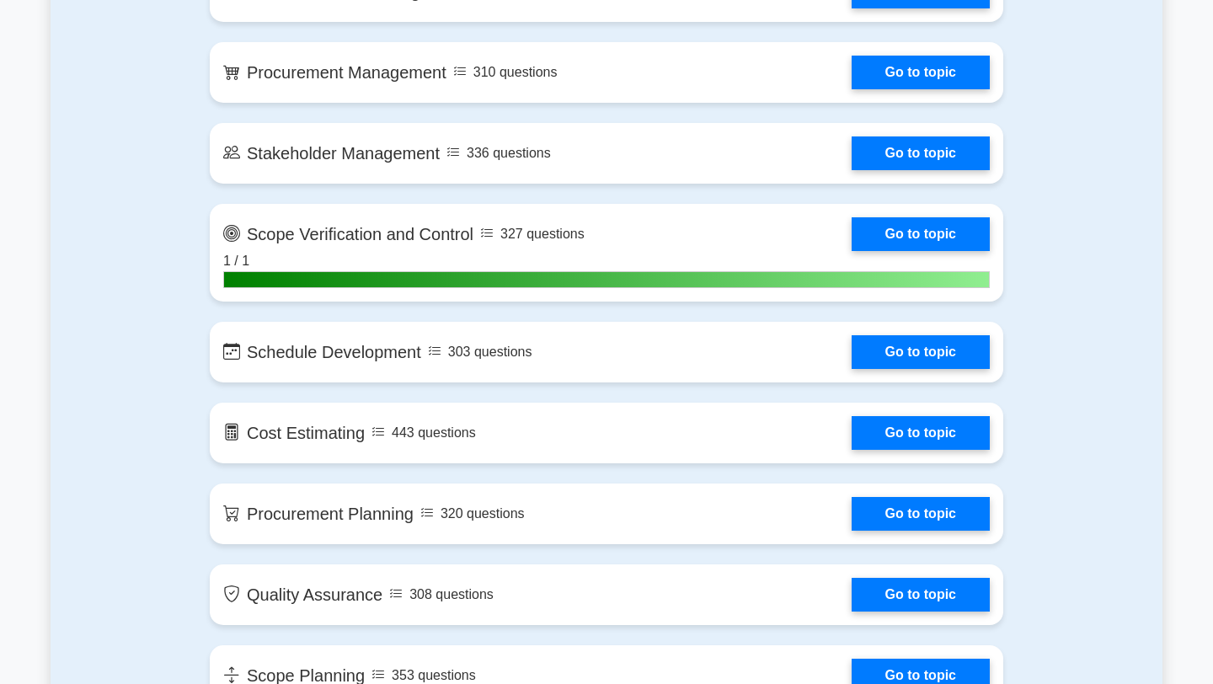
scroll to position [2123, 0]
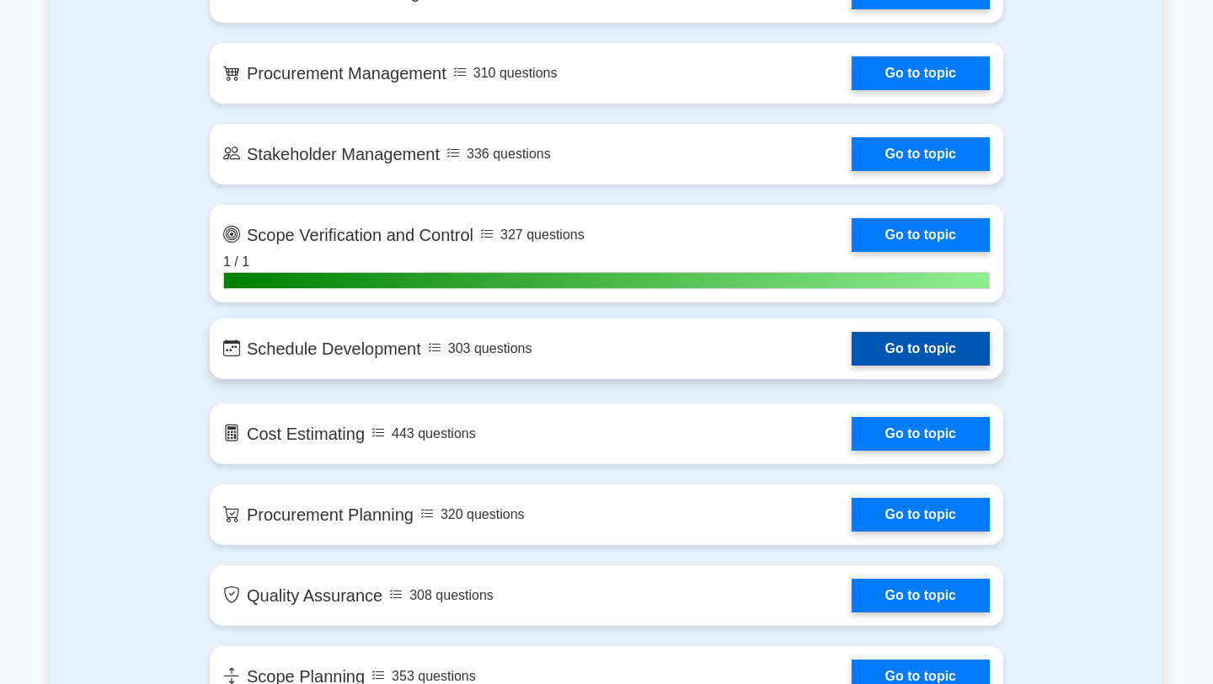
click at [900, 350] on link "Go to topic" at bounding box center [921, 349] width 138 height 34
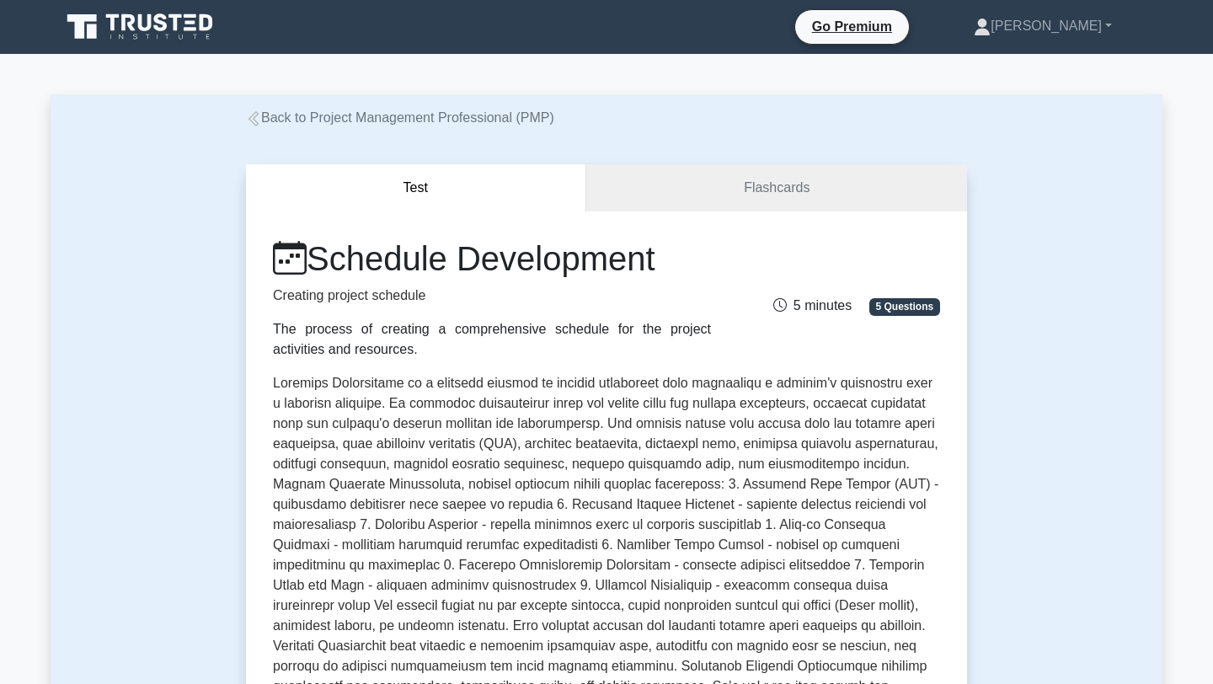
click at [473, 369] on div "Schedule Development Creating project schedule The process of creating a compre…" at bounding box center [606, 541] width 667 height 607
click at [471, 437] on p at bounding box center [606, 568] width 667 height 391
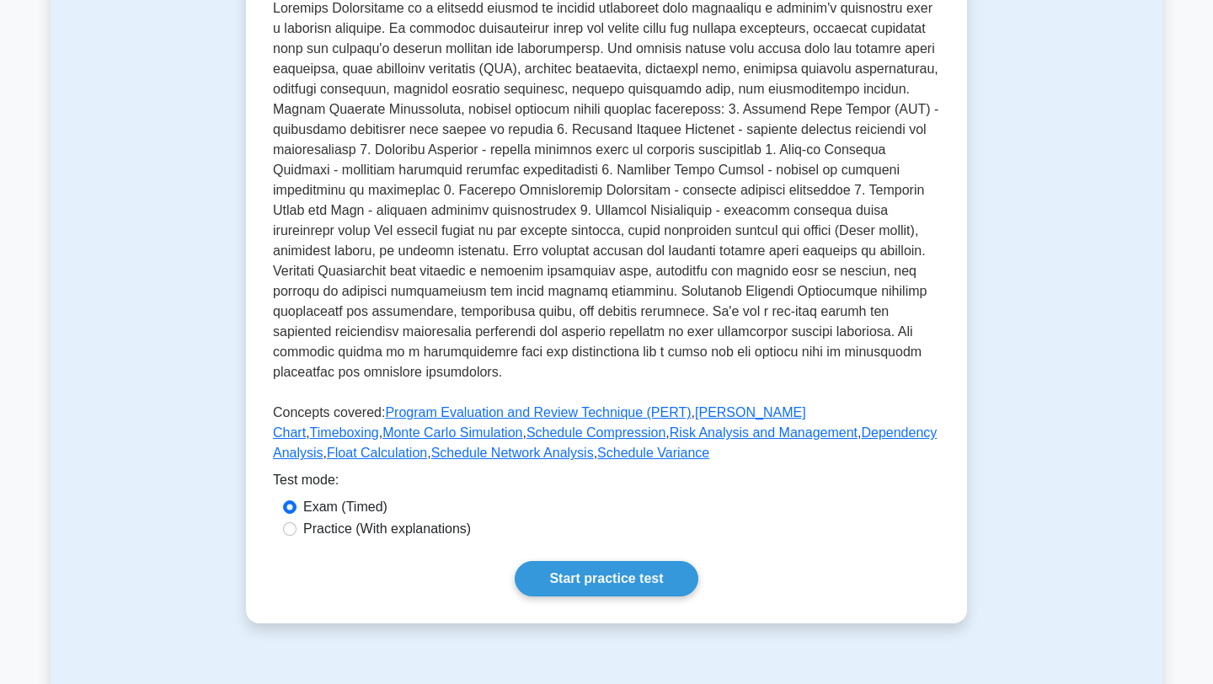
scroll to position [404, 0]
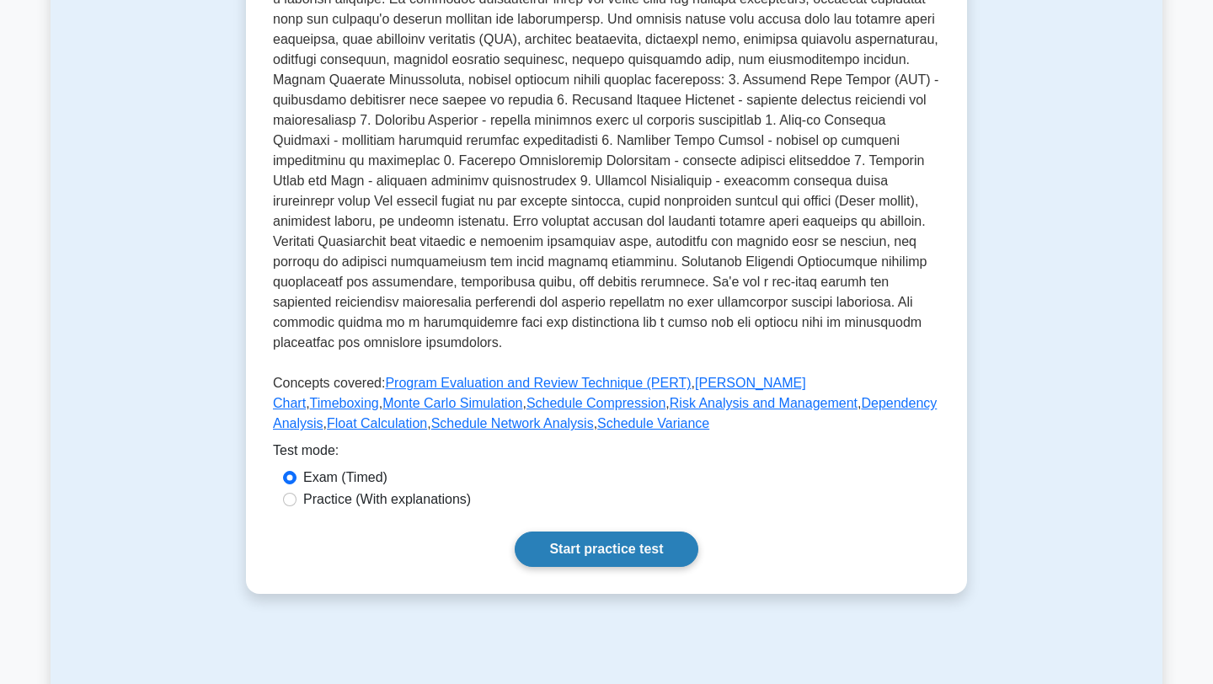
click at [609, 532] on link "Start practice test" at bounding box center [606, 549] width 183 height 35
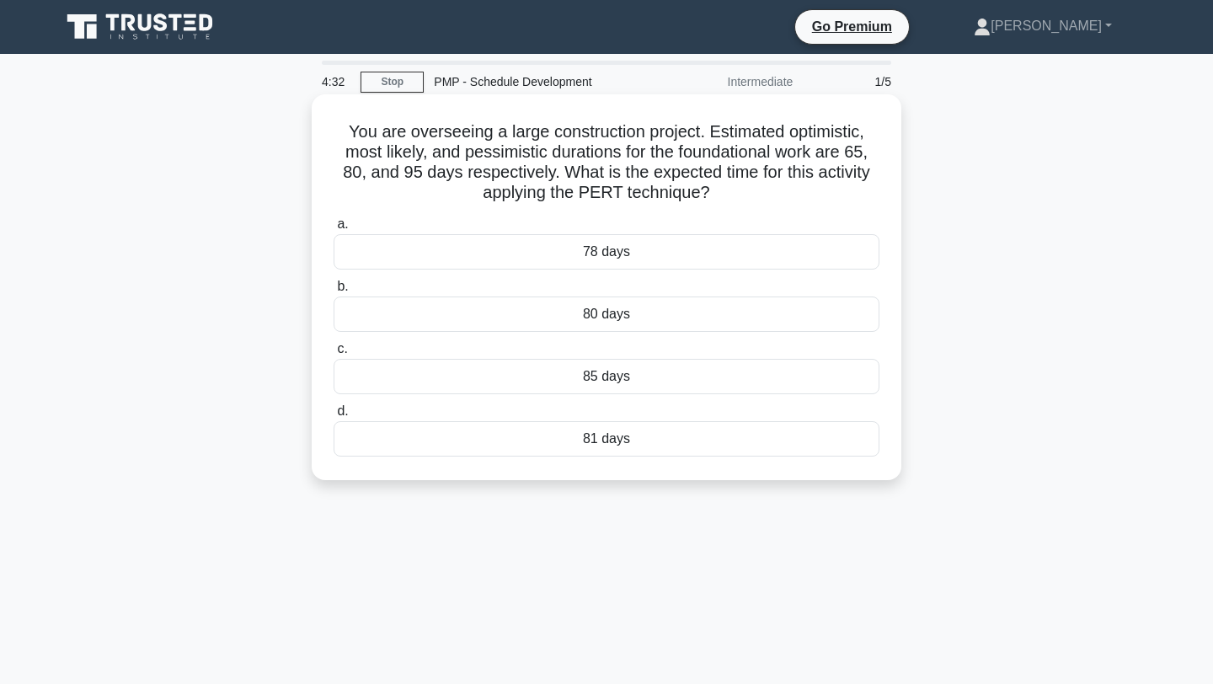
click at [622, 250] on div "78 days" at bounding box center [607, 251] width 546 height 35
click at [334, 230] on input "a. 78 days" at bounding box center [334, 224] width 0 height 11
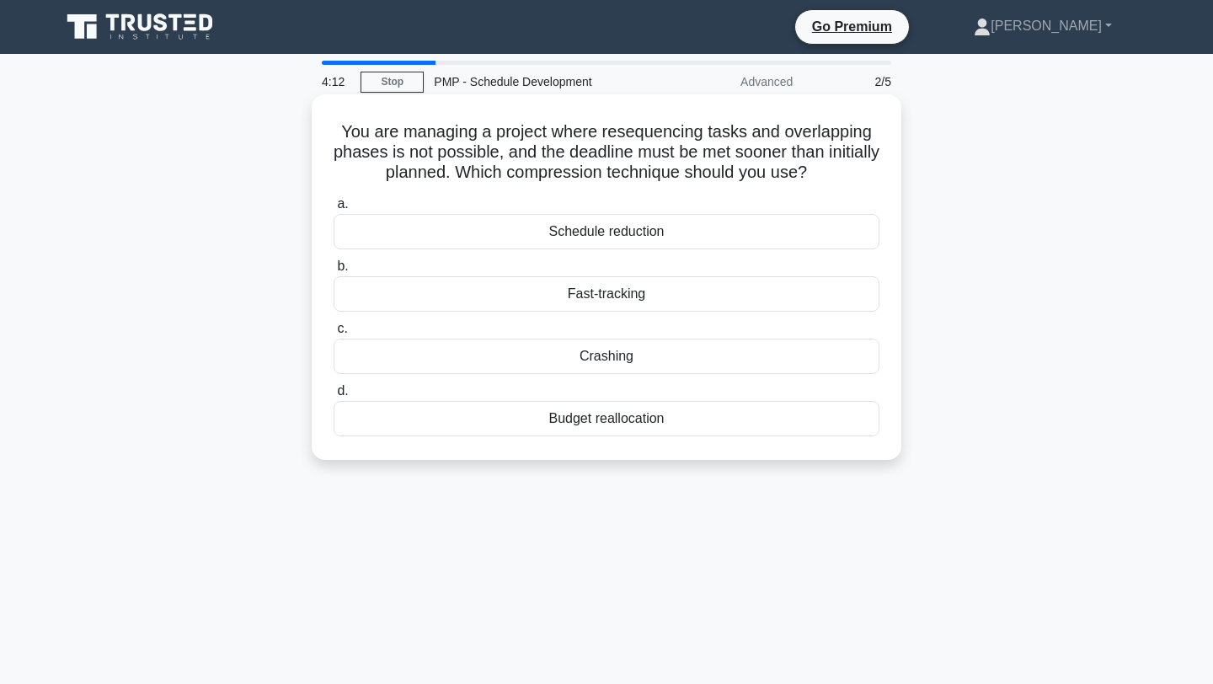
click at [667, 231] on div "Schedule reduction" at bounding box center [607, 231] width 546 height 35
click at [334, 210] on input "a. Schedule reduction" at bounding box center [334, 204] width 0 height 11
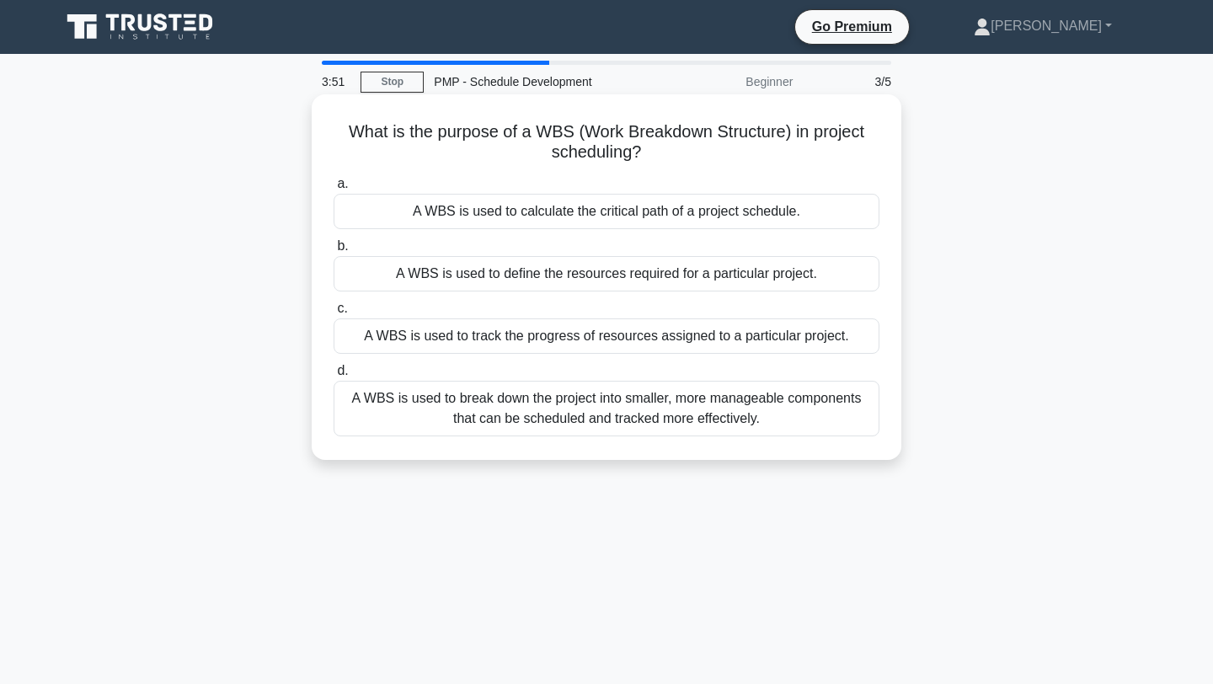
click at [578, 399] on div "A WBS is used to break down the project into smaller, more manageable component…" at bounding box center [607, 409] width 546 height 56
click at [334, 377] on input "d. A WBS is used to break down the project into smaller, more manageable compon…" at bounding box center [334, 371] width 0 height 11
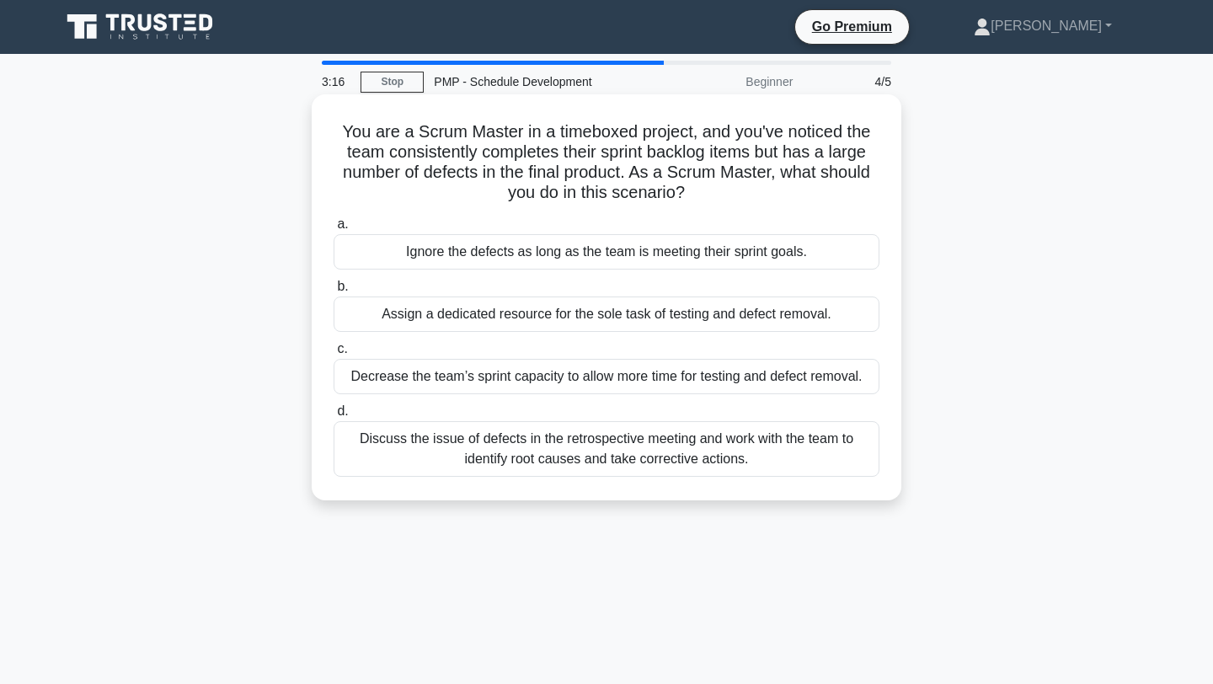
click at [450, 453] on div "Discuss the issue of defects in the retrospective meeting and work with the tea…" at bounding box center [607, 449] width 546 height 56
click at [334, 417] on input "d. Discuss the issue of defects in the retrospective meeting and work with the …" at bounding box center [334, 411] width 0 height 11
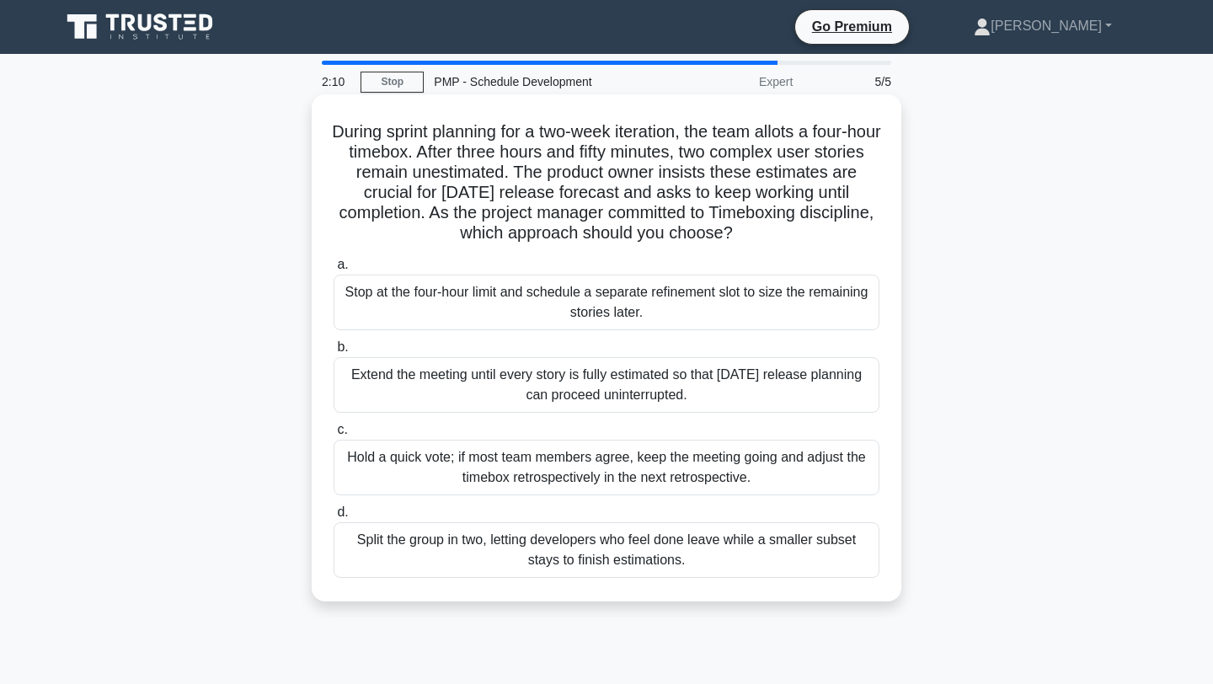
click at [543, 304] on div "Stop at the four-hour limit and schedule a separate refinement slot to size the…" at bounding box center [607, 303] width 546 height 56
click at [334, 270] on input "a. Stop at the four-hour limit and schedule a separate refinement slot to size …" at bounding box center [334, 264] width 0 height 11
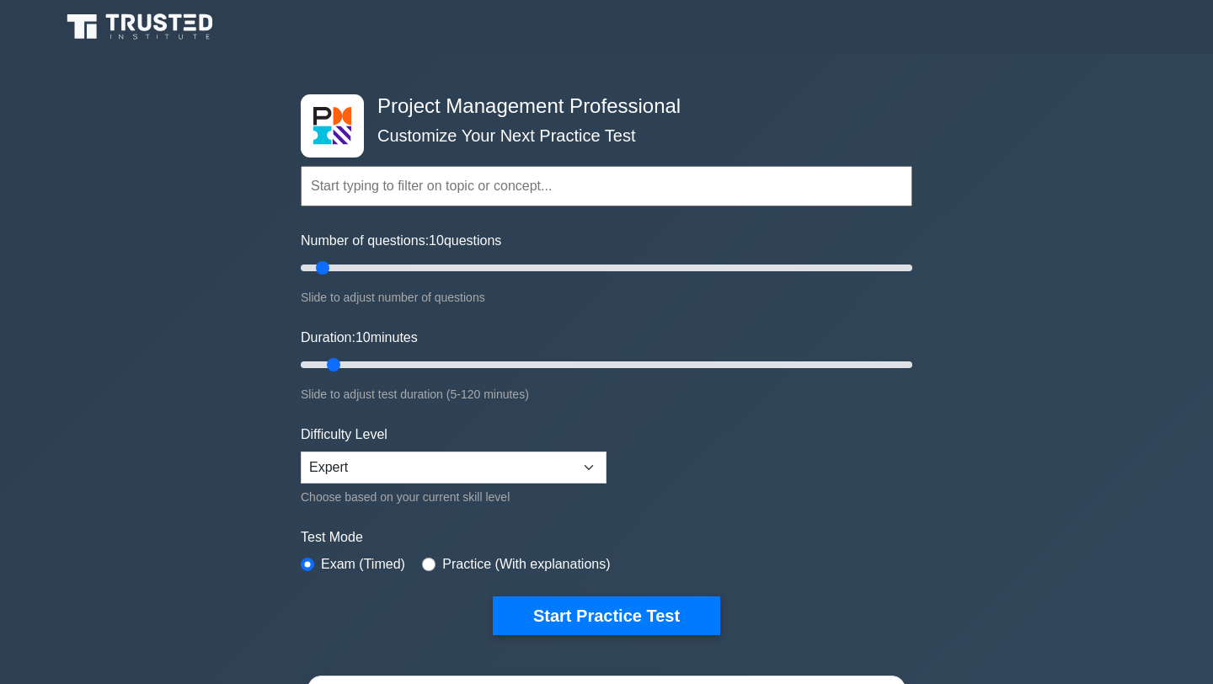
select select "expert"
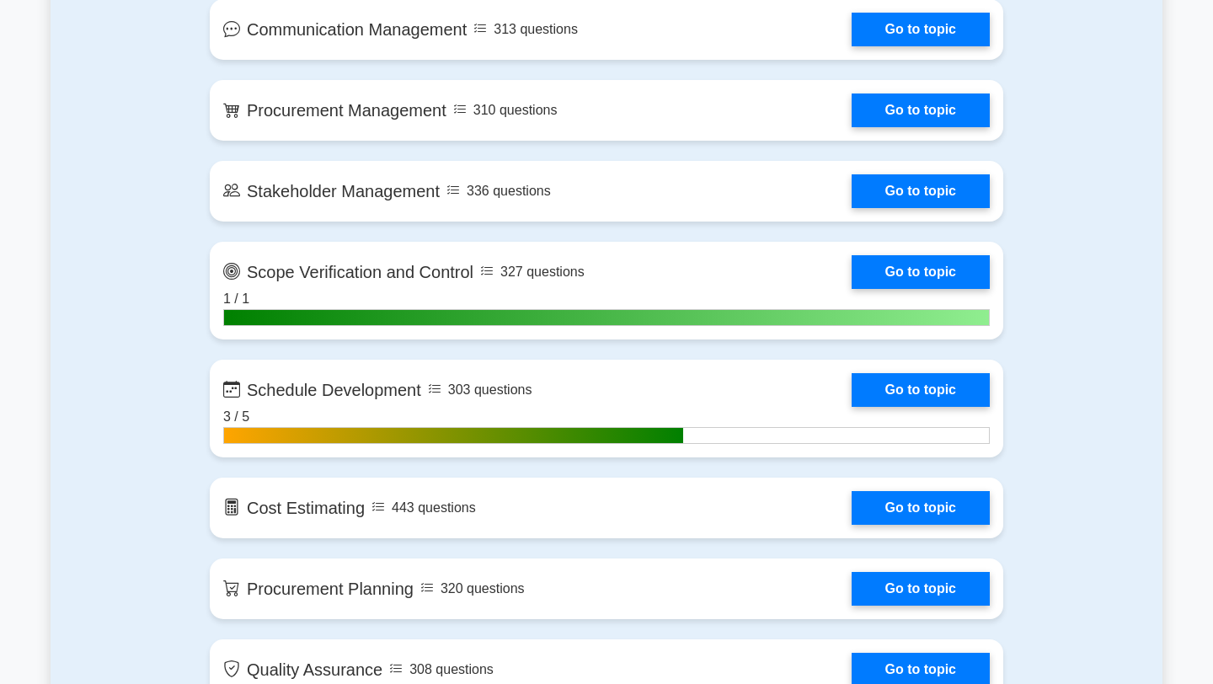
scroll to position [2123, 0]
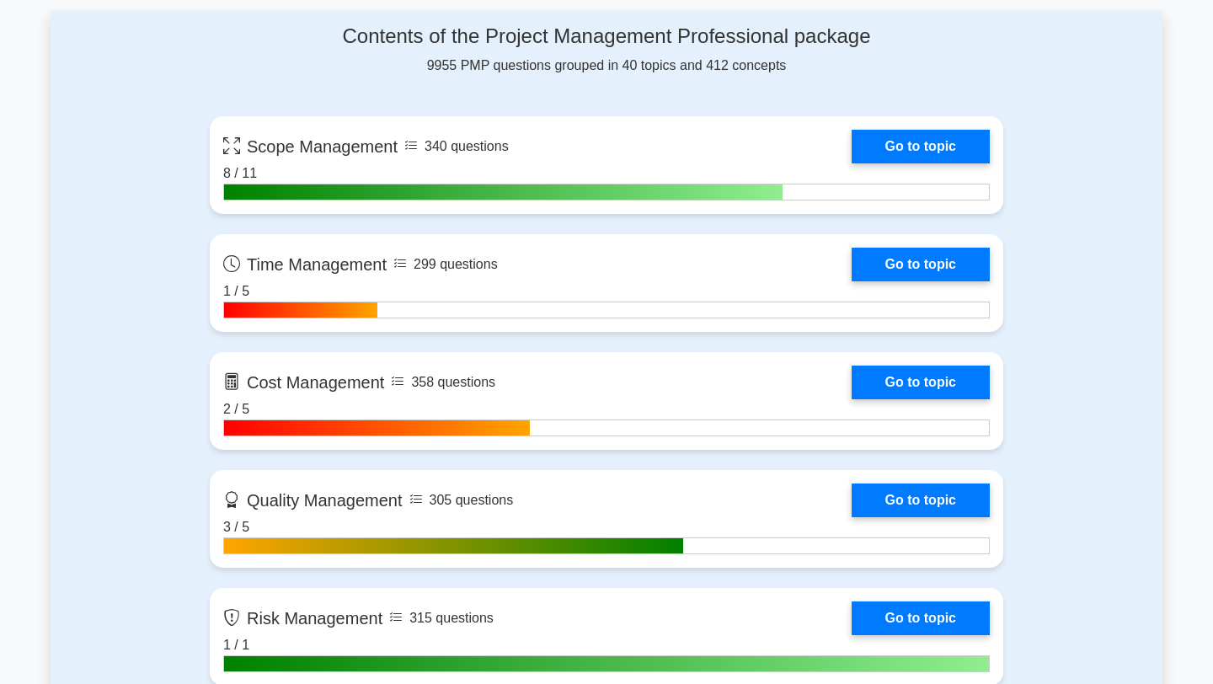
scroll to position [1112, 0]
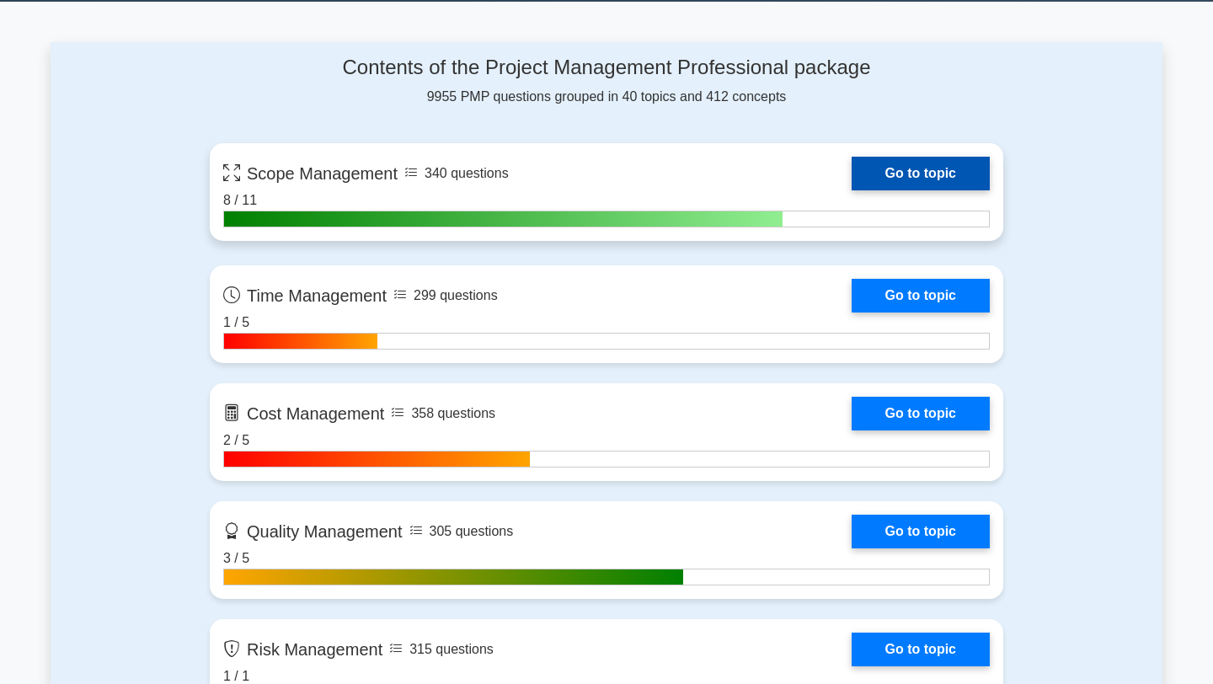
click at [914, 169] on link "Go to topic" at bounding box center [921, 174] width 138 height 34
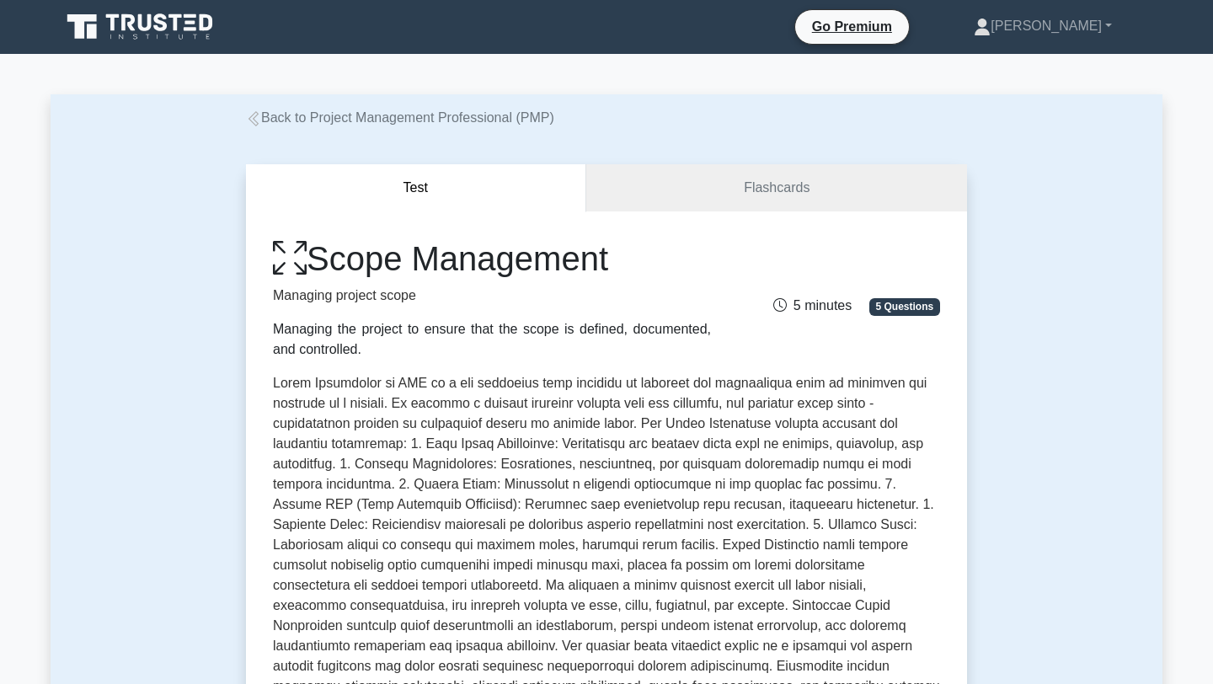
click at [456, 504] on p at bounding box center [606, 558] width 667 height 371
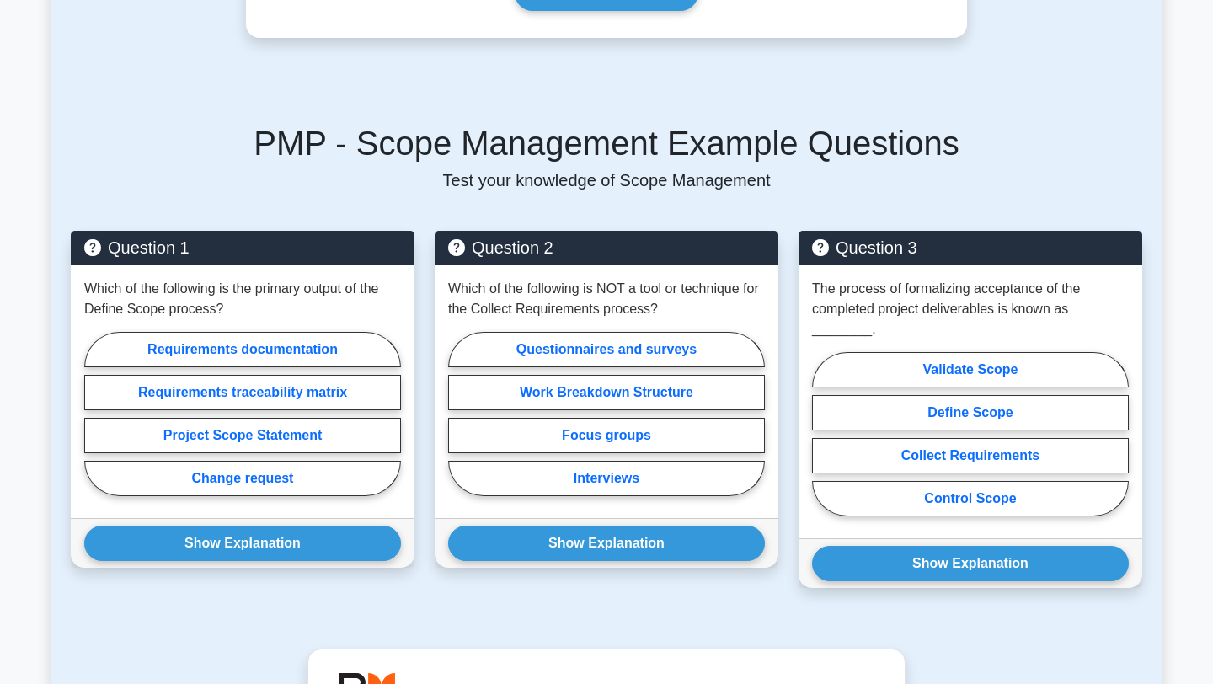
scroll to position [944, 0]
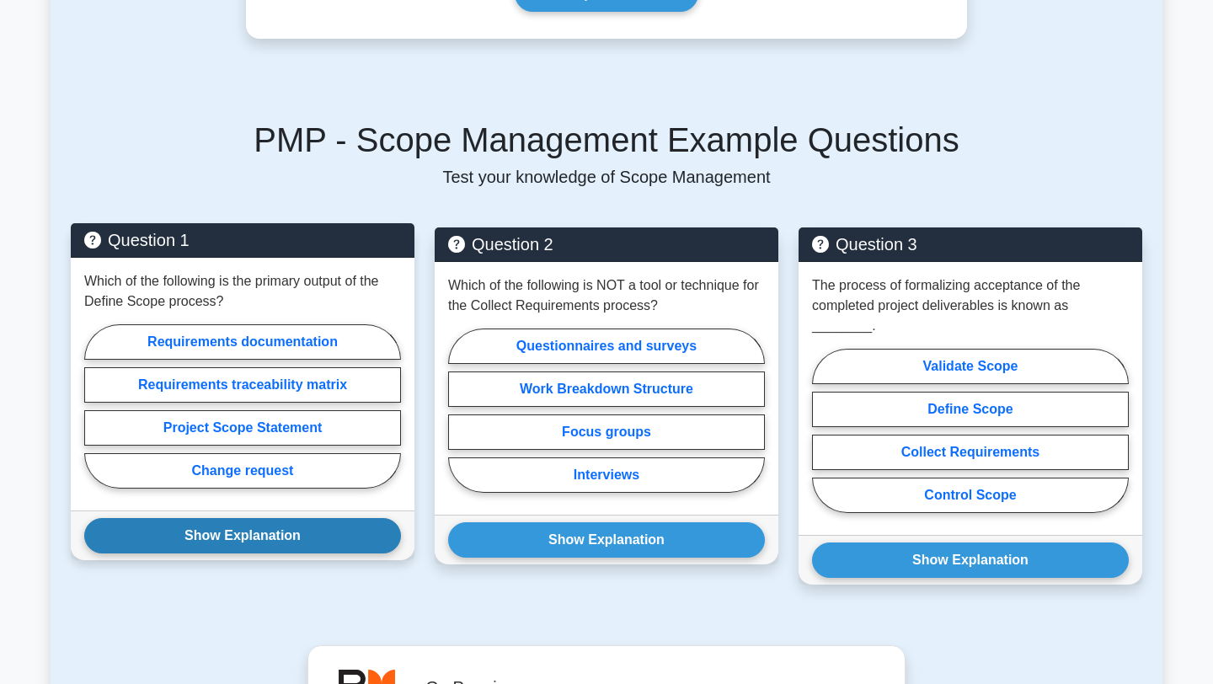
click at [255, 533] on button "Show Explanation" at bounding box center [242, 535] width 317 height 35
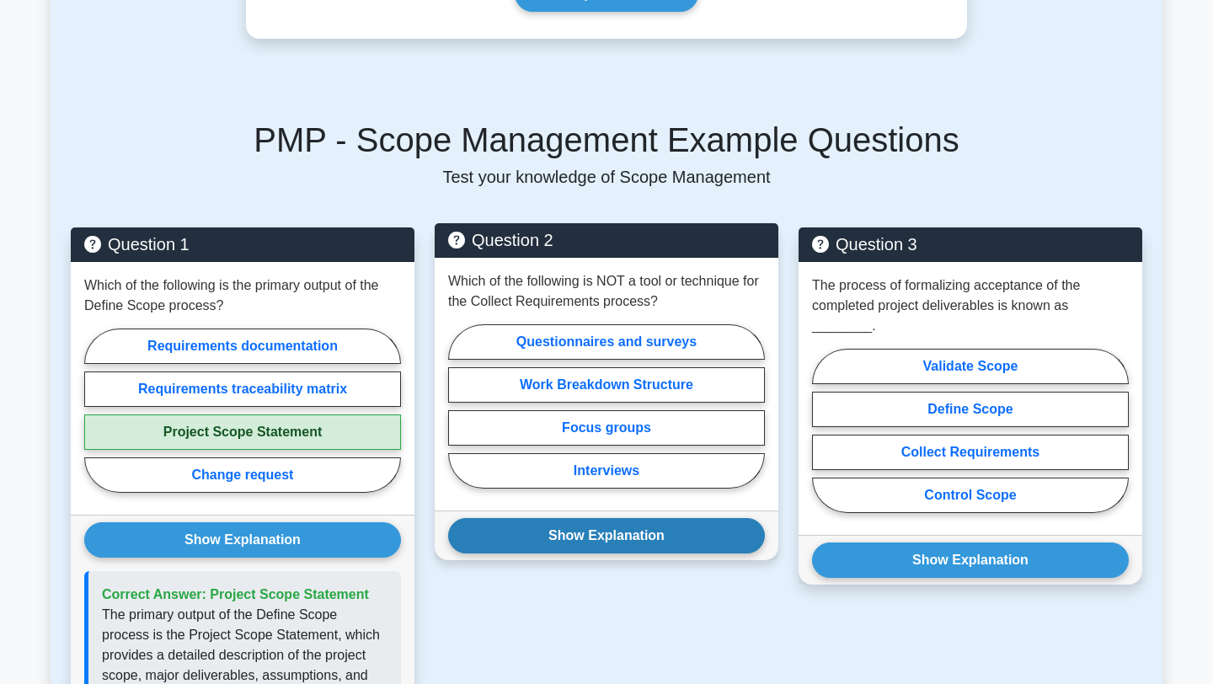
click at [601, 534] on button "Show Explanation" at bounding box center [606, 535] width 317 height 35
